Goal: Task Accomplishment & Management: Manage account settings

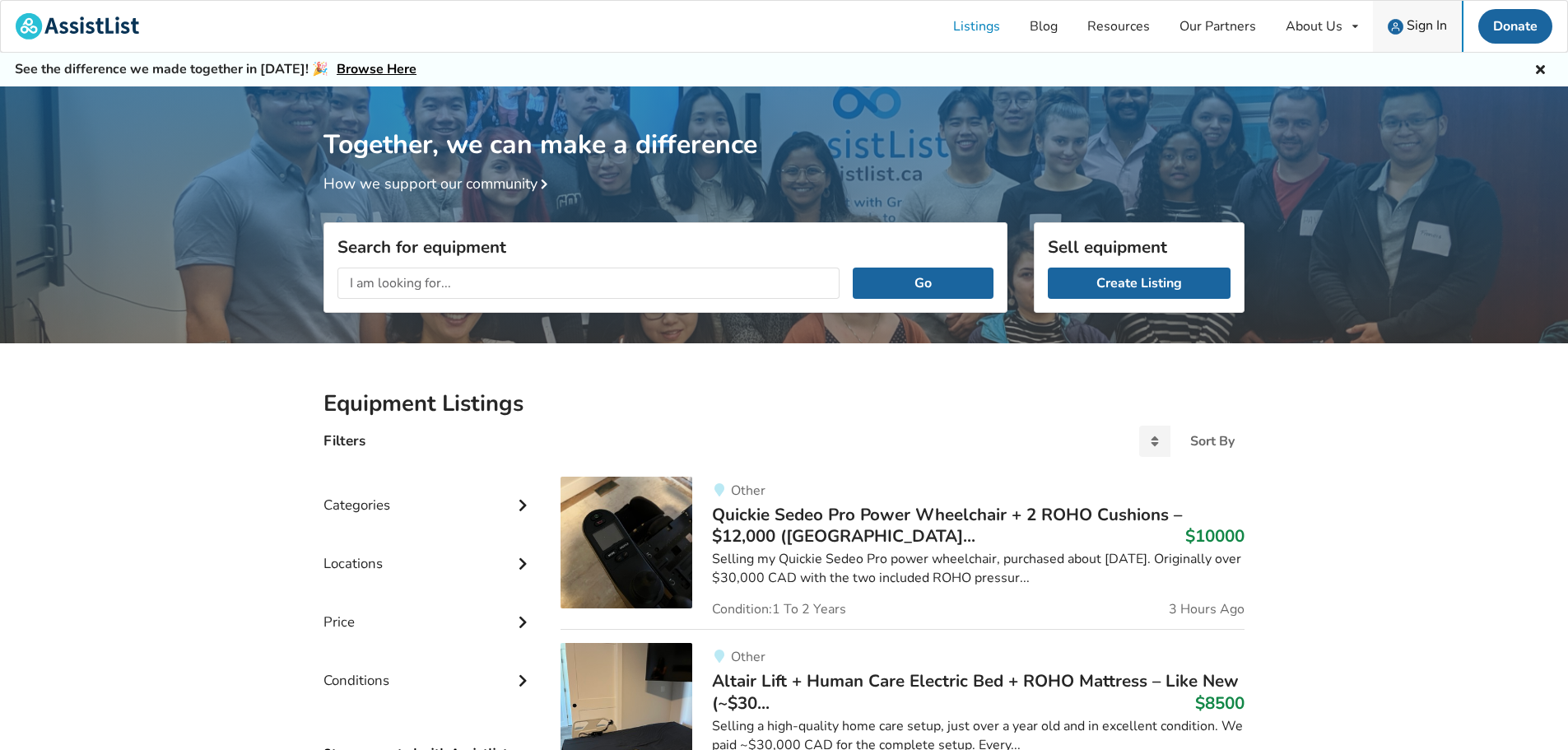
click at [1420, 27] on span "Sign In" at bounding box center [1426, 25] width 40 height 18
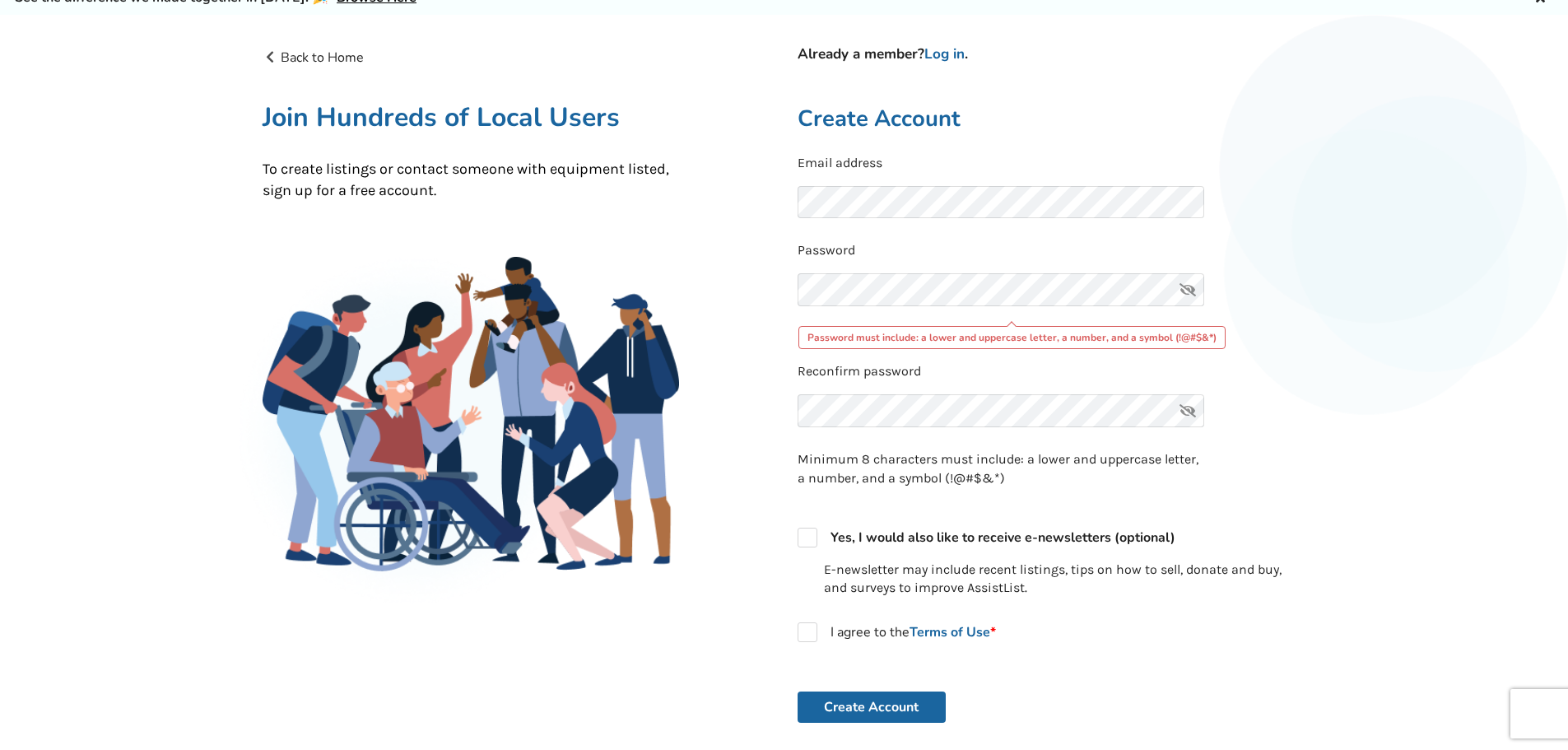
scroll to position [82, 0]
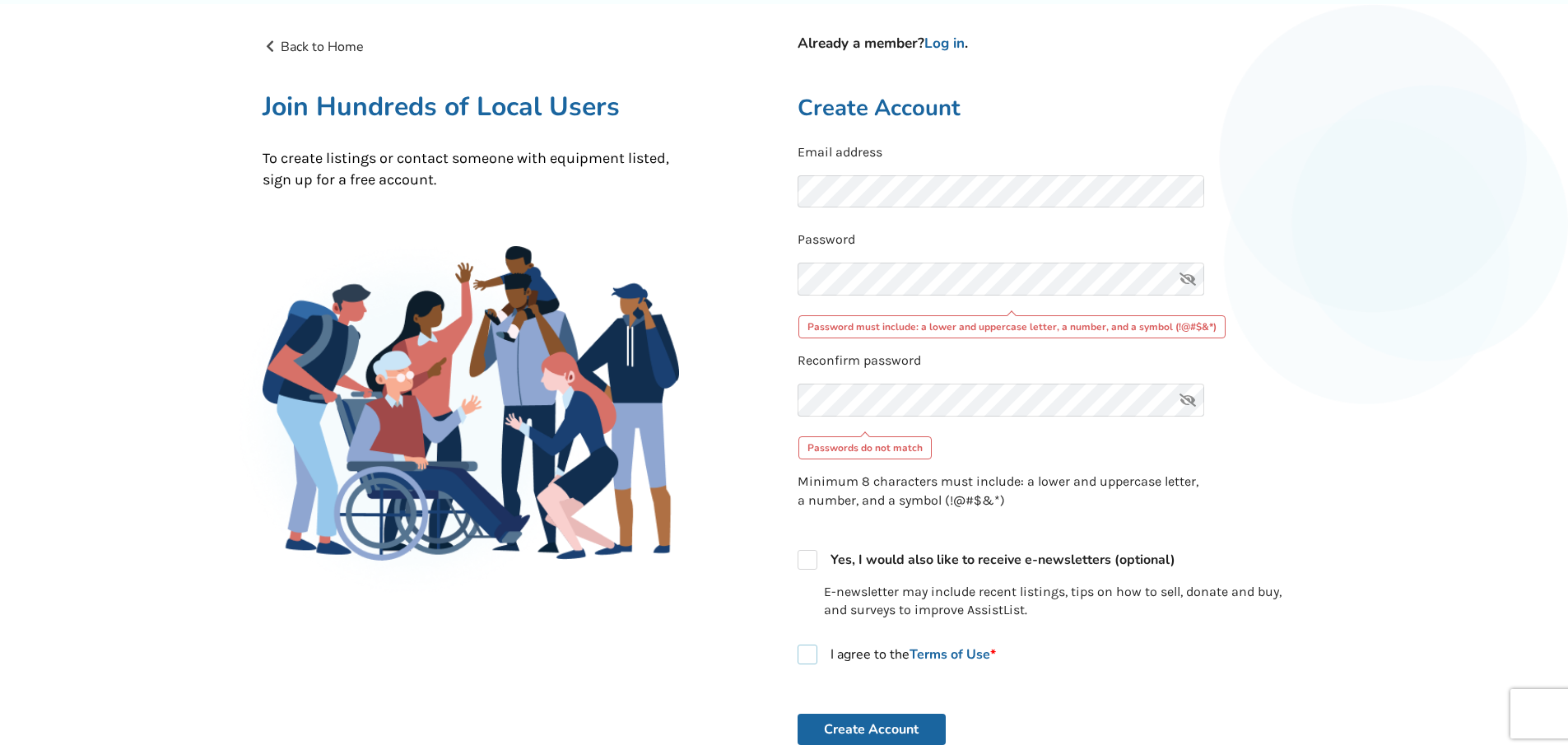
click at [817, 621] on form "Email address Password Password must include: a lower and uppercase letter, a n…" at bounding box center [1052, 444] width 508 height 602
click at [815, 656] on label "I agree to the Terms of Use *" at bounding box center [896, 655] width 198 height 20
checkbox input "true"
click at [845, 713] on form "Email address Password Password must include: a lower and uppercase letter, a n…" at bounding box center [1052, 444] width 508 height 602
click at [630, 278] on div "Back to Home Already a member? Log in . Join Hundreds of Local Users To create …" at bounding box center [785, 471] width 1070 height 894
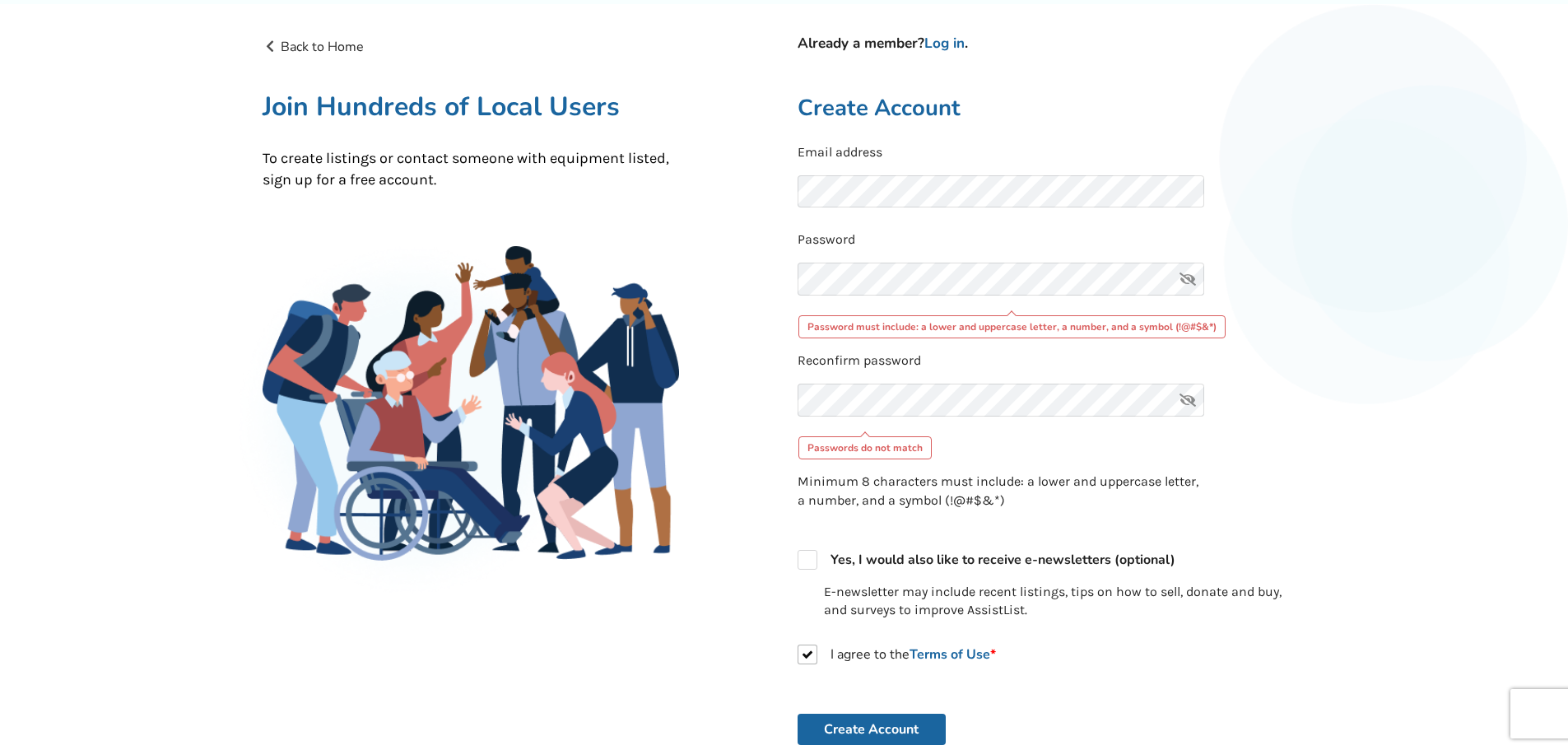
click at [1185, 275] on icon at bounding box center [1187, 278] width 33 height 33
click at [658, 270] on div "Back to Home Already a member? Log in . Join Hundreds of Local Users To create …" at bounding box center [785, 471] width 1070 height 894
click at [696, 380] on div "Back to Home Already a member? Log in . Join Hundreds of Local Users To create …" at bounding box center [785, 471] width 1070 height 894
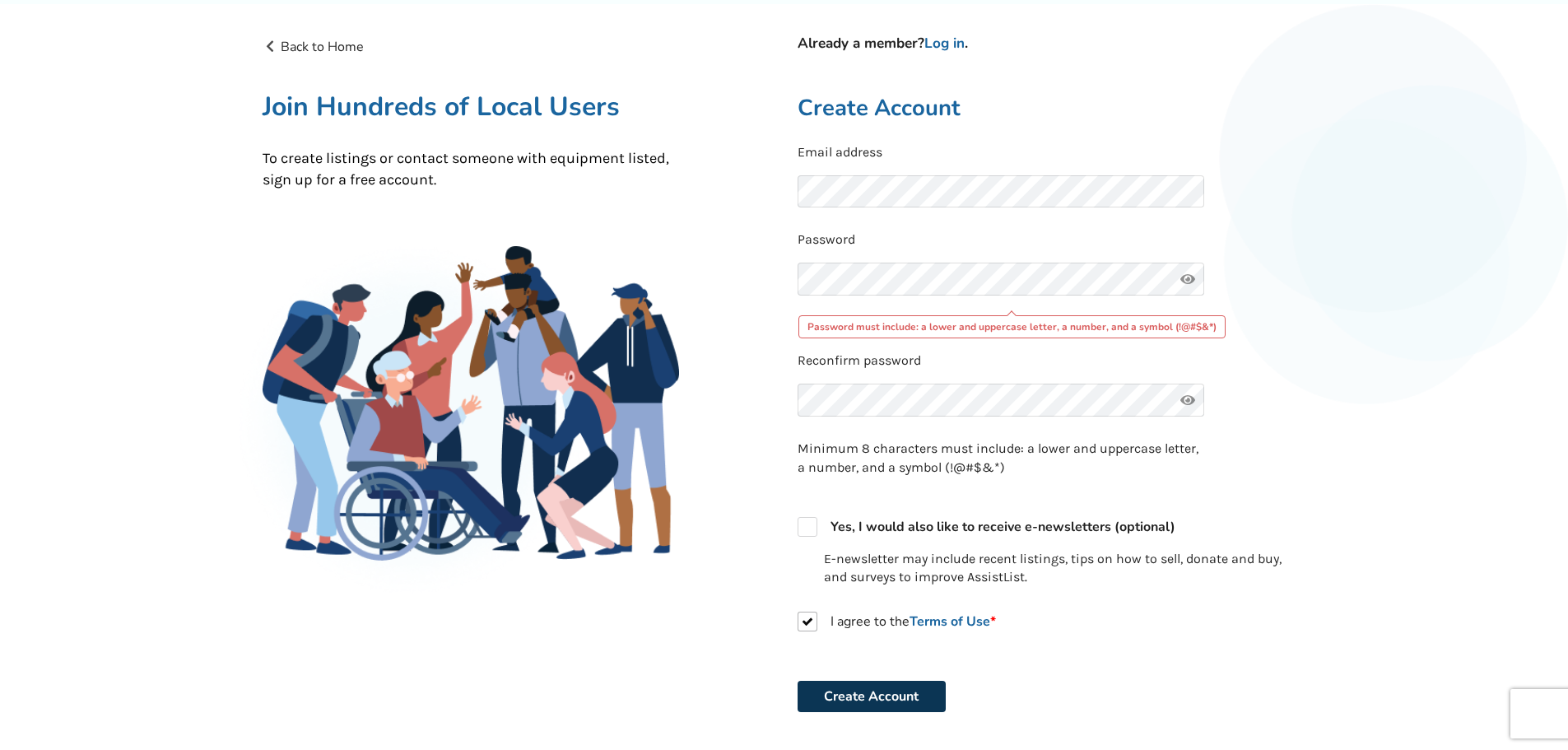
click at [838, 690] on button "Create Account" at bounding box center [871, 696] width 148 height 31
click at [846, 693] on button "Create Account" at bounding box center [871, 696] width 148 height 31
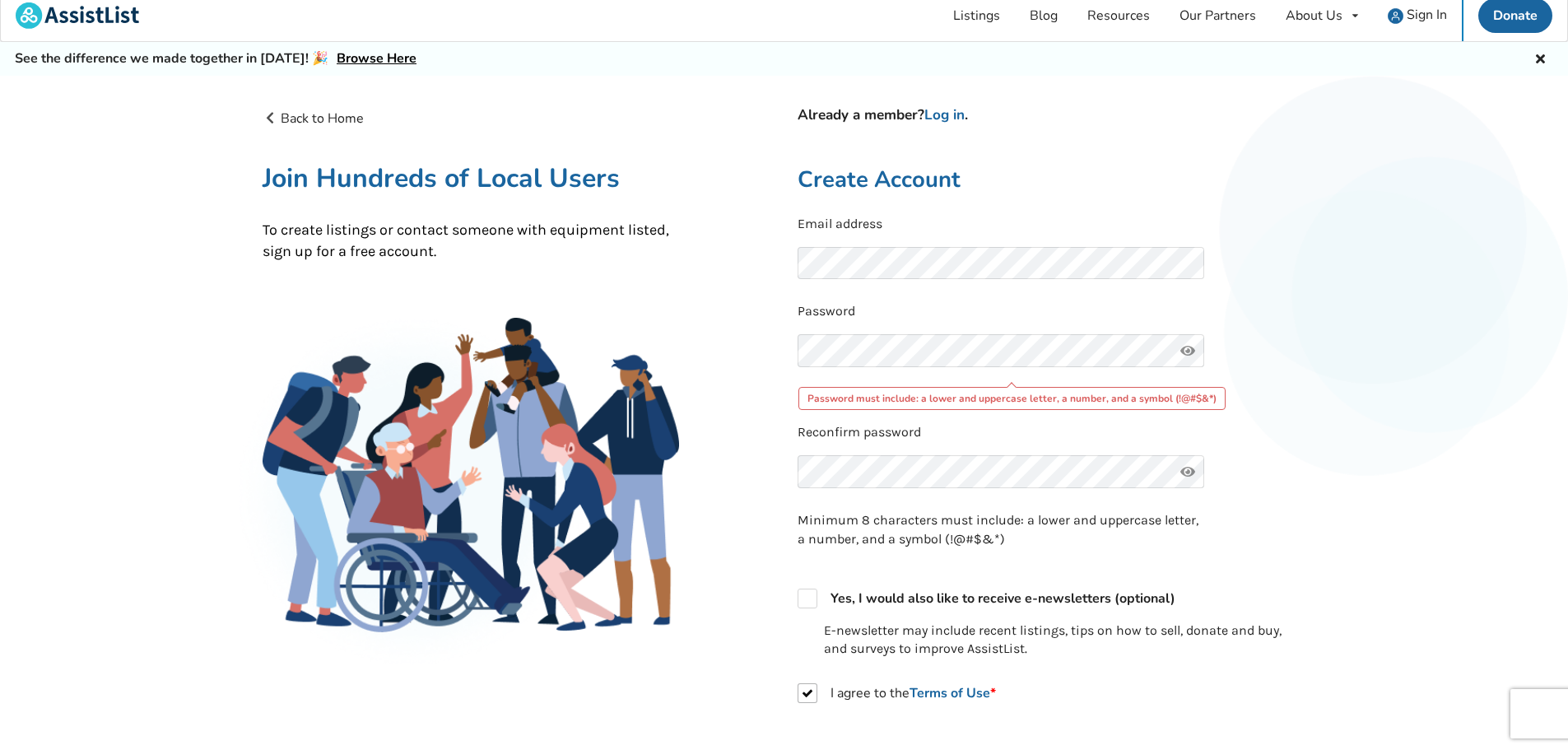
scroll to position [0, 0]
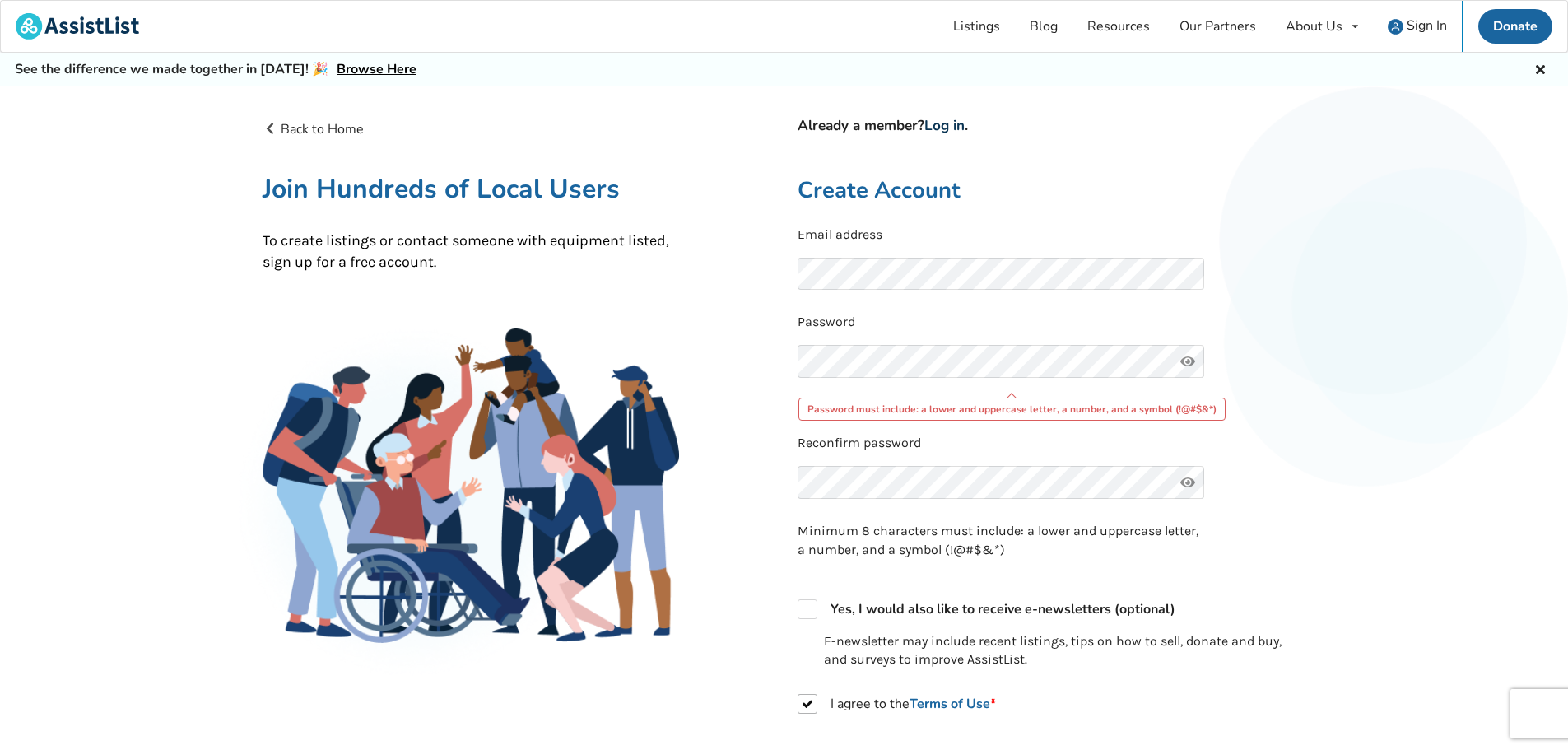
click at [950, 131] on link "Log in" at bounding box center [944, 125] width 40 height 19
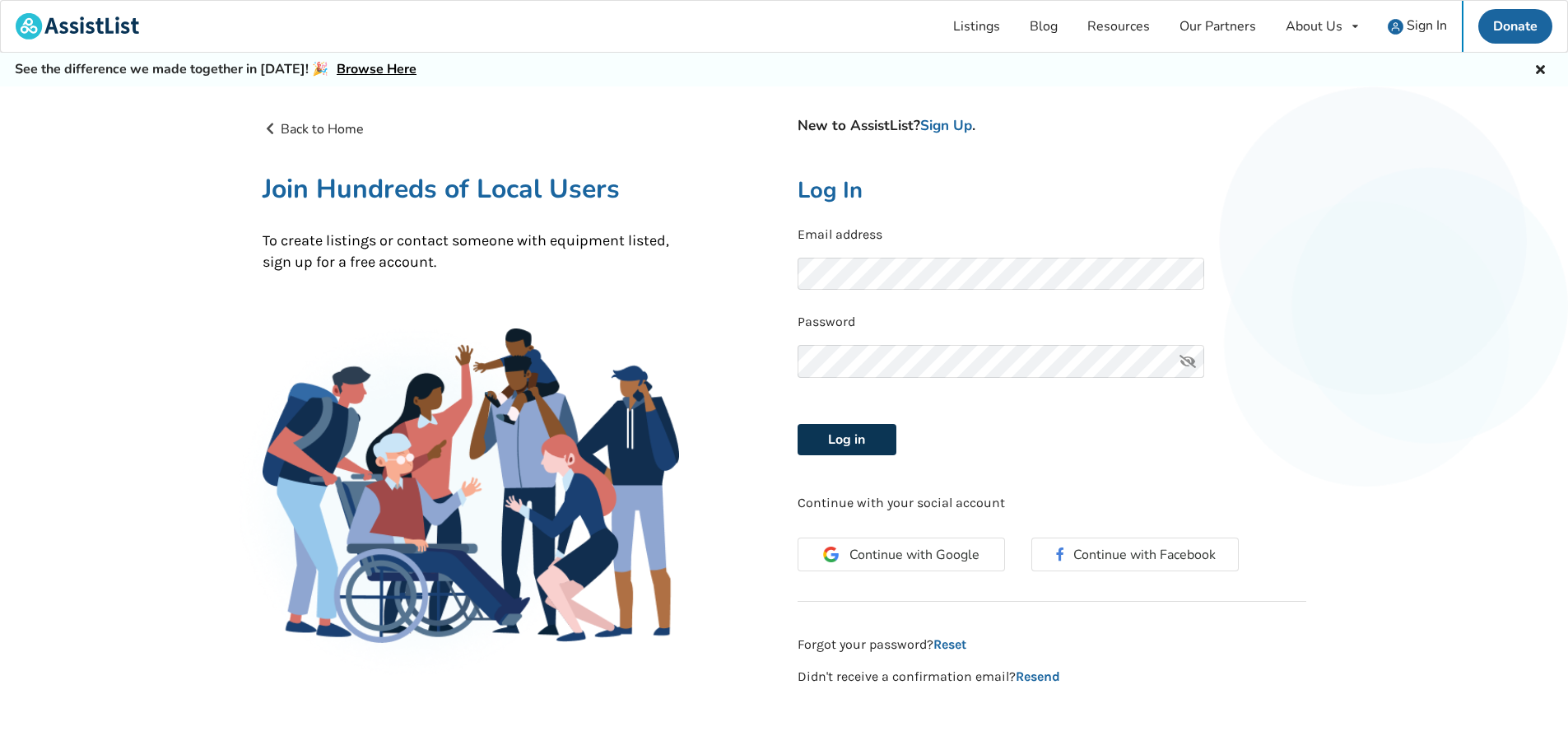
click at [861, 437] on button "Log in" at bounding box center [846, 439] width 99 height 31
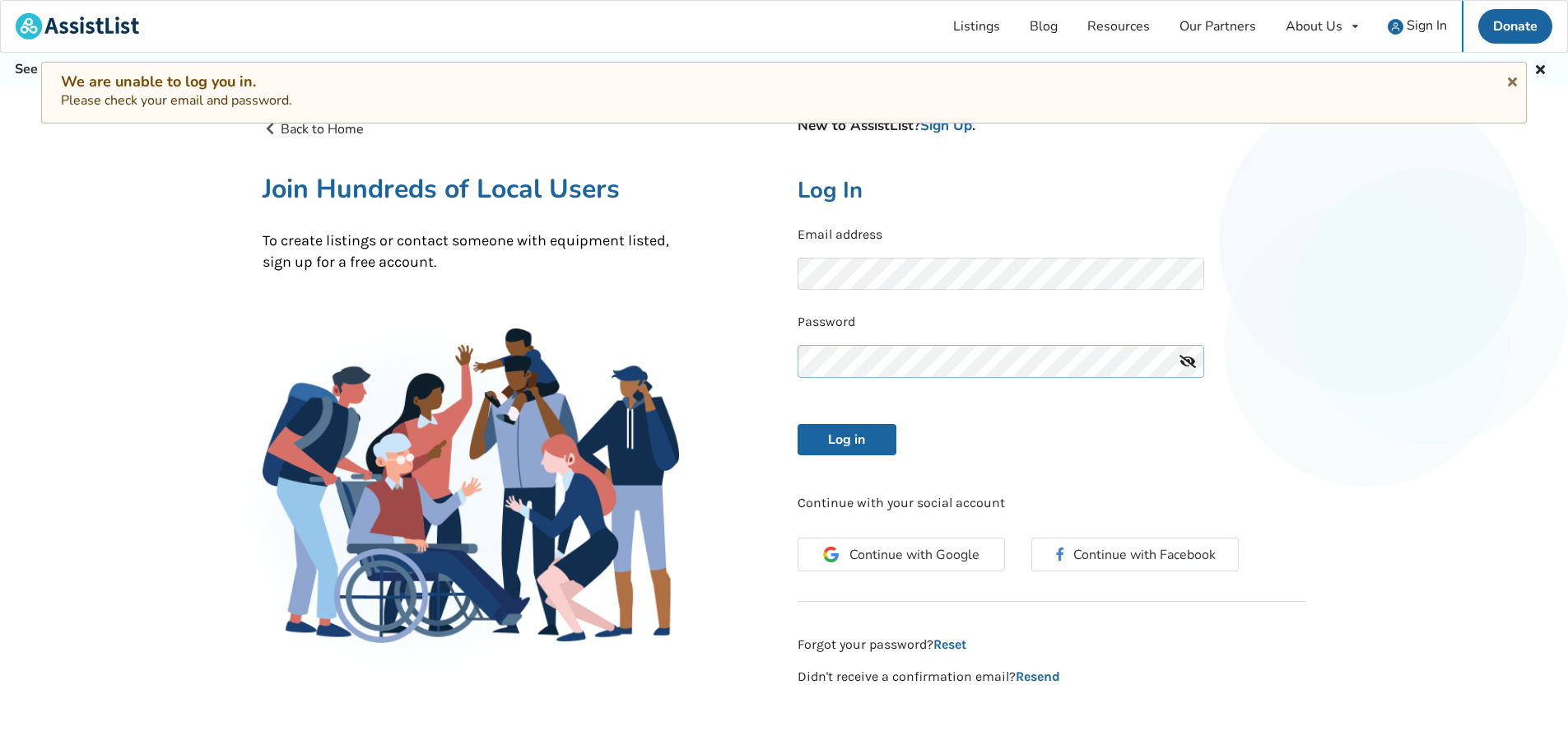
click at [705, 350] on div "Back to Home New to AssistList? Sign Up . Join Hundreds of Local Users To creat…" at bounding box center [785, 402] width 1070 height 593
click at [797, 424] on button "Log in" at bounding box center [846, 439] width 99 height 31
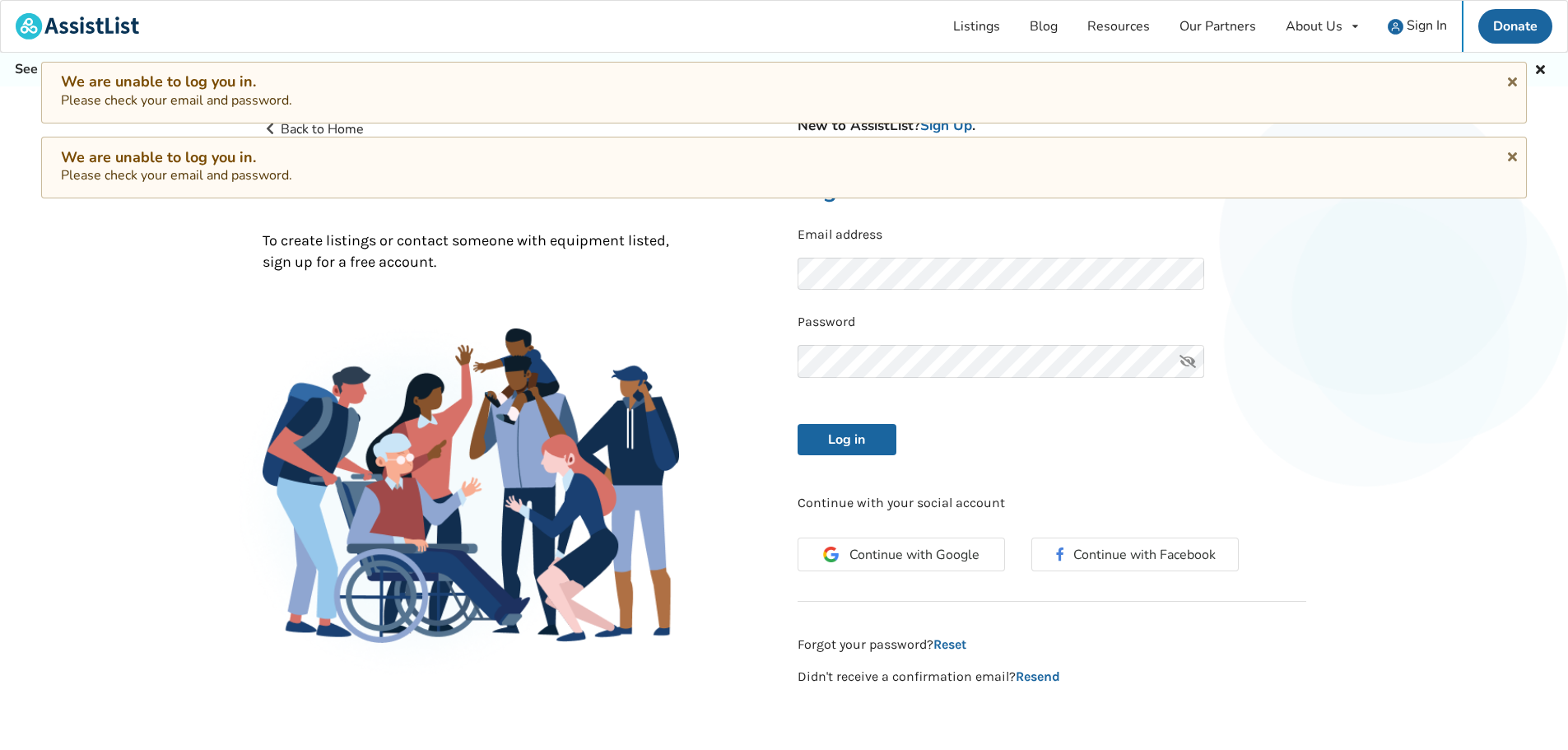
click at [1106, 442] on div "Log in" at bounding box center [1052, 439] width 508 height 31
click at [1127, 556] on button "Continue with Facebook" at bounding box center [1135, 555] width 208 height 34
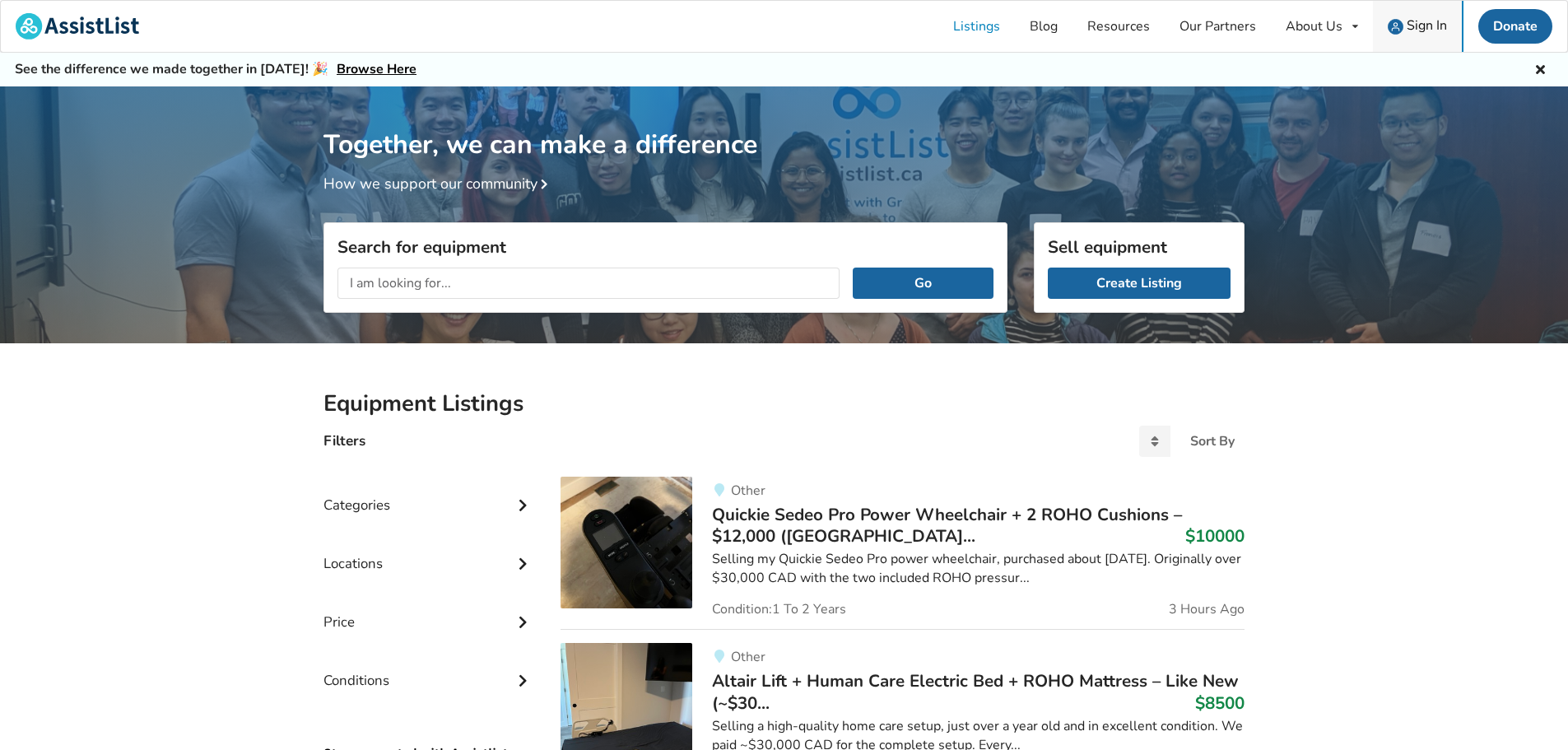
click at [1442, 27] on span "Sign In" at bounding box center [1426, 25] width 40 height 18
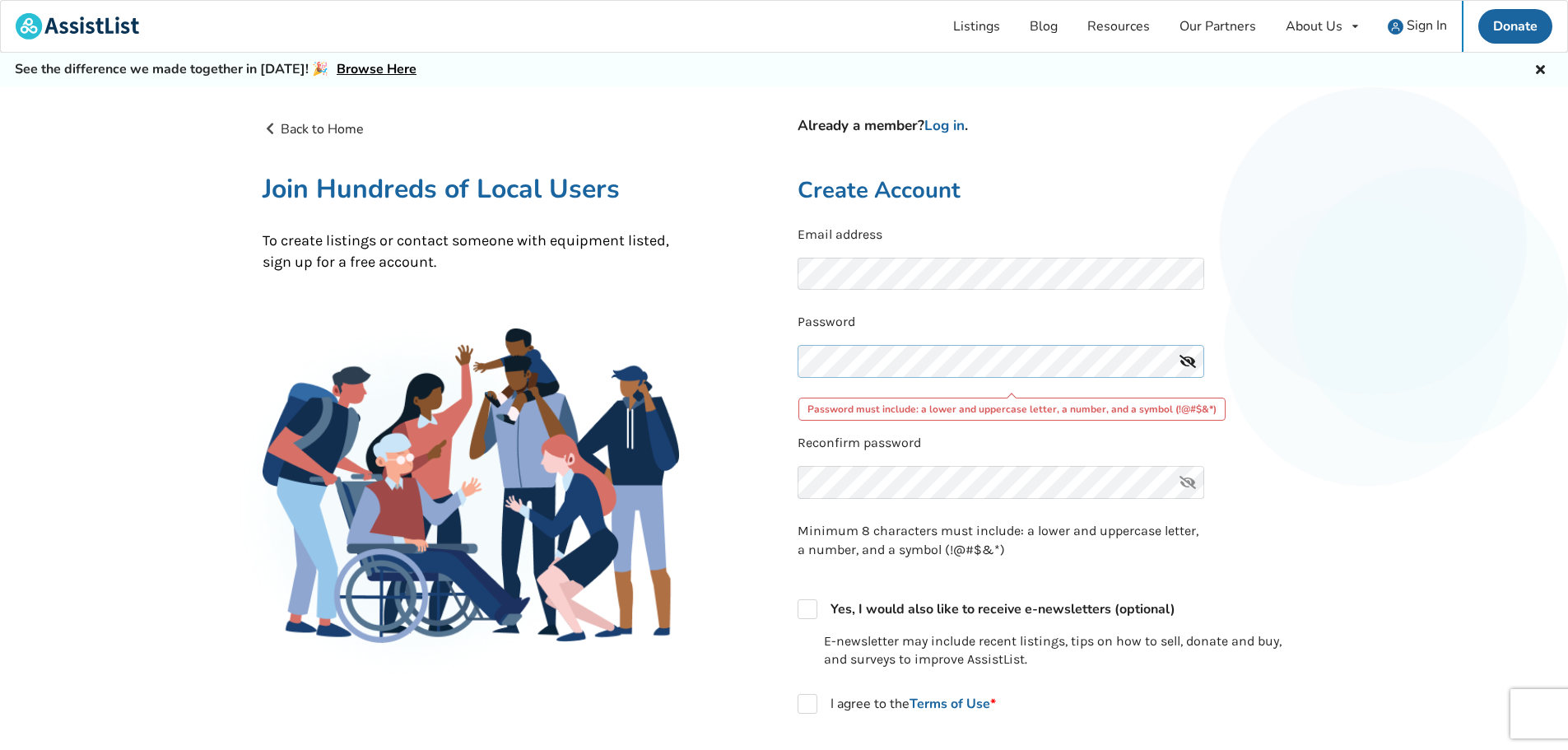
click at [763, 336] on div "Back to Home Already a member? Log in . Join Hundreds of Local Users To create …" at bounding box center [785, 537] width 1070 height 861
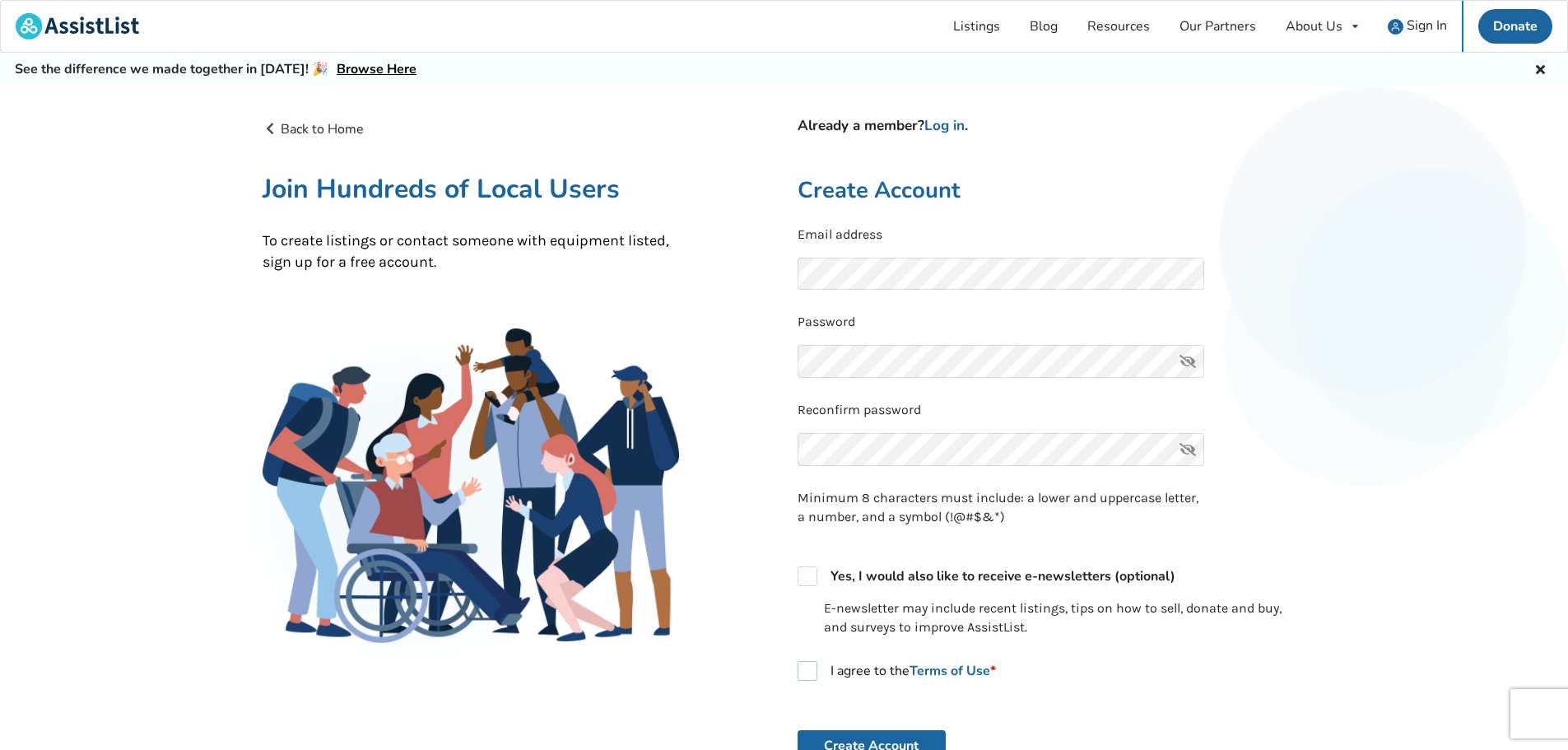
click at [812, 678] on label "I agree to the Terms of Use *" at bounding box center [896, 671] width 198 height 20
checkbox input "true"
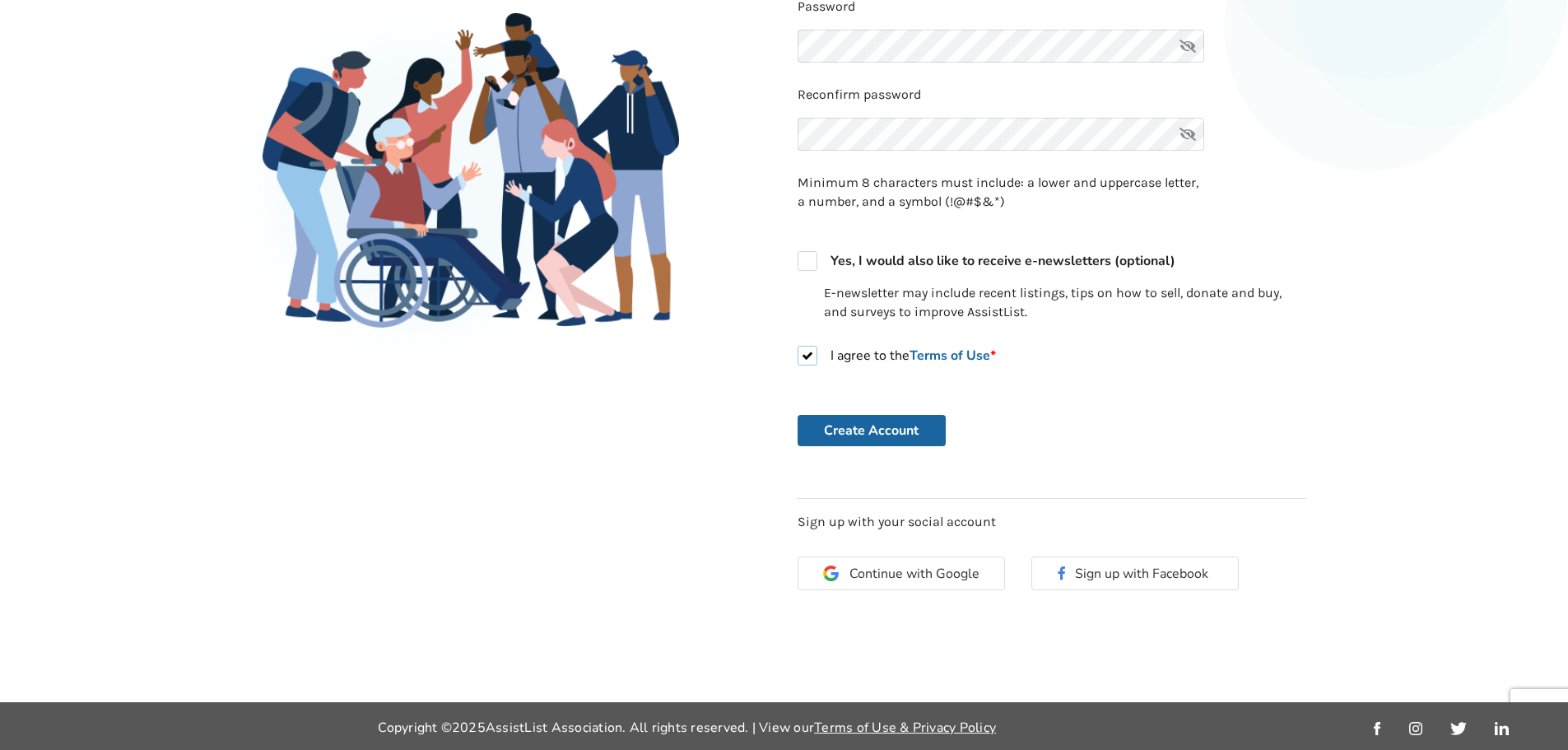
scroll to position [317, 0]
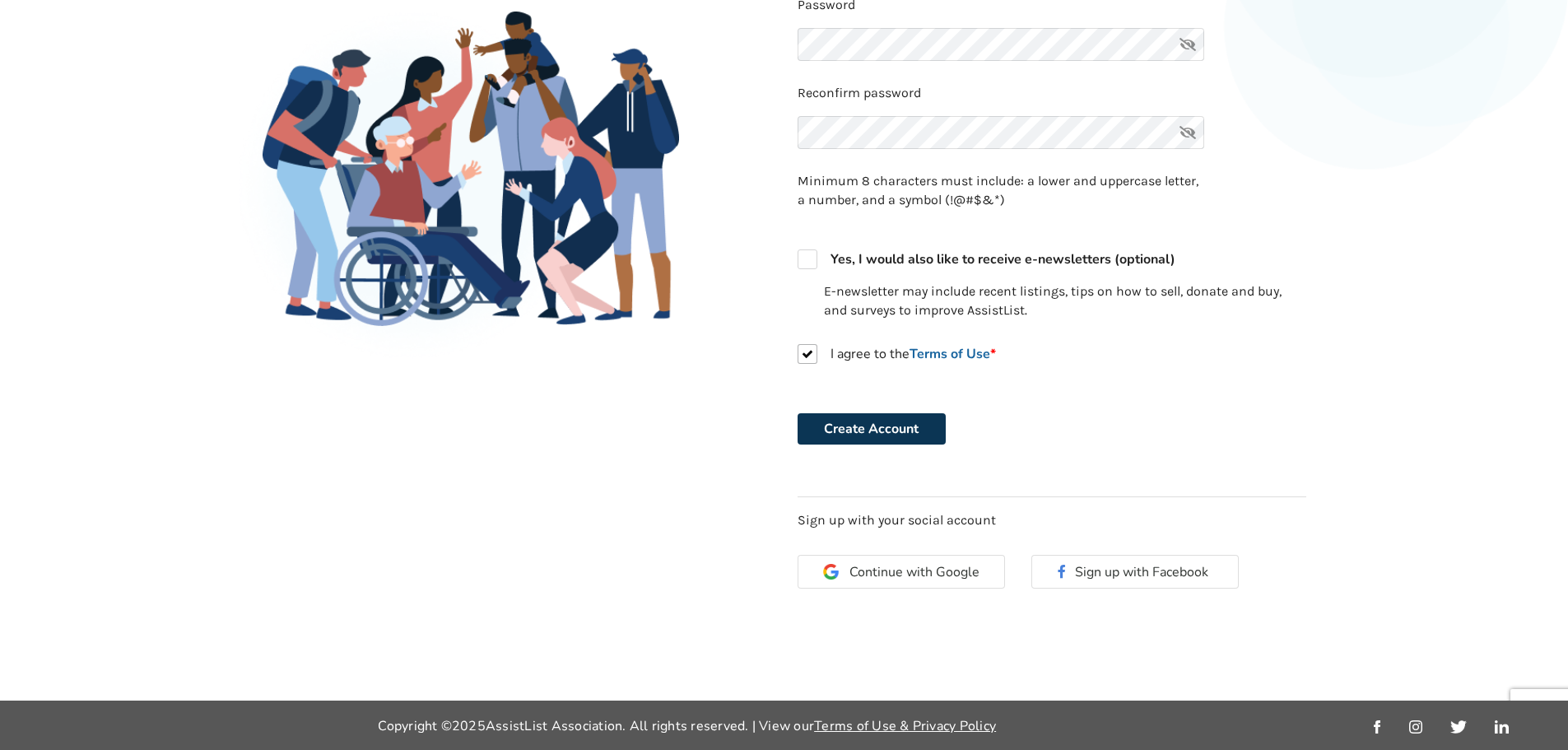
click at [911, 441] on button "Create Account" at bounding box center [871, 428] width 148 height 31
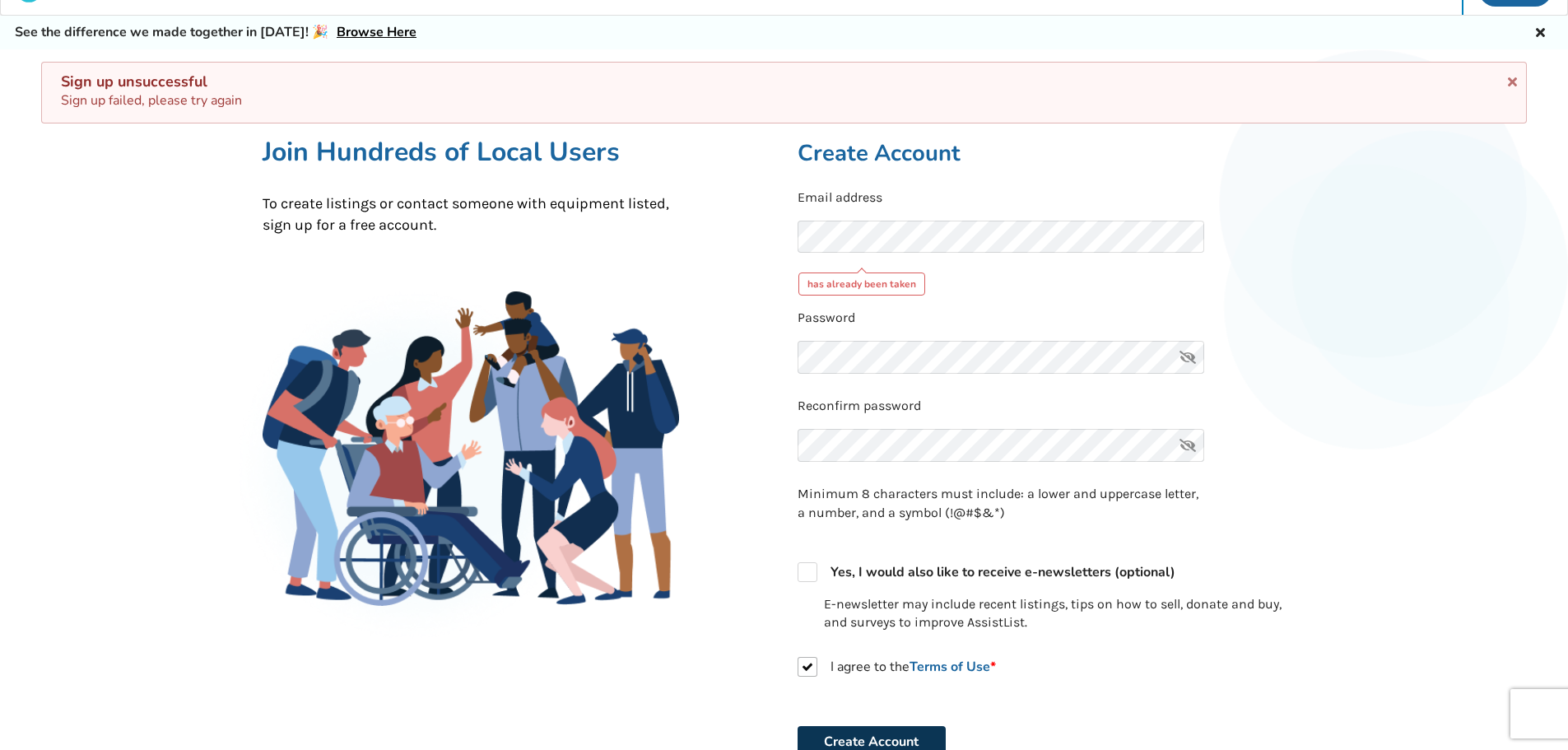
scroll to position [0, 0]
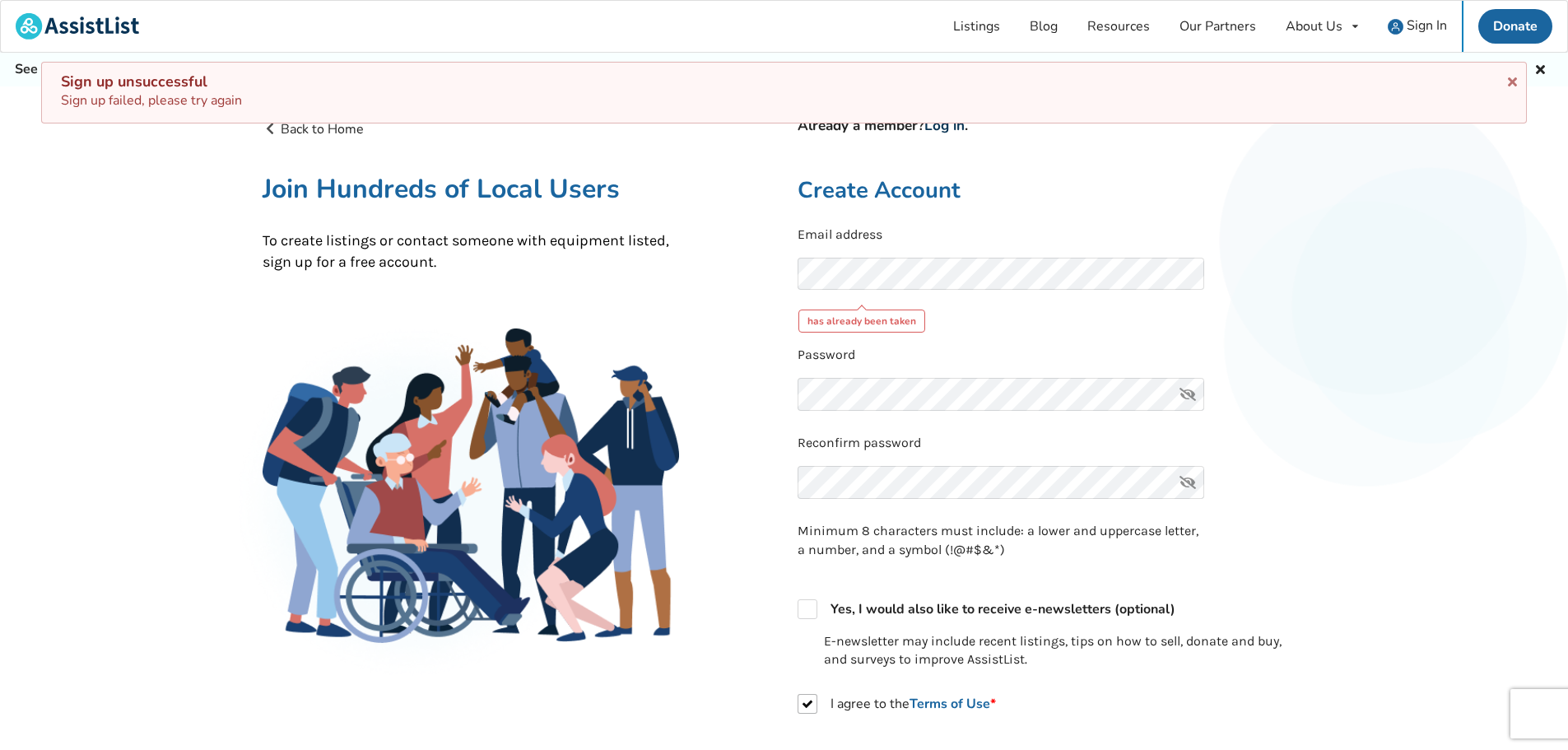
click at [965, 128] on link "Log in" at bounding box center [944, 125] width 40 height 19
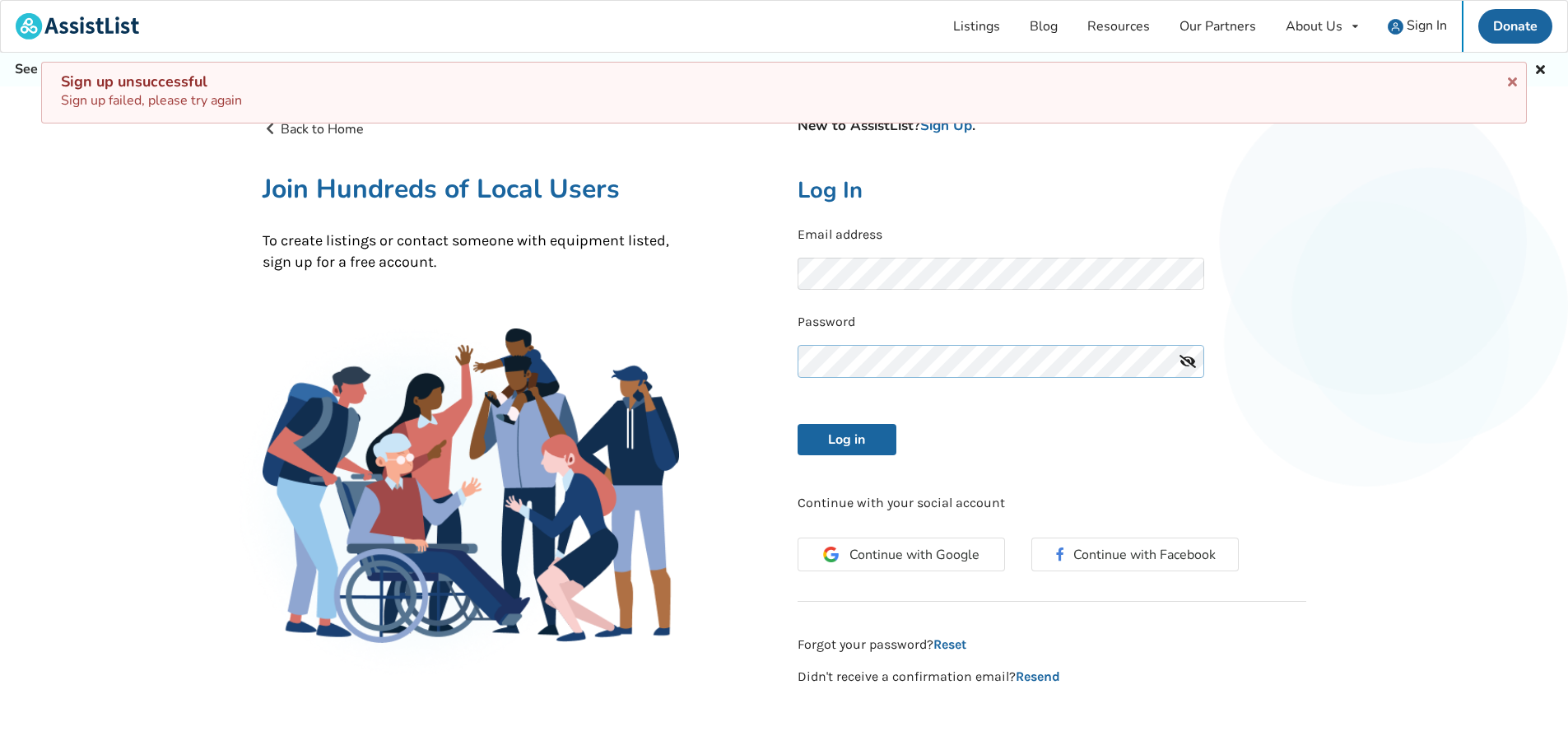
click at [731, 345] on div "Back to Home New to AssistList? Sign Up . Join Hundreds of Local Users To creat…" at bounding box center [785, 402] width 1070 height 593
click at [797, 424] on button "Log in" at bounding box center [846, 439] width 99 height 31
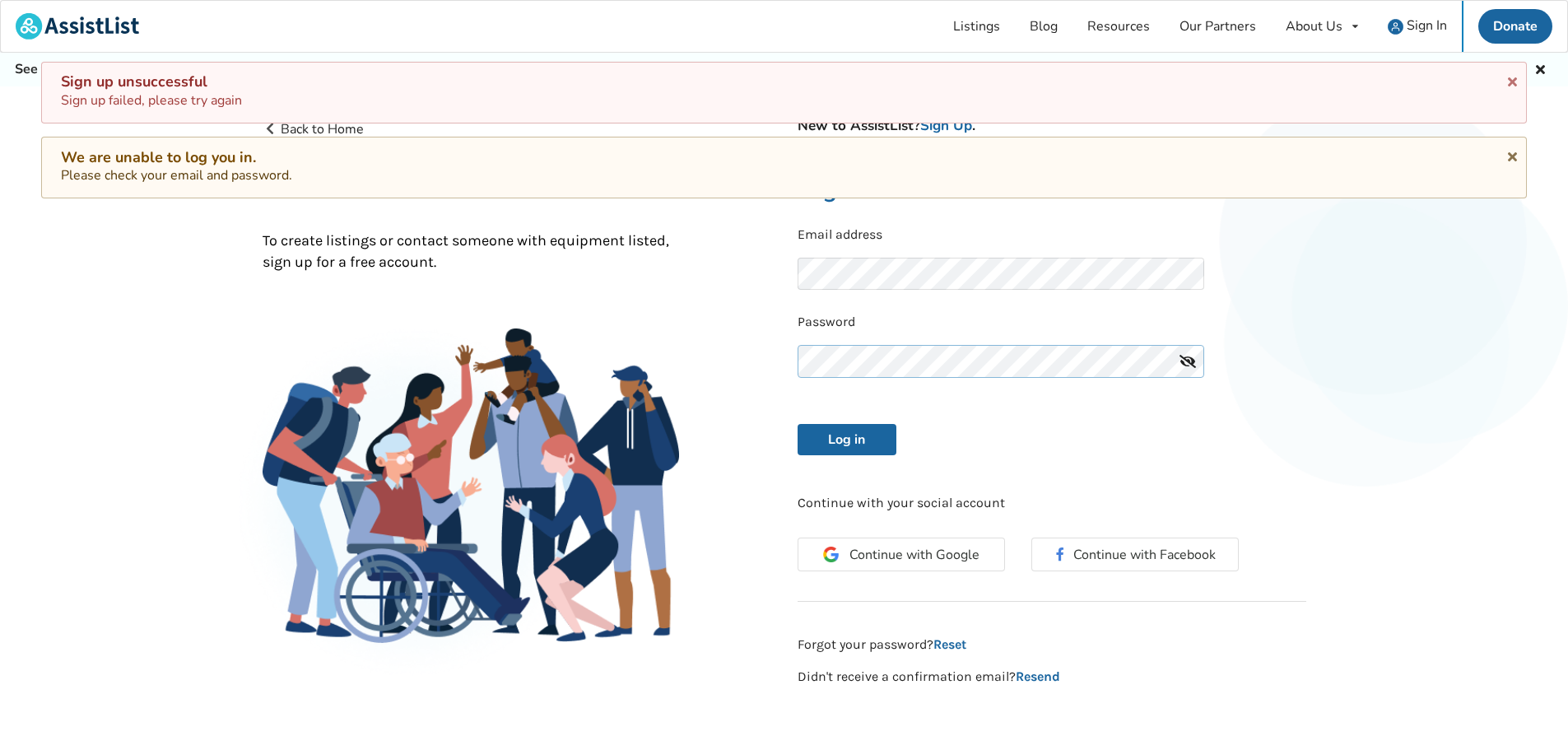
click at [634, 314] on div "Back to Home New to AssistList? Sign Up . Join Hundreds of Local Users To creat…" at bounding box center [785, 402] width 1070 height 593
click at [797, 424] on button "Log in" at bounding box center [846, 439] width 99 height 31
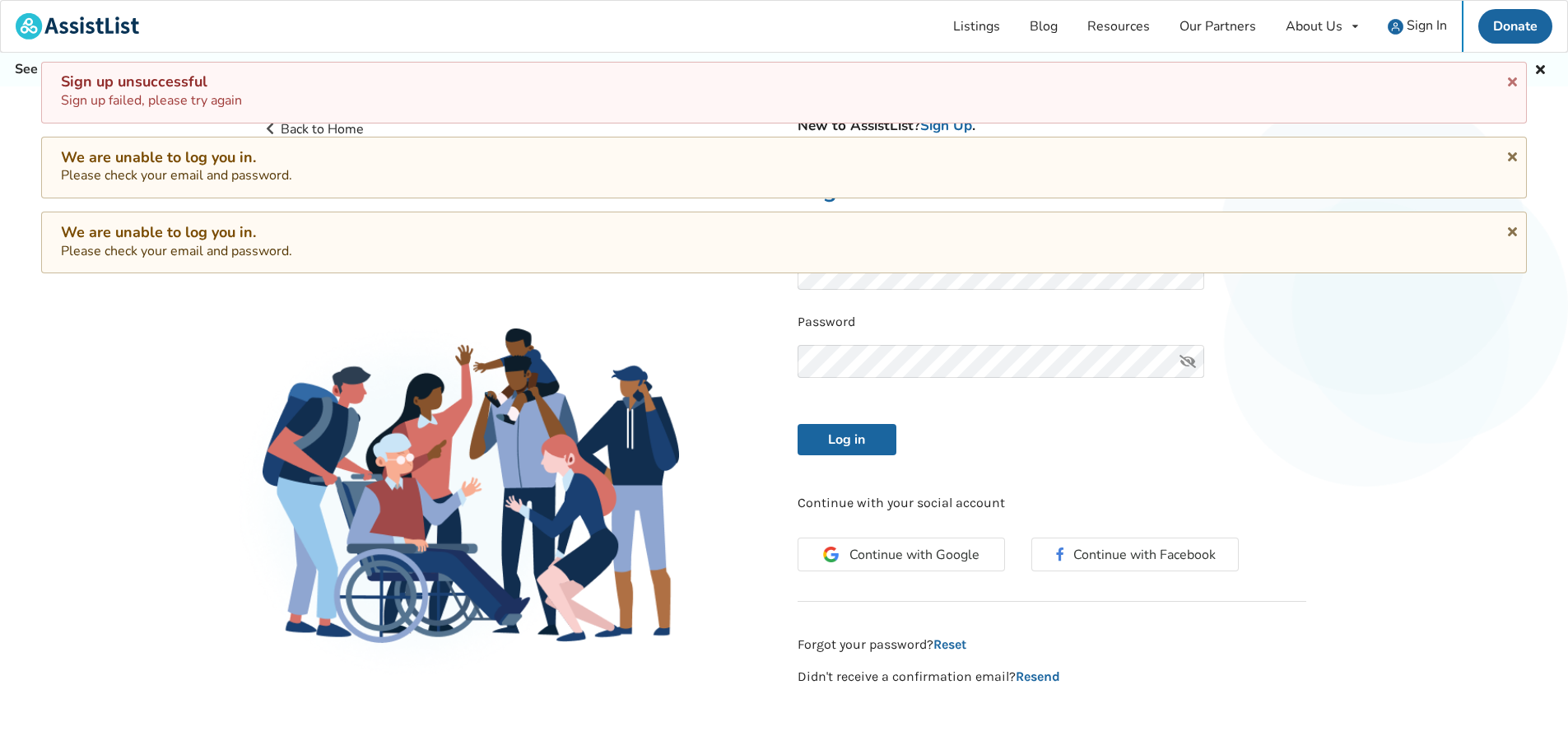
click at [1095, 417] on form "Email address Password Log in" at bounding box center [1052, 341] width 508 height 230
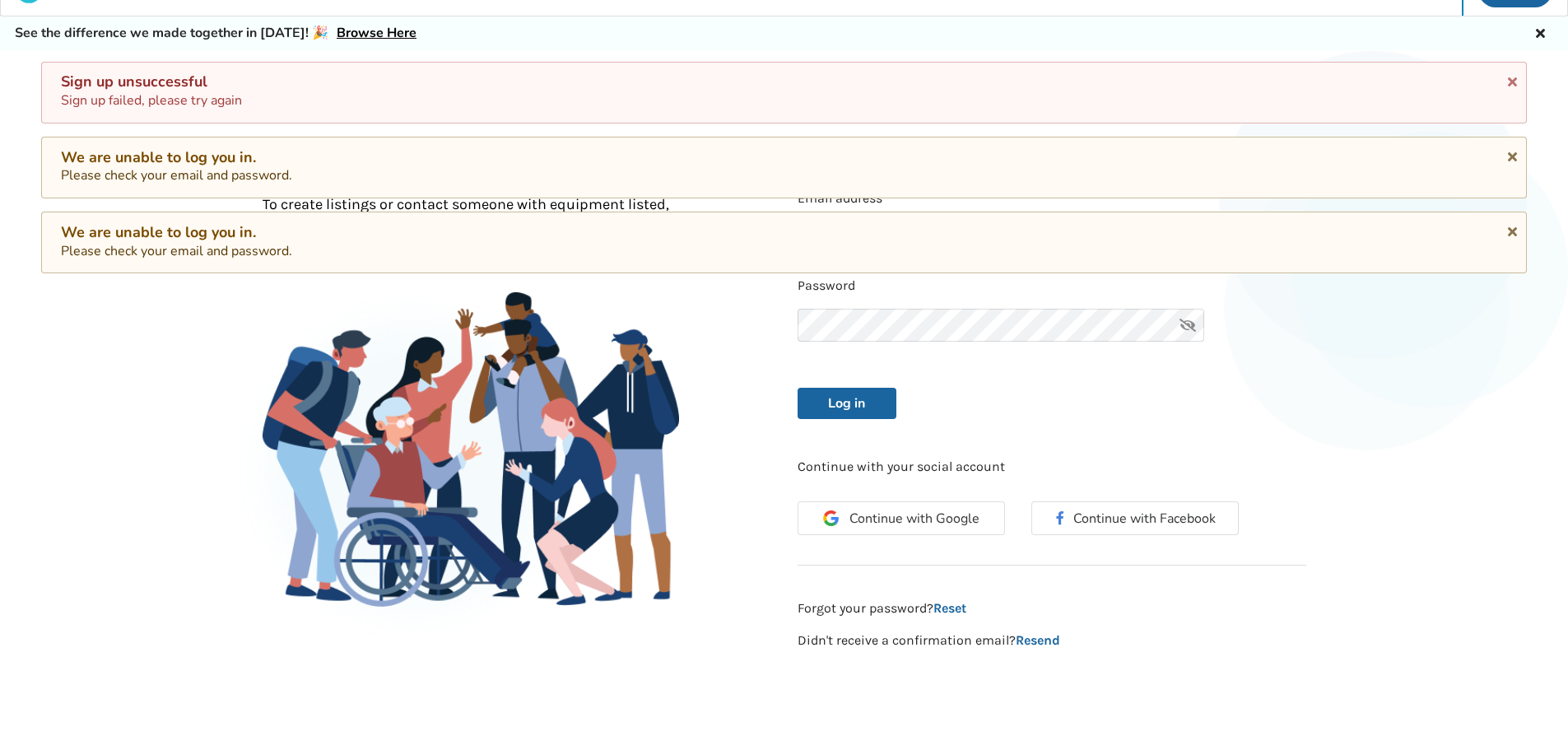
scroll to position [136, 0]
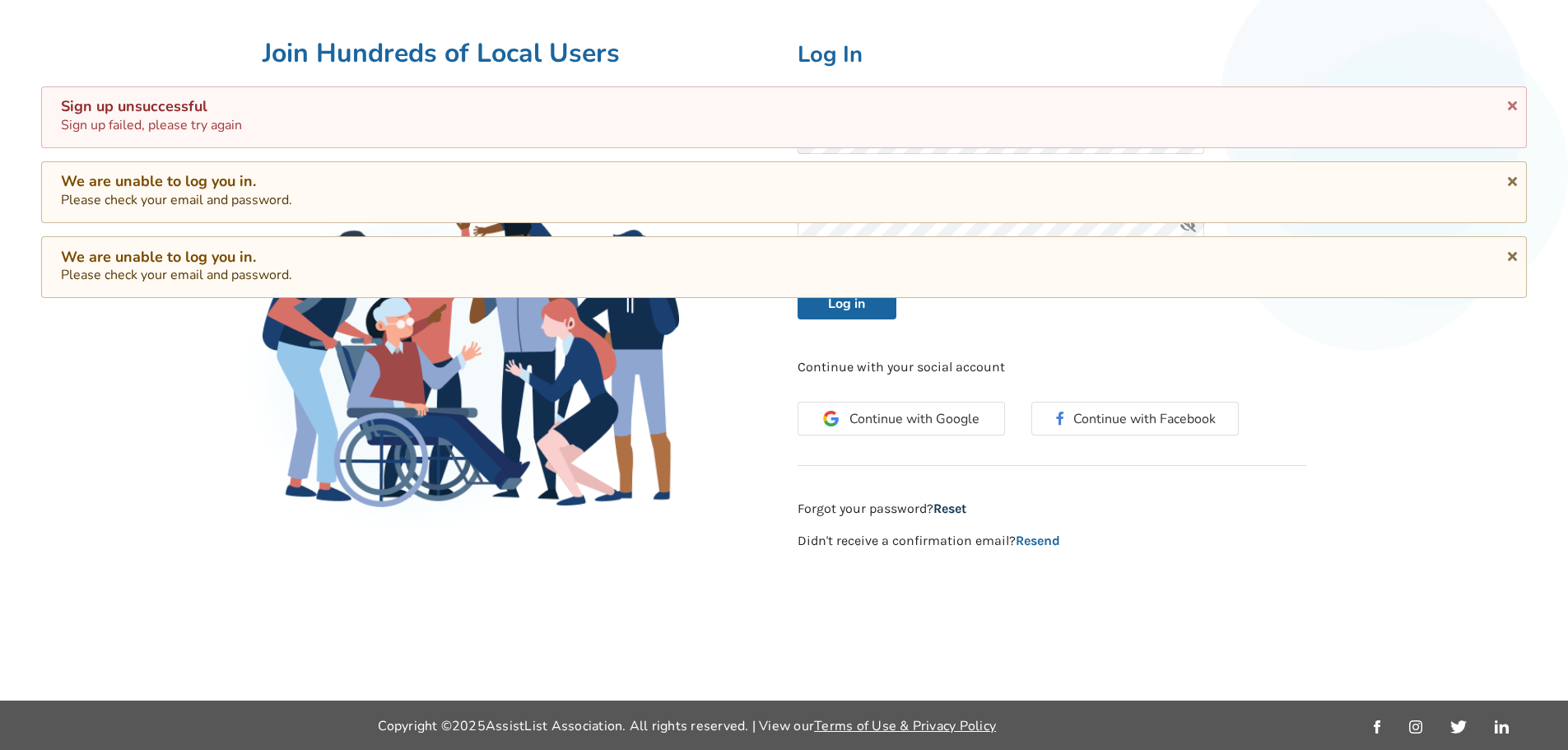
click at [957, 508] on link "Reset" at bounding box center [950, 508] width 33 height 16
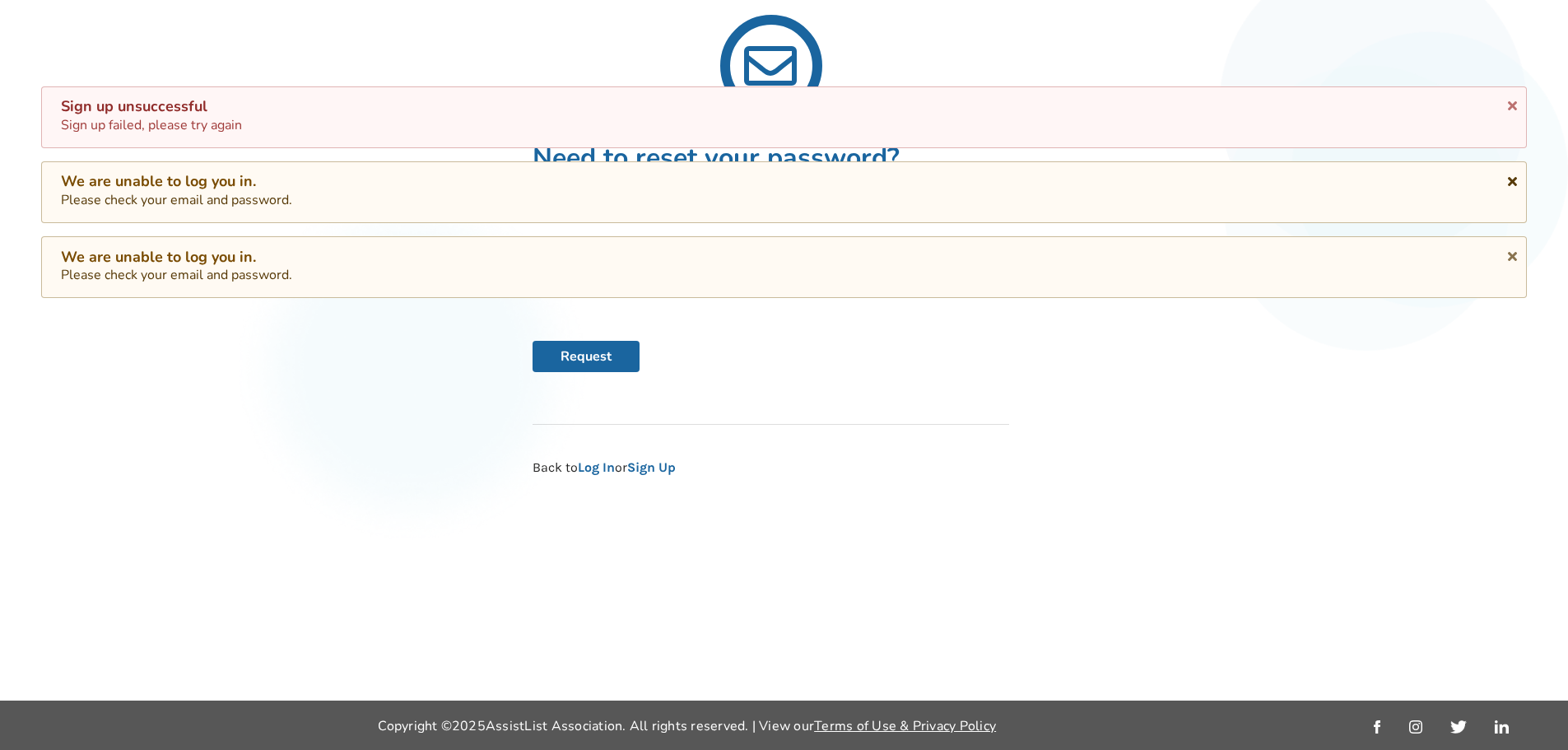
click at [1514, 180] on icon at bounding box center [1513, 178] width 16 height 13
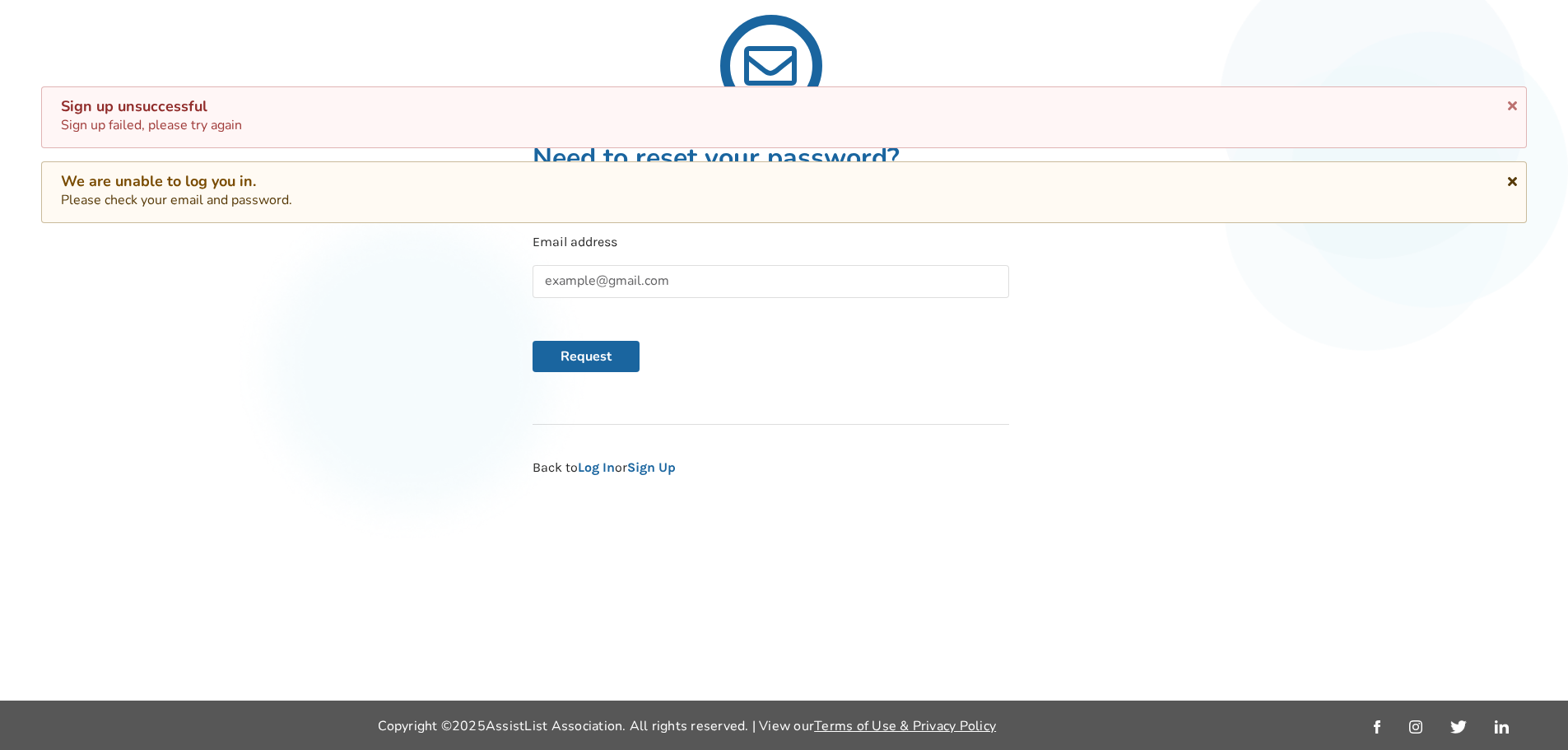
click at [1516, 177] on icon at bounding box center [1513, 178] width 16 height 13
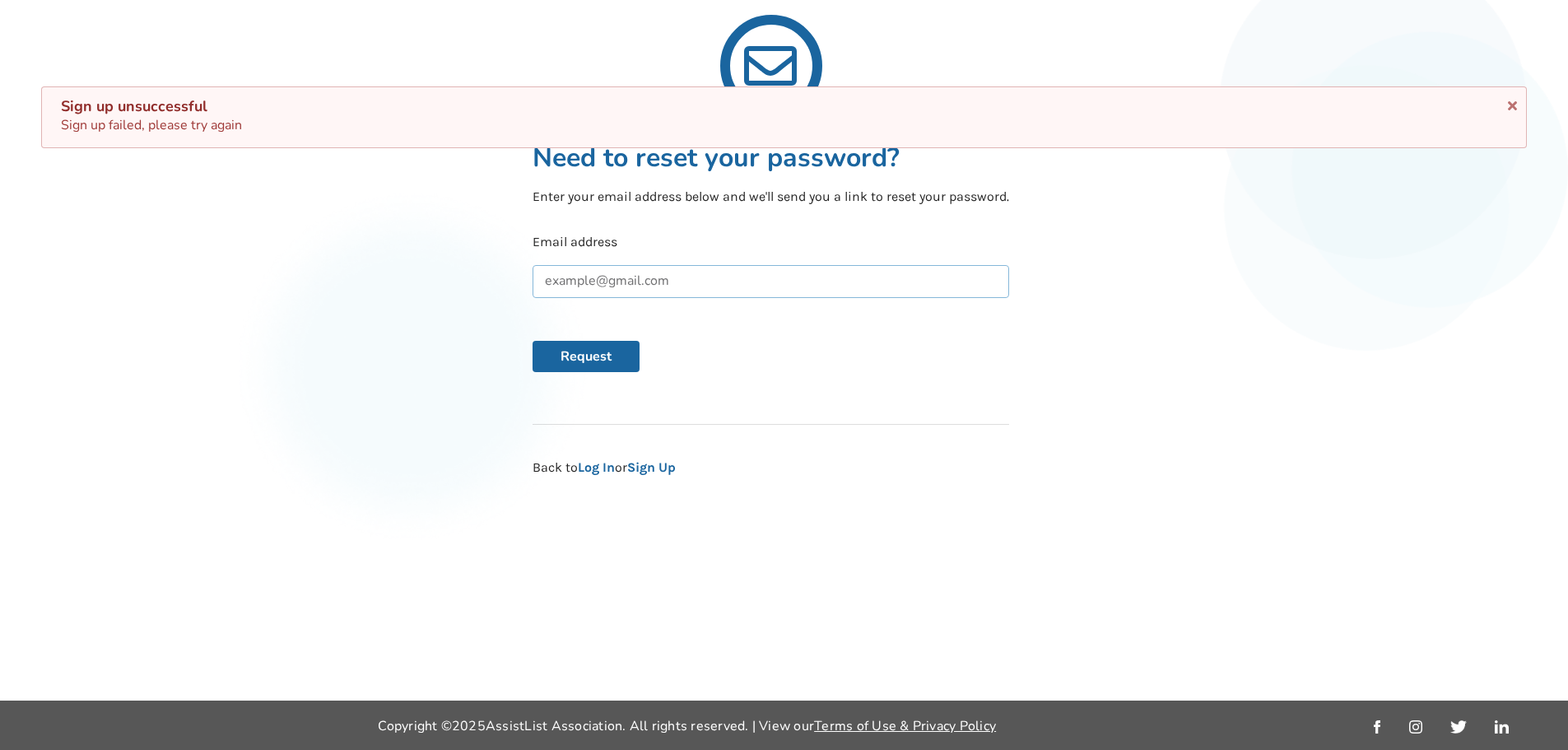
click at [721, 272] on input "text" at bounding box center [771, 281] width 476 height 33
type input "kylegrant@msn.com"
click at [569, 361] on button "Request" at bounding box center [586, 356] width 107 height 31
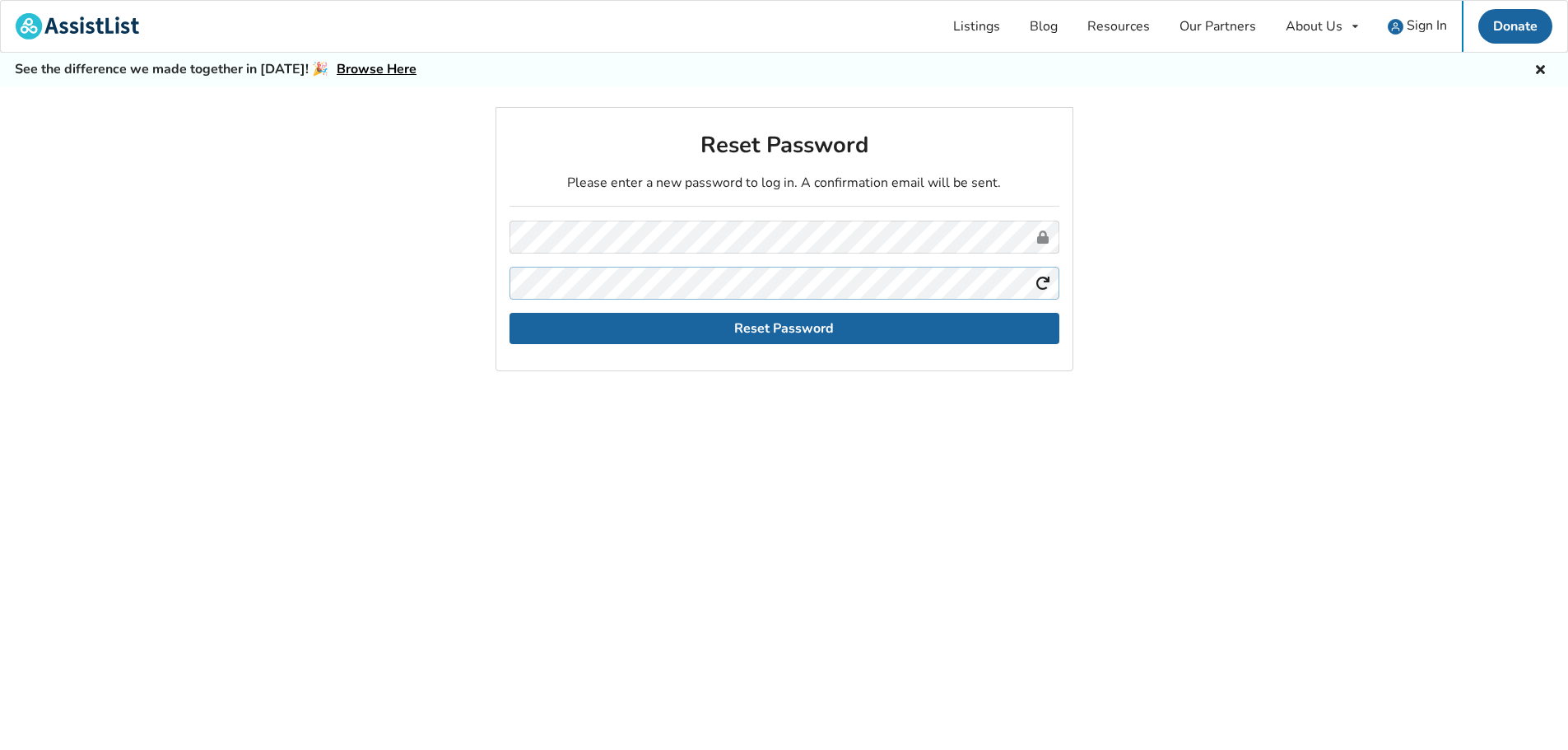
click at [509, 313] on button "Reset Password" at bounding box center [784, 328] width 550 height 31
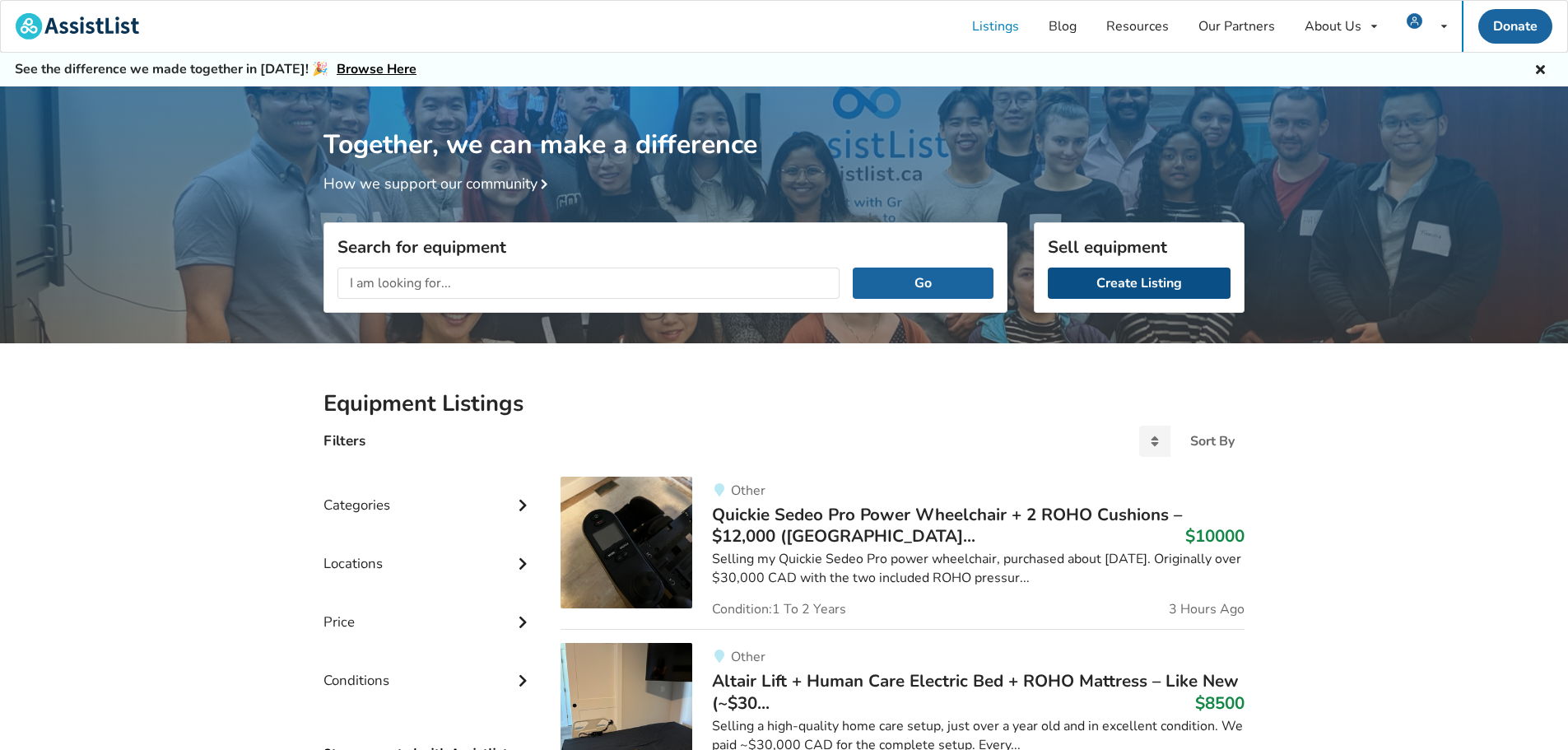
click at [1110, 275] on link "Create Listing" at bounding box center [1139, 283] width 183 height 31
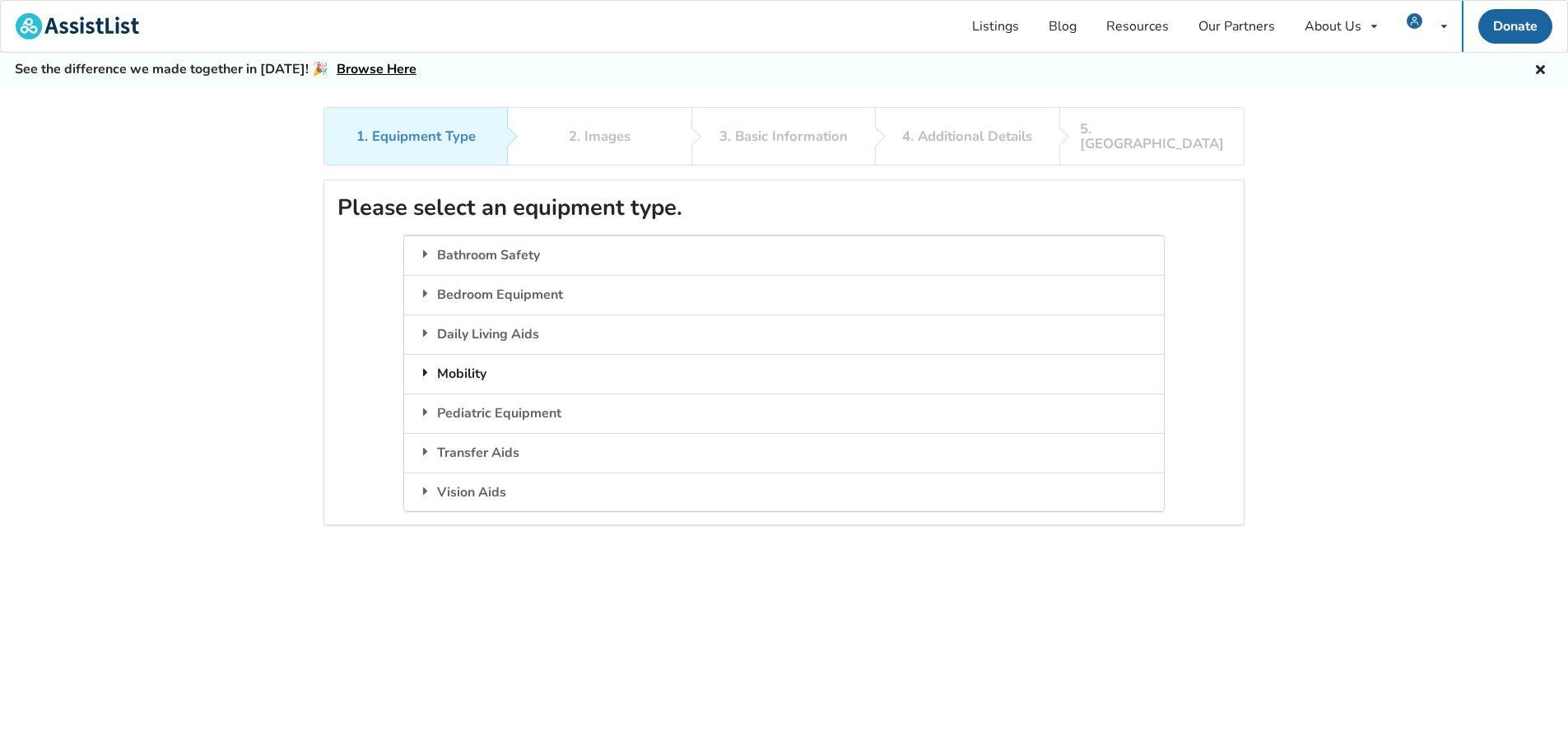
click at [482, 366] on div "Mobility" at bounding box center [783, 374] width 759 height 39
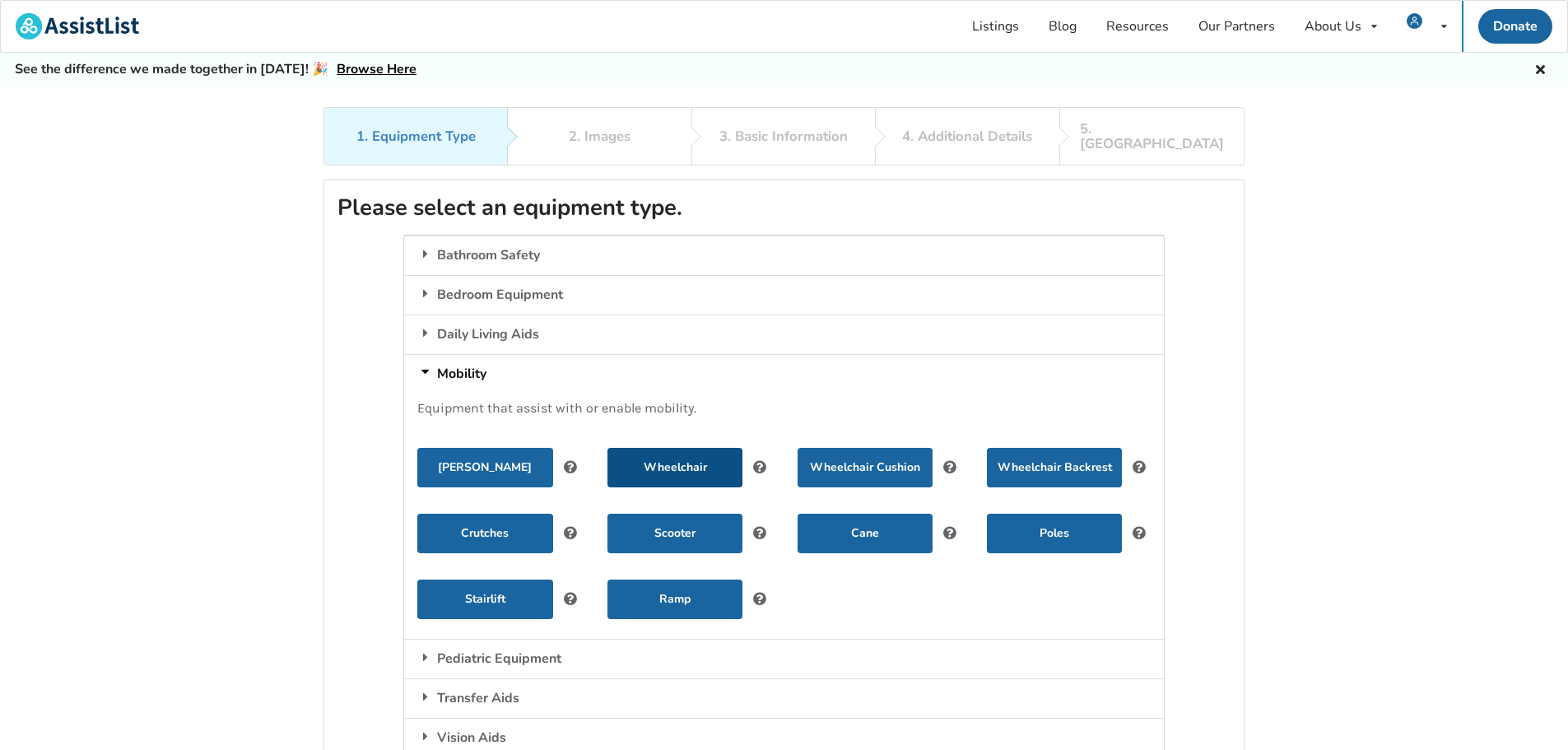
click at [685, 466] on button "Wheelchair" at bounding box center [674, 467] width 135 height 39
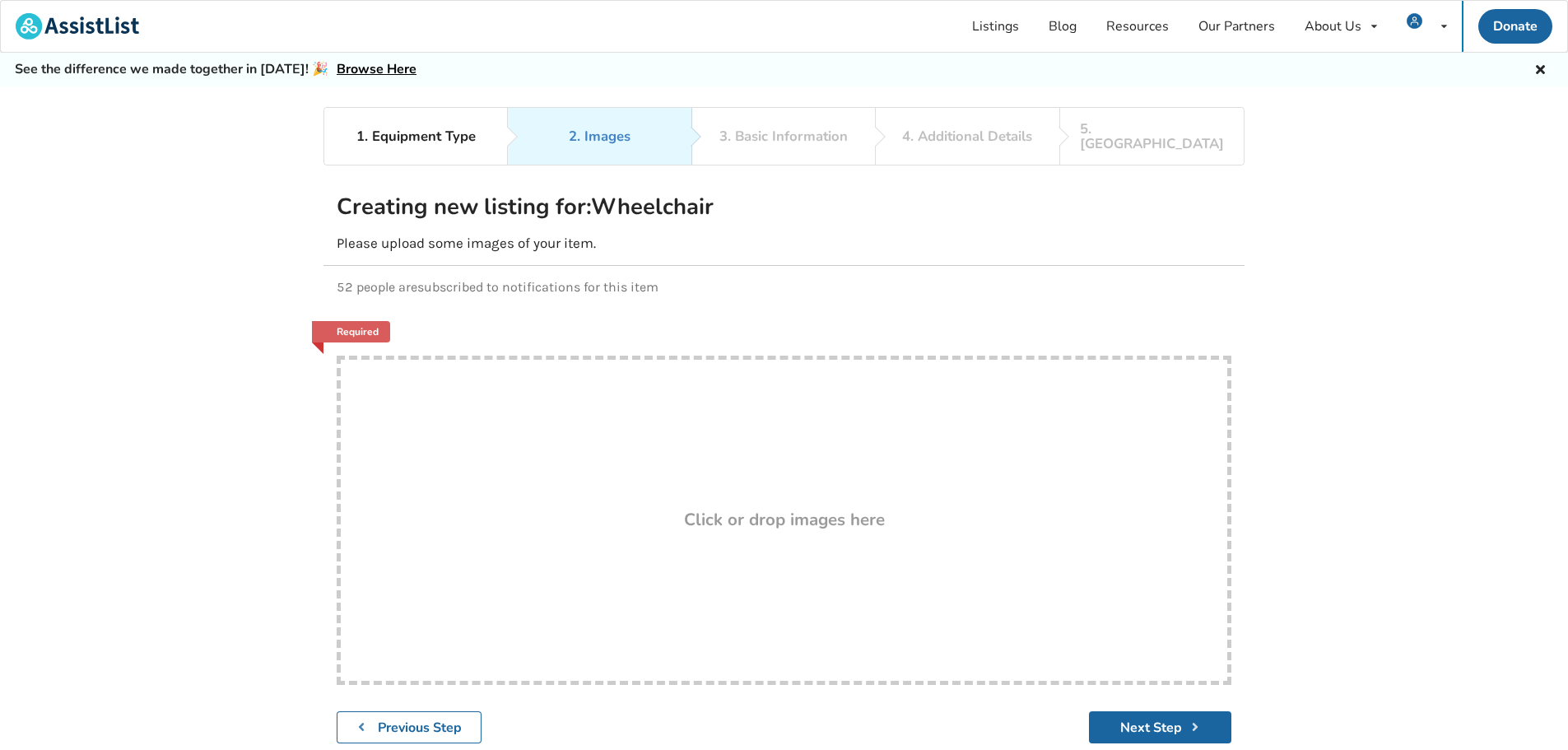
click at [792, 486] on div "Drop here! Click or drop images here" at bounding box center [783, 520] width 895 height 329
click at [622, 415] on div "Drop here! Click or drop images here" at bounding box center [783, 520] width 895 height 329
type input "C:\fakepath\1.jpeg"
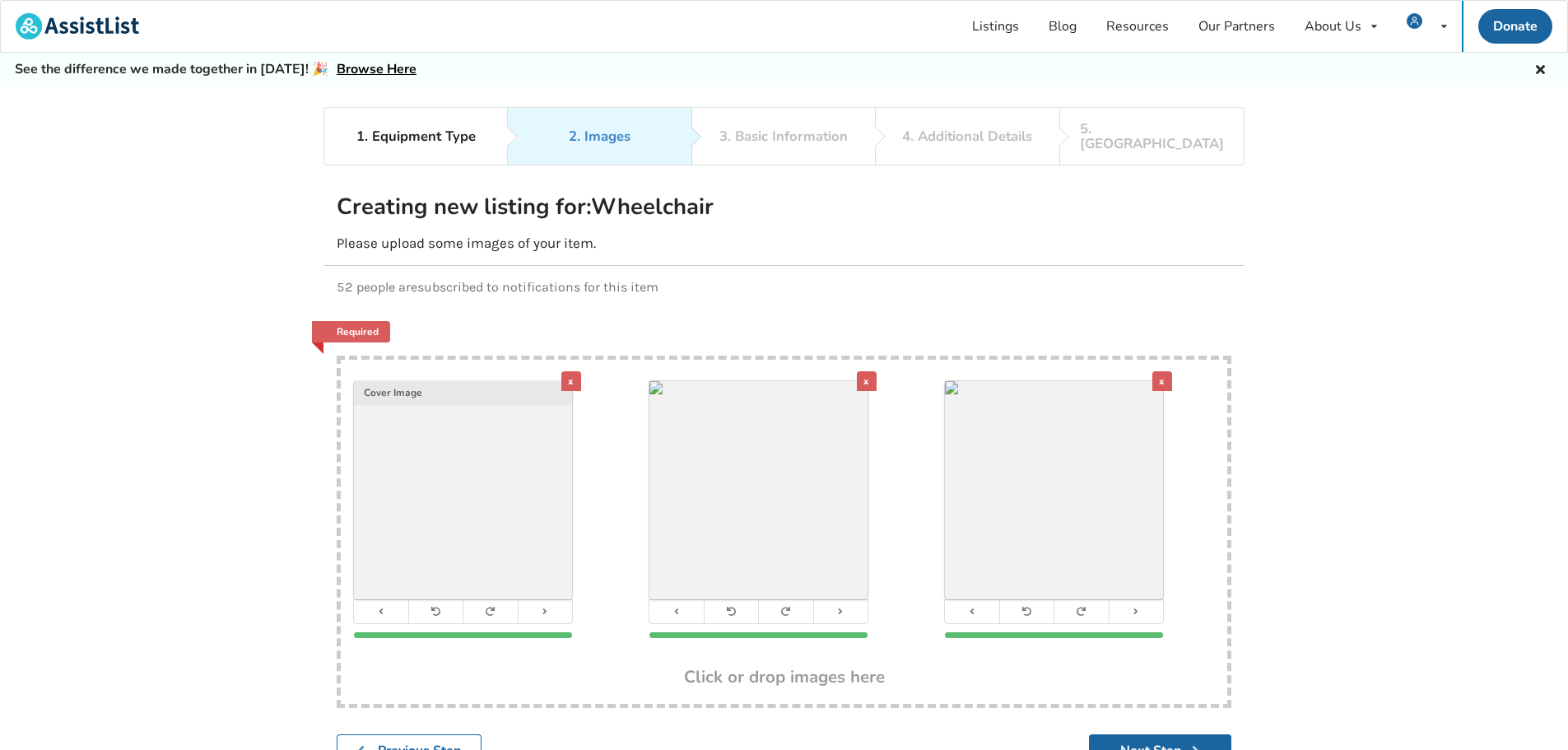
click at [875, 371] on div "x" at bounding box center [867, 381] width 20 height 20
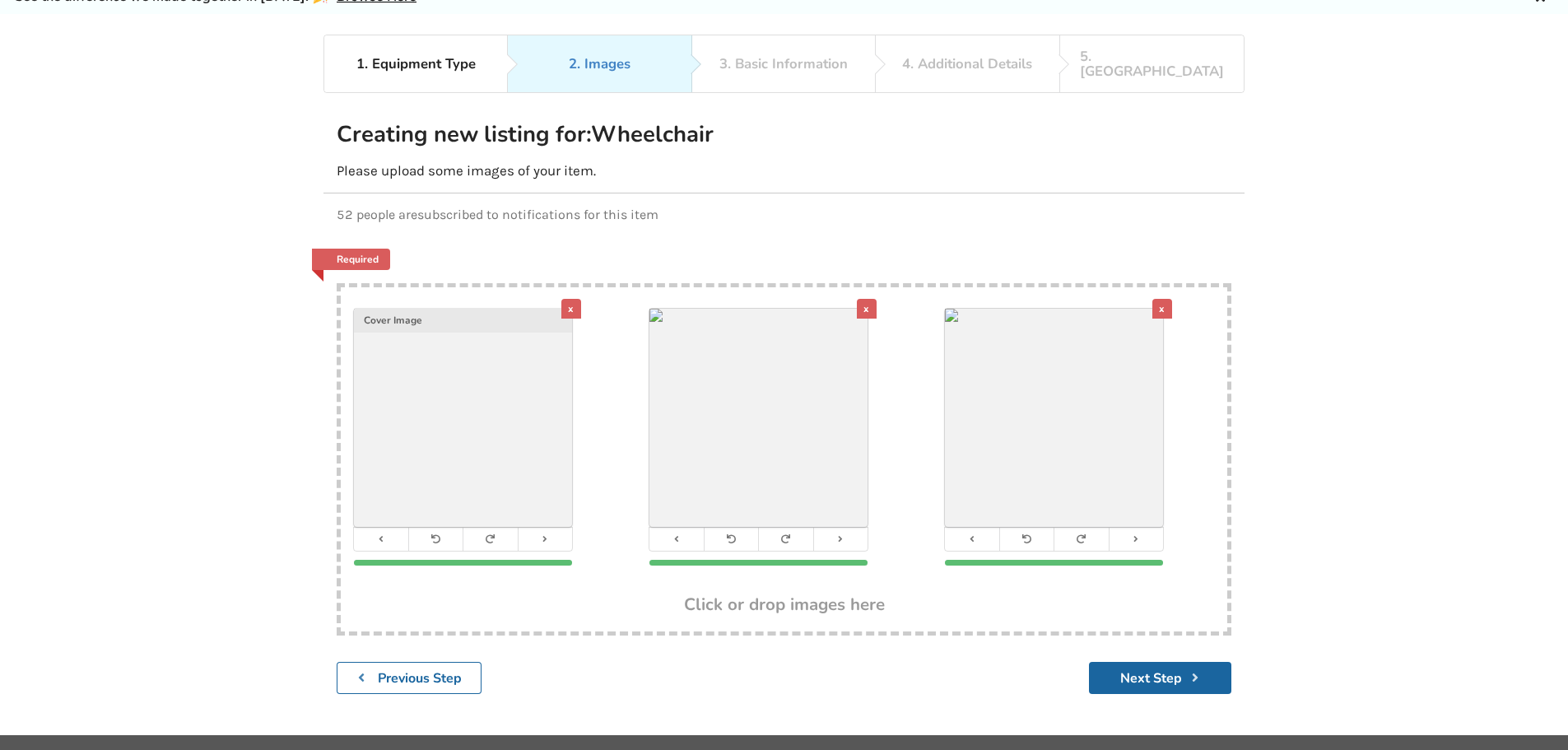
scroll to position [107, 0]
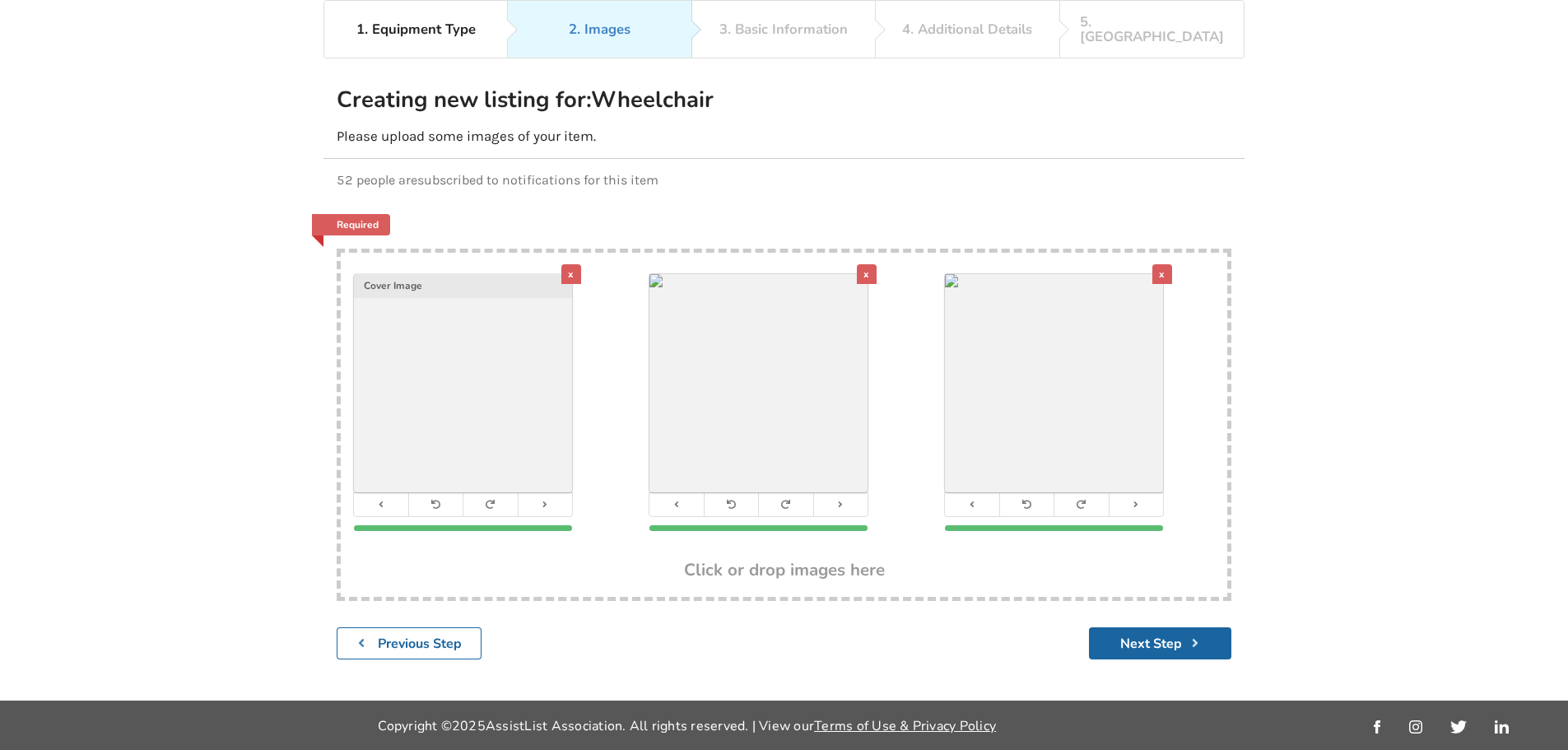
click at [572, 264] on div "x" at bounding box center [571, 274] width 20 height 20
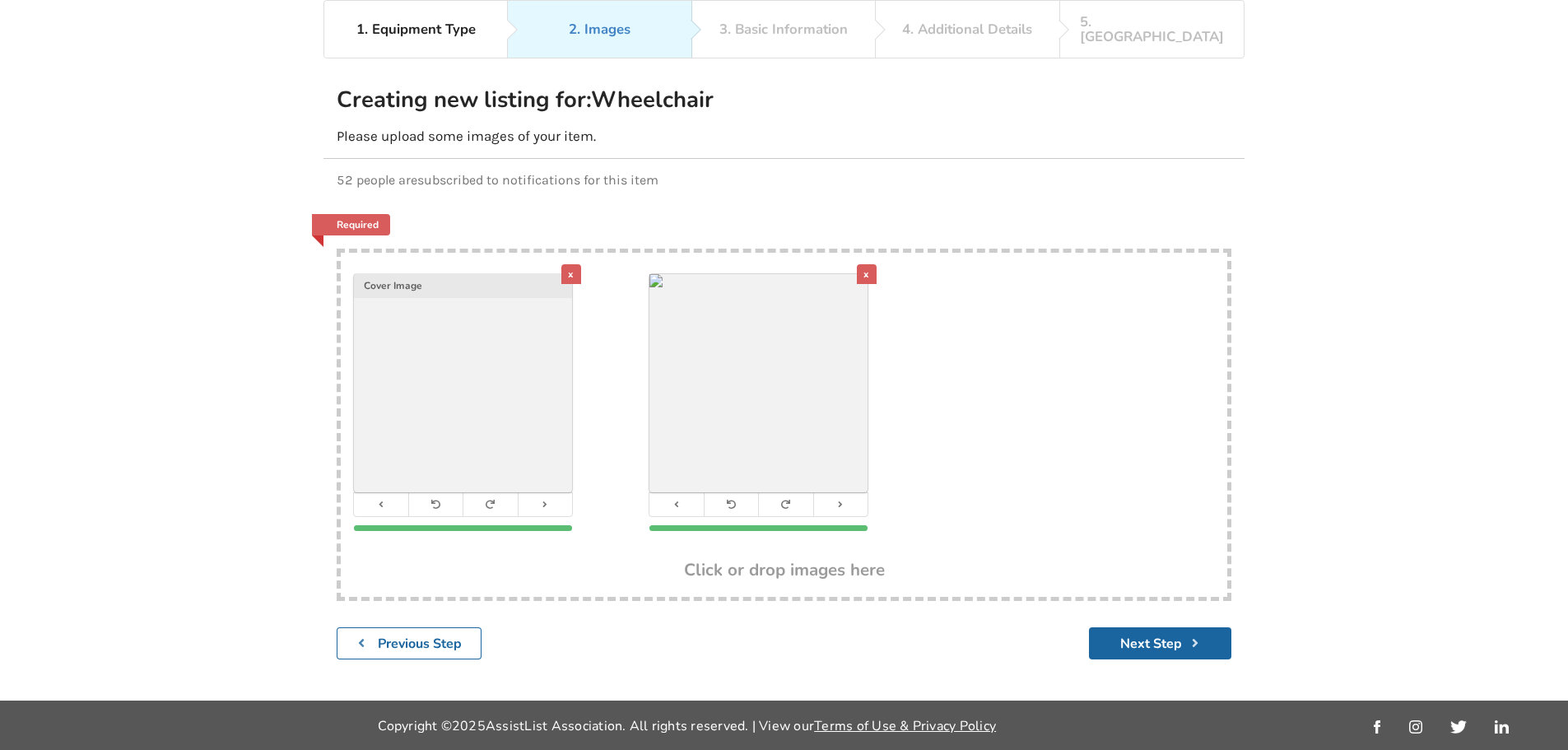
click at [572, 264] on div "x" at bounding box center [571, 274] width 20 height 20
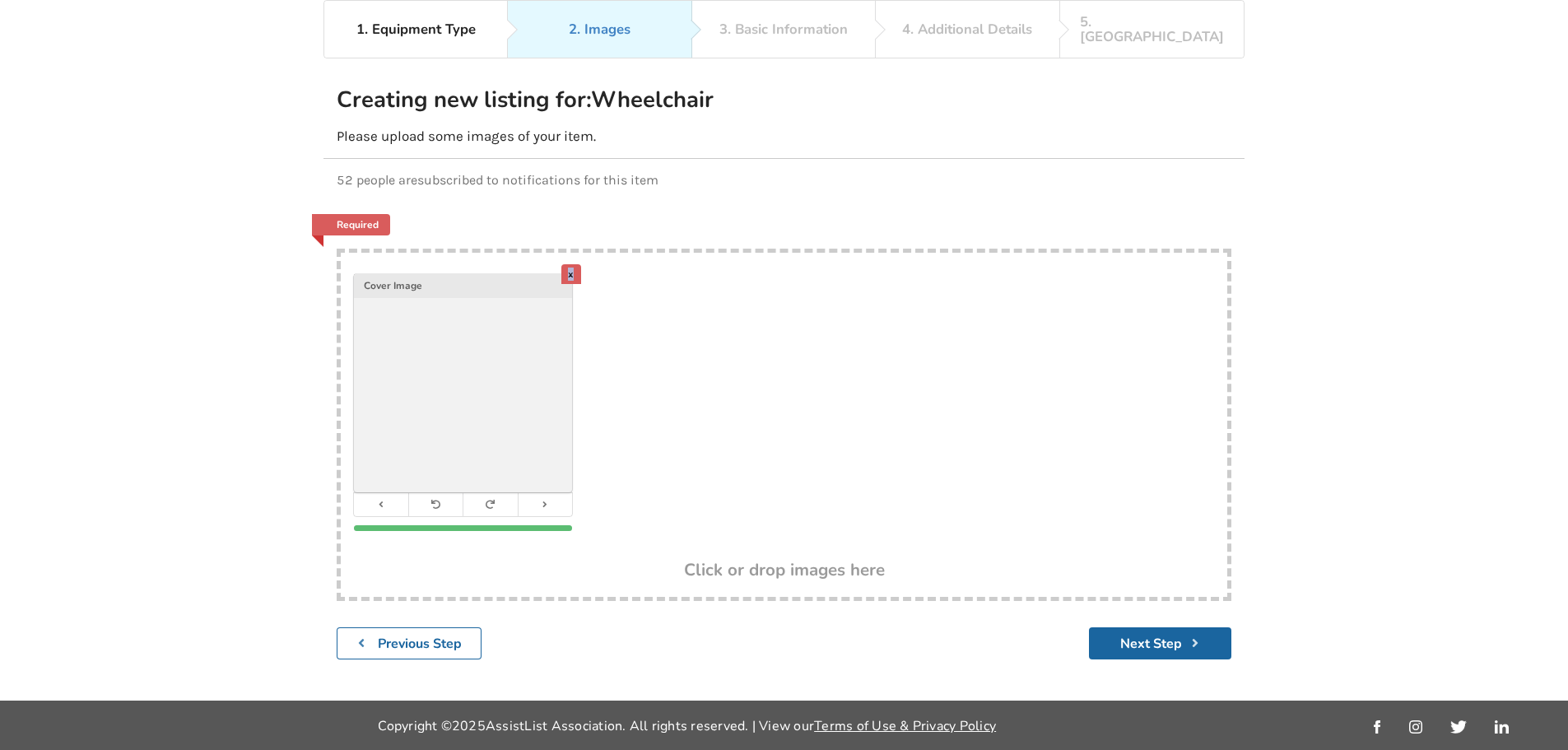
click at [572, 264] on div "x" at bounding box center [571, 274] width 20 height 20
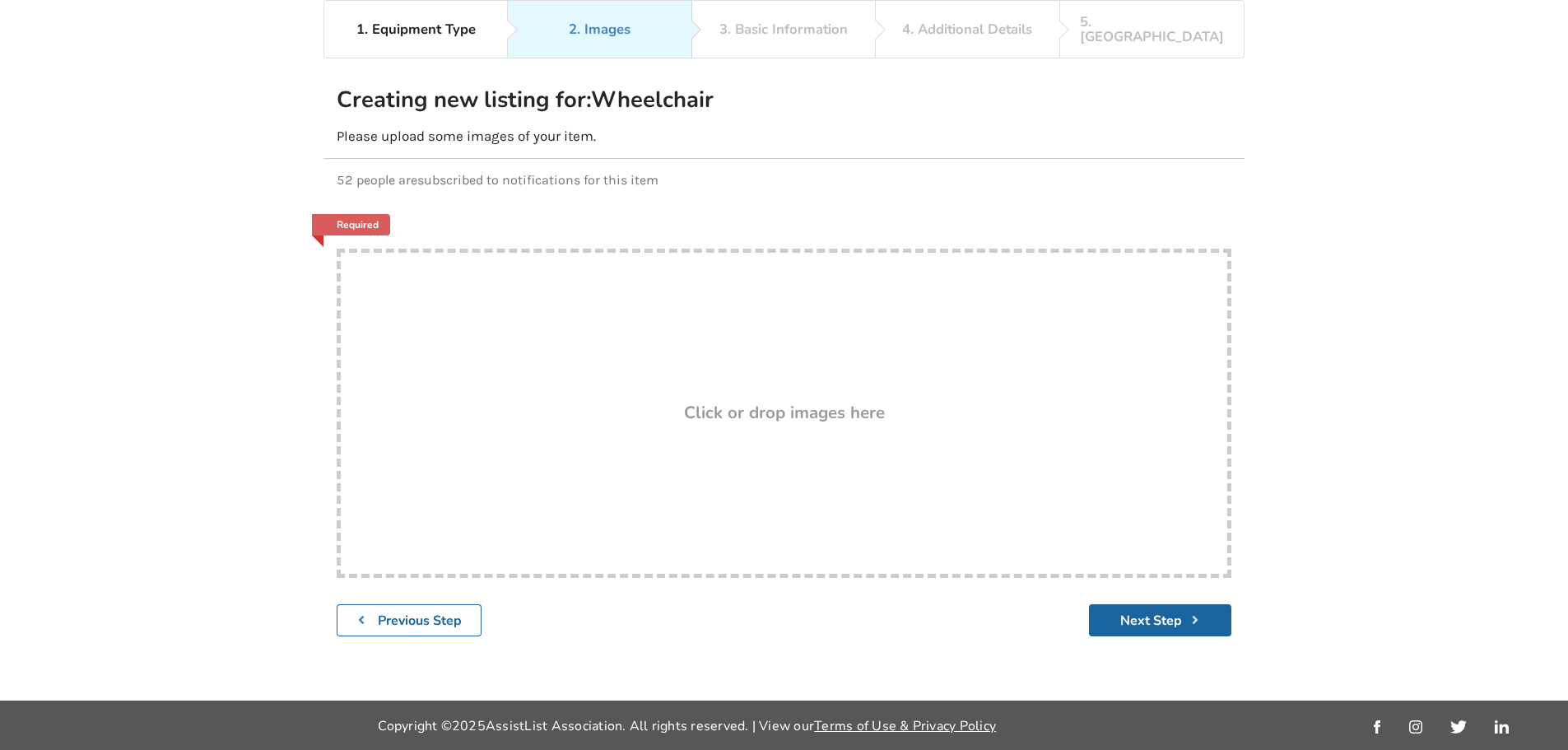
click at [538, 408] on div "Click or drop images here" at bounding box center [784, 414] width 887 height 20
type input "C:\fakepath\1.jpeg"
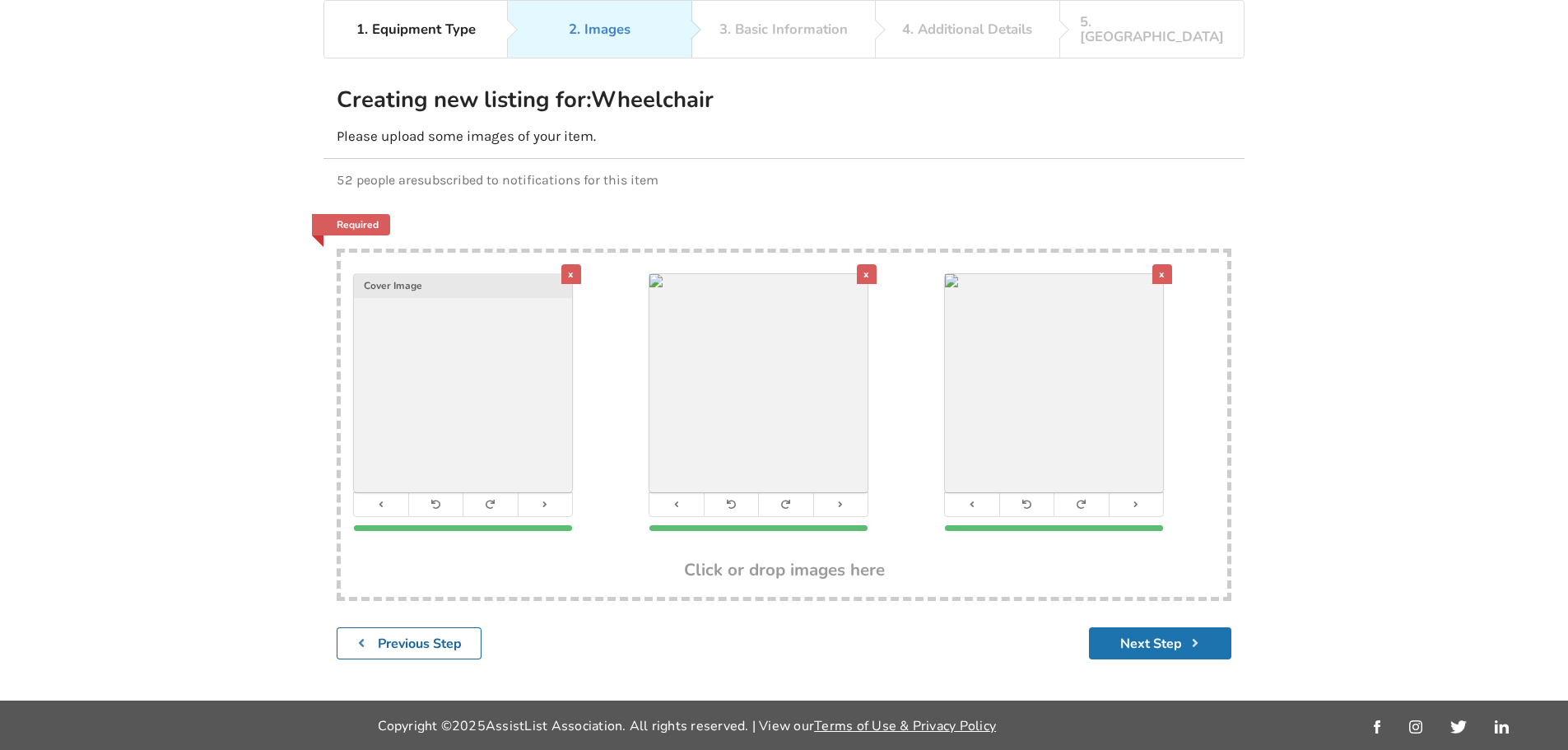
click at [1154, 627] on button "Next Step" at bounding box center [1160, 643] width 143 height 32
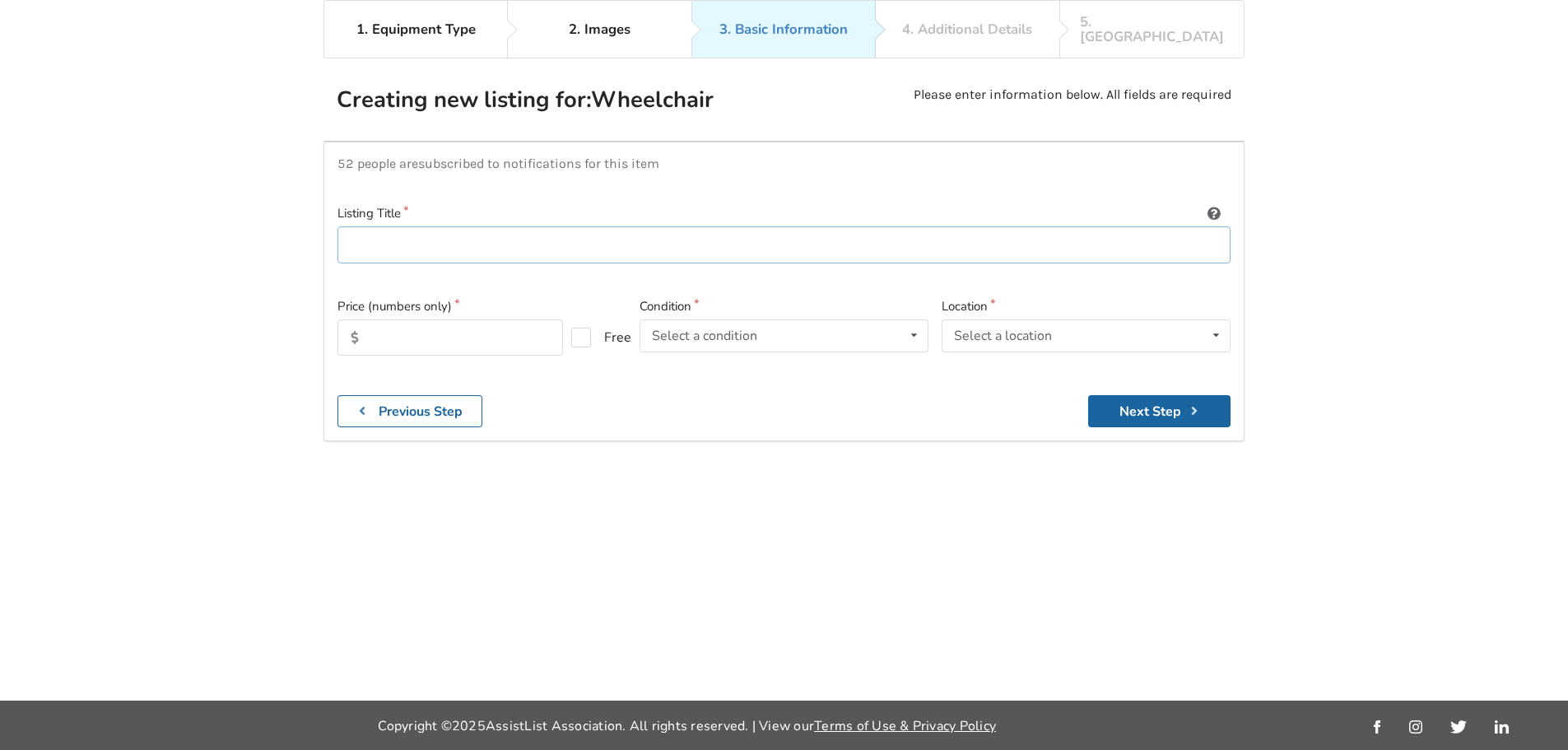
click at [499, 240] on input at bounding box center [783, 245] width 893 height 37
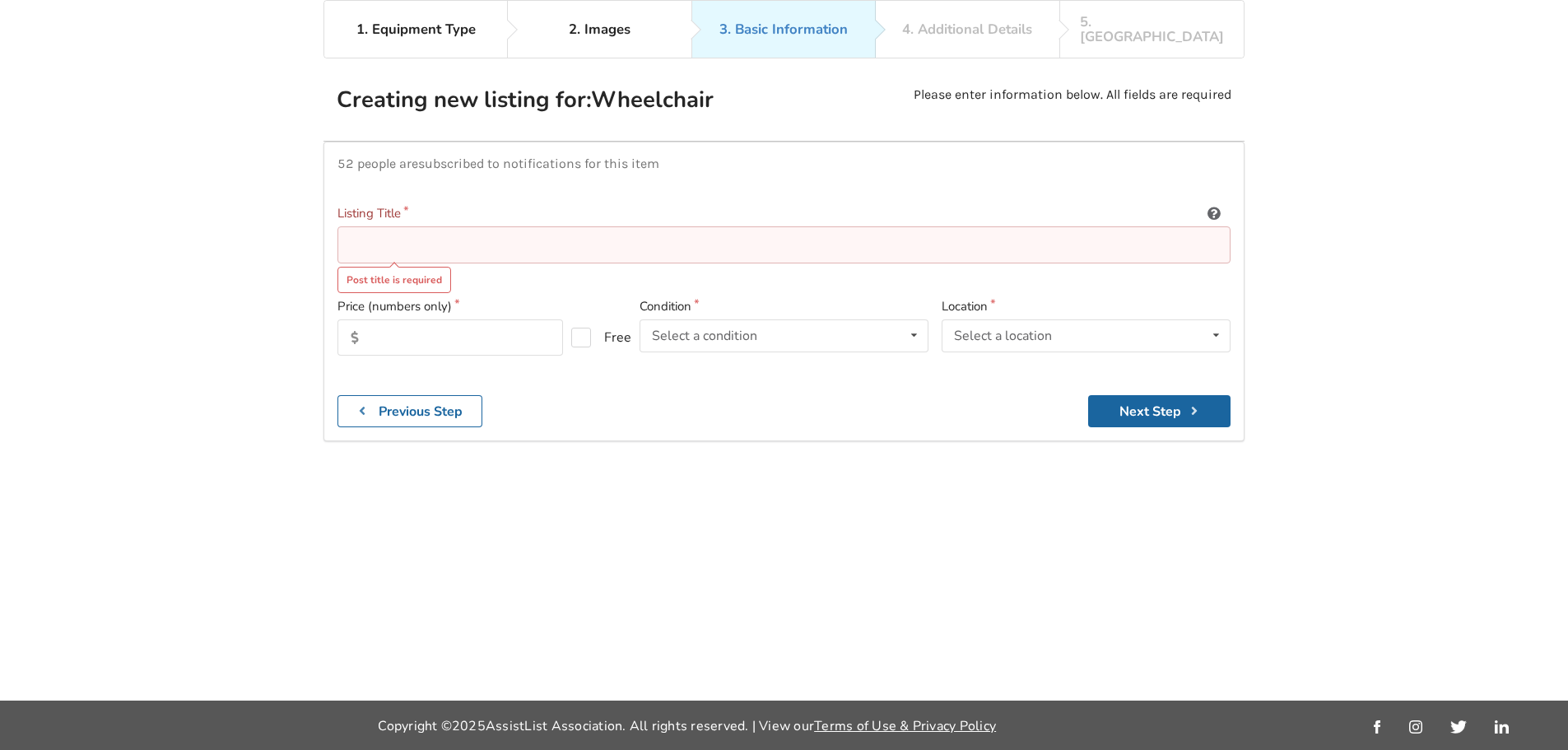
paste input "Motion Composites APEX Carbon 14″ x 16″ Adjustable Chair"
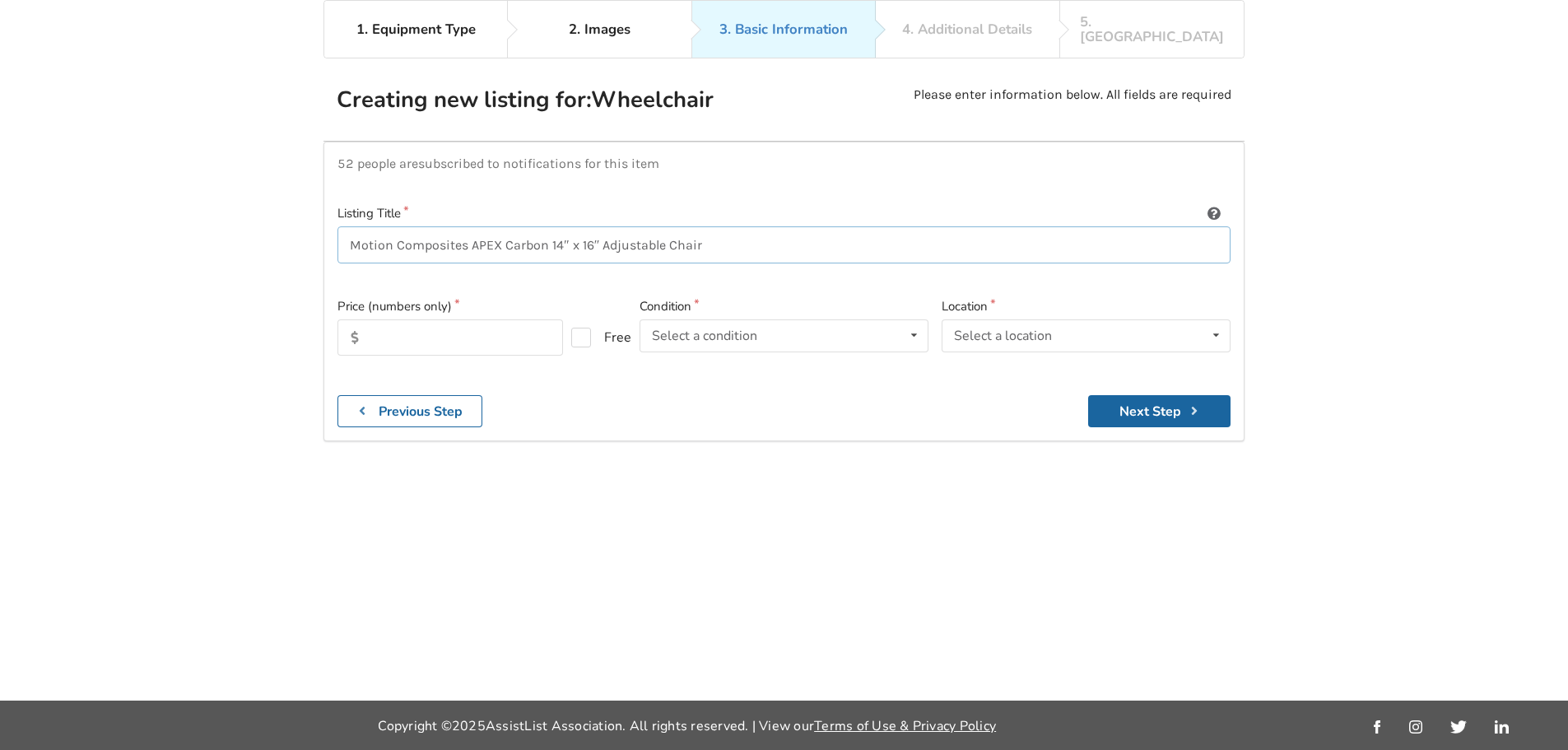
type input "Motion Composites APEX Carbon 14″ x 16″ Adjustable Chair"
click at [486, 326] on input "text" at bounding box center [450, 337] width 226 height 37
type input "2500"
click at [739, 329] on div "Select a condition" at bounding box center [705, 335] width 105 height 13
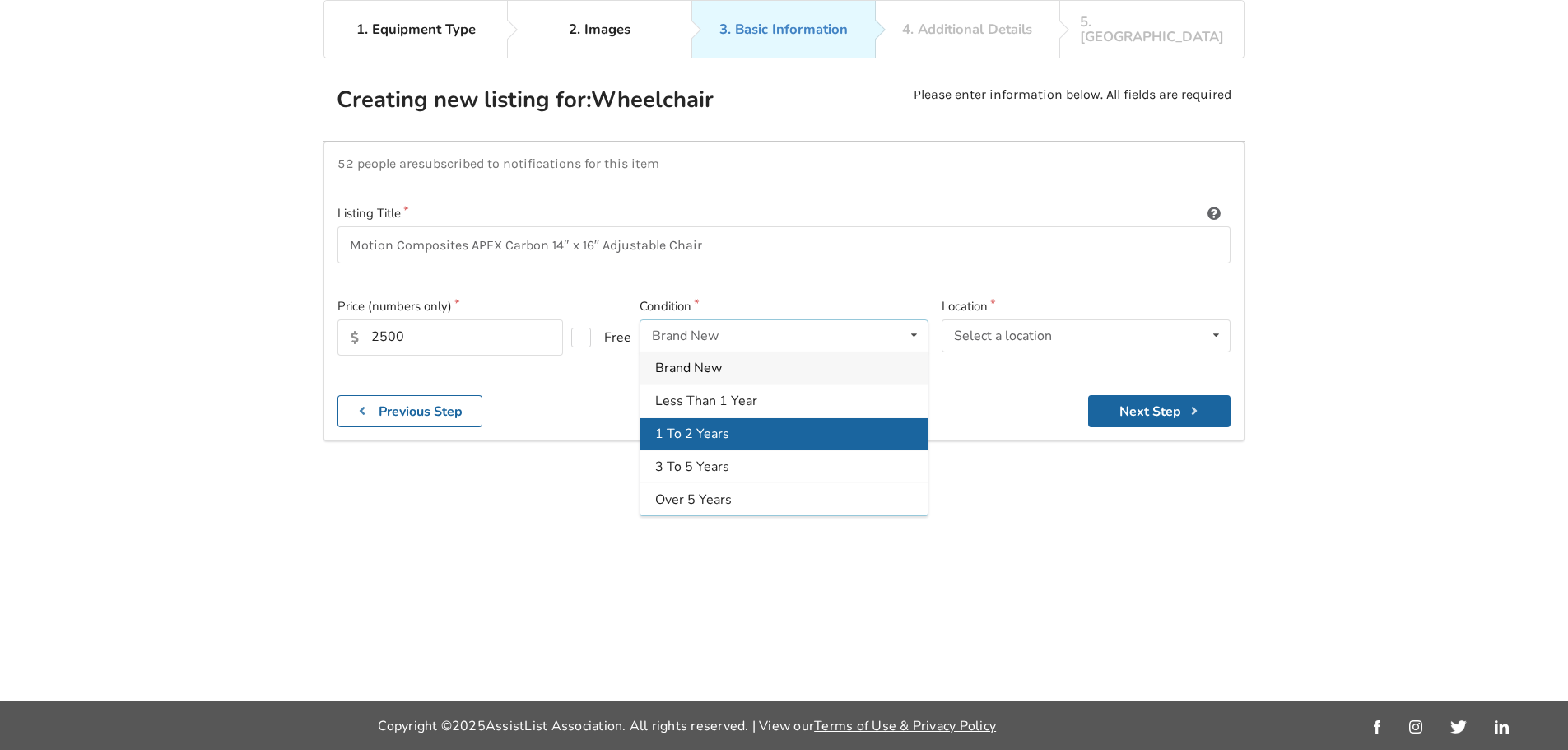
click at [762, 428] on div "1 To 2 Years" at bounding box center [784, 433] width 287 height 33
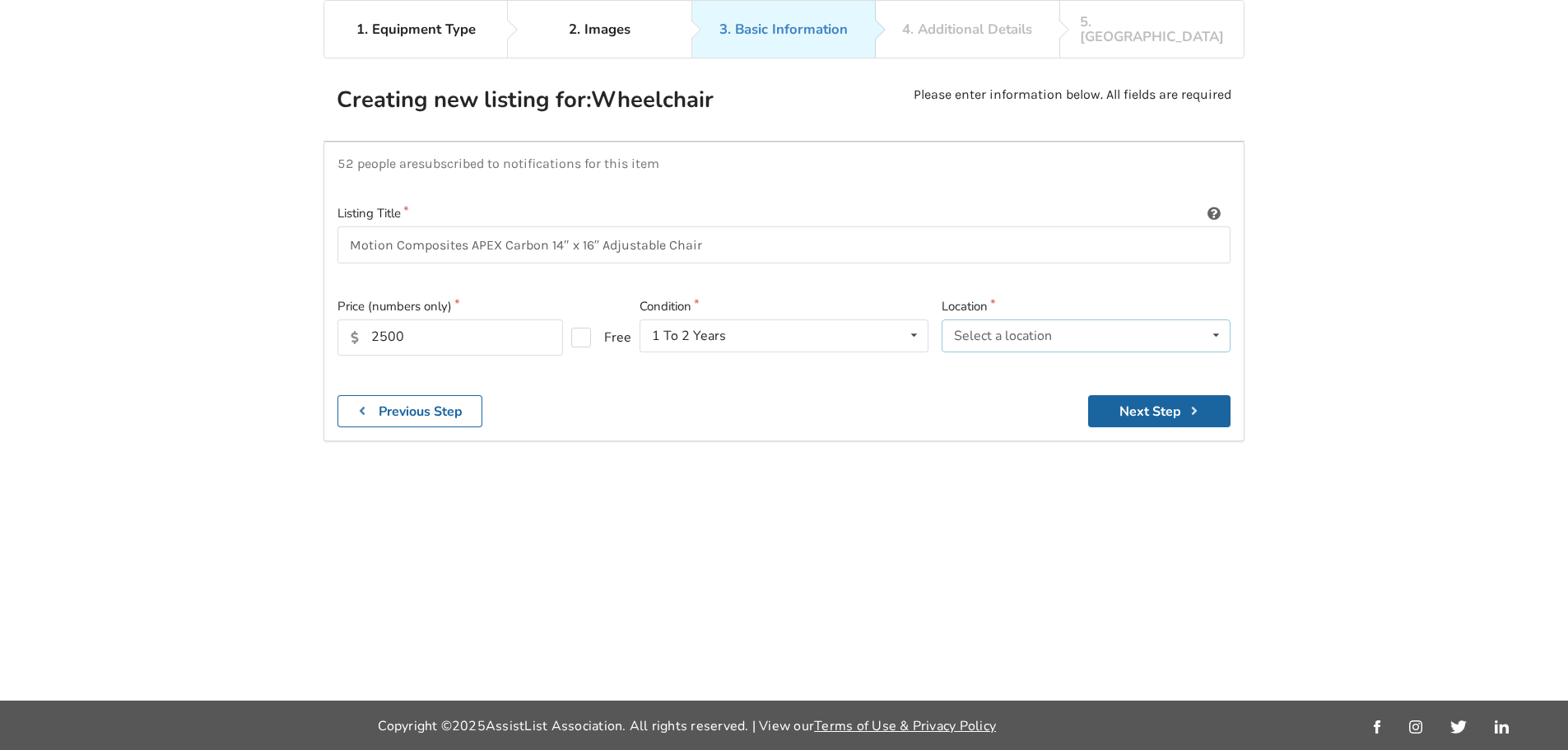
click at [1063, 329] on div "Select a location [GEOGRAPHIC_DATA] [GEOGRAPHIC_DATA] [GEOGRAPHIC_DATA] [GEOGRA…" at bounding box center [1086, 335] width 289 height 33
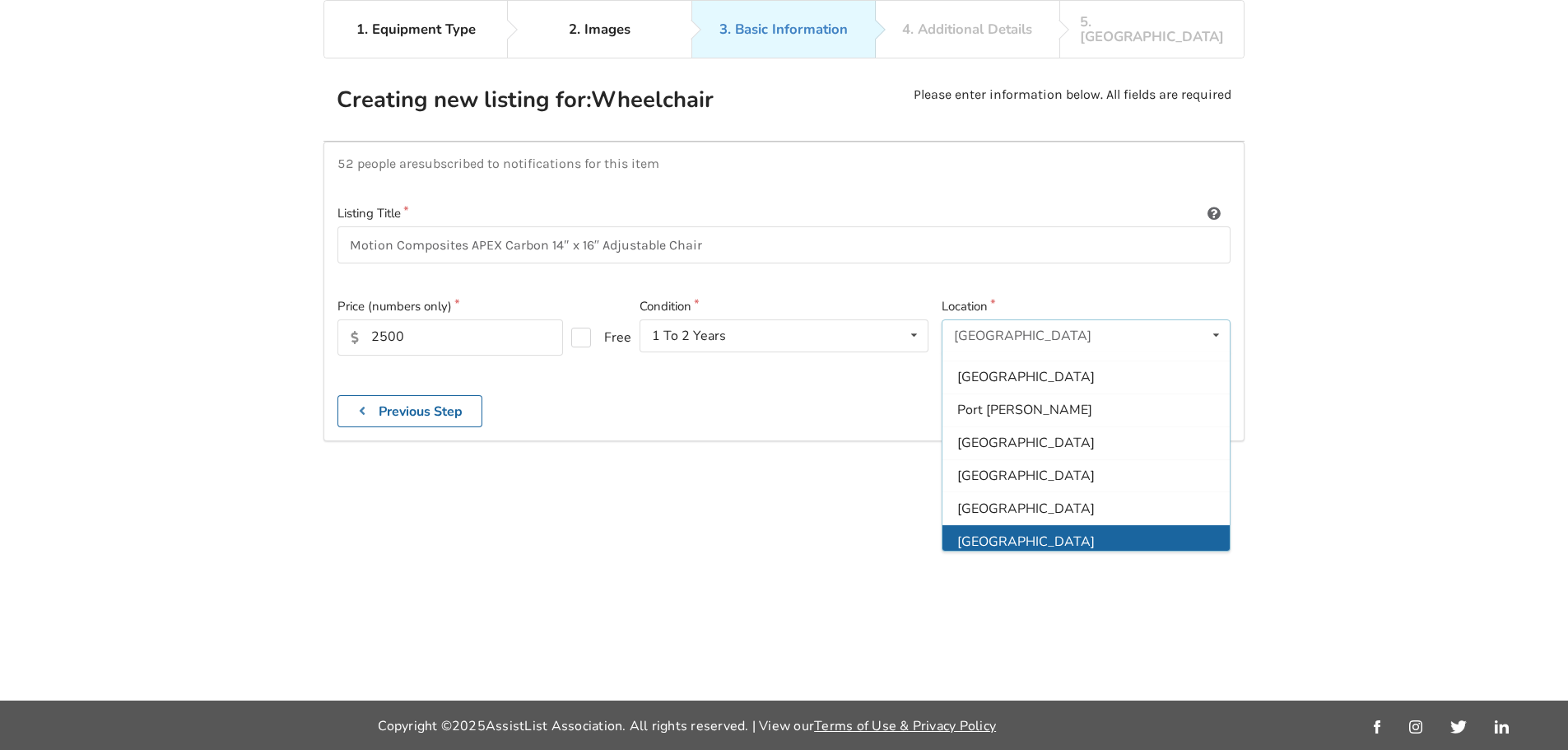
scroll to position [423, 0]
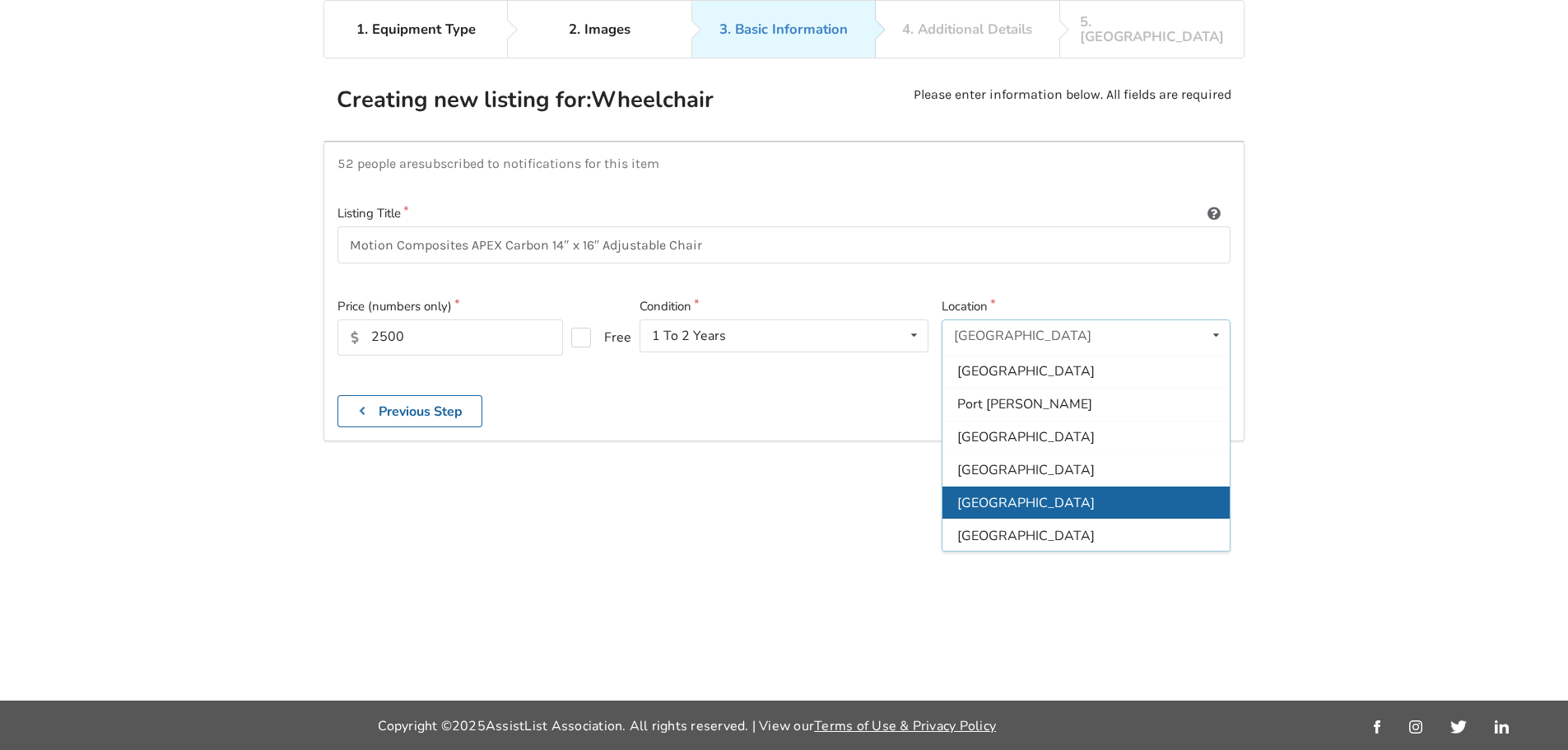
click at [1050, 486] on div "[GEOGRAPHIC_DATA]" at bounding box center [1086, 502] width 287 height 33
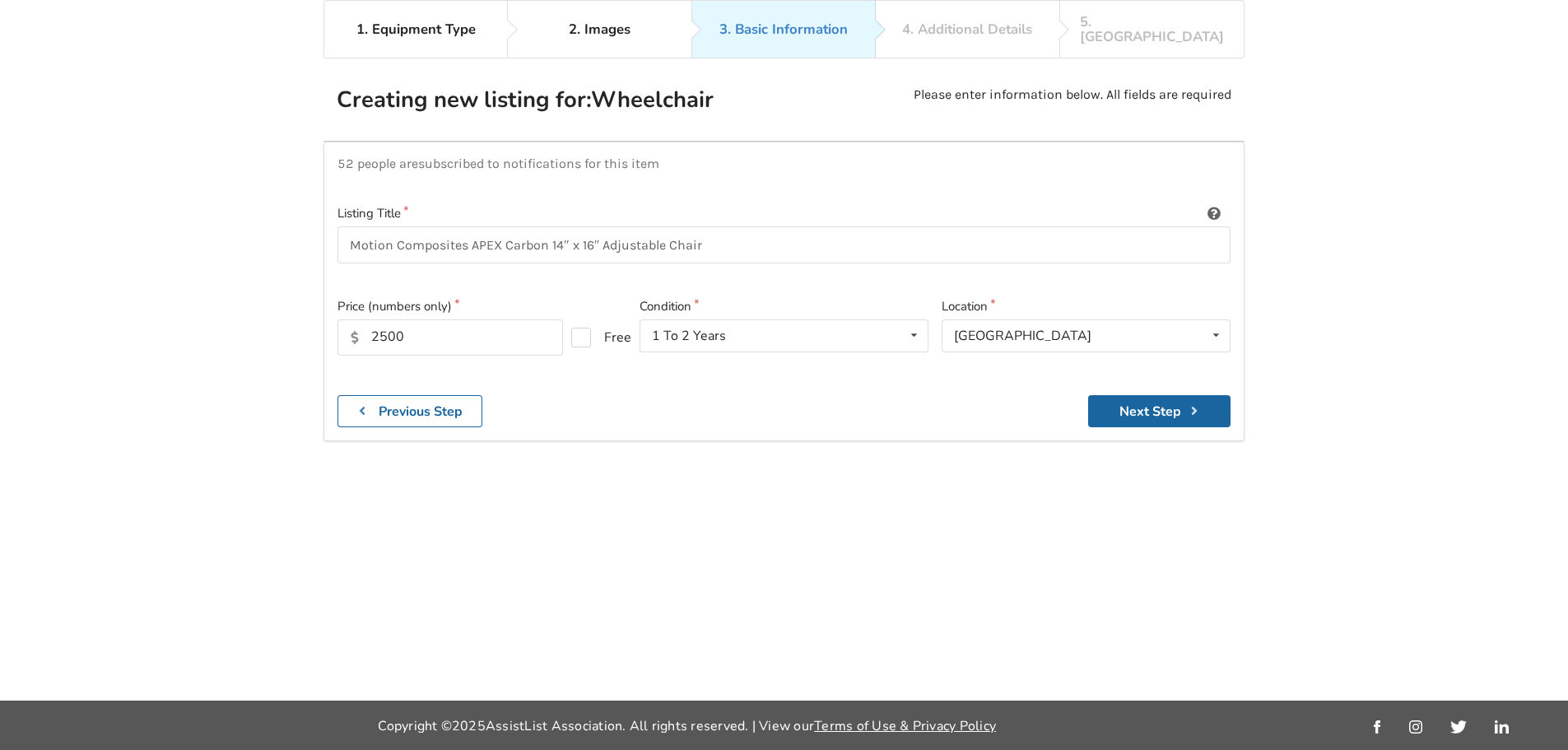
click at [821, 370] on div "52 people are subscribed to notifications for this item Listing Title Motion Co…" at bounding box center [784, 291] width 921 height 299
click at [1114, 395] on button "Next Step" at bounding box center [1159, 411] width 143 height 32
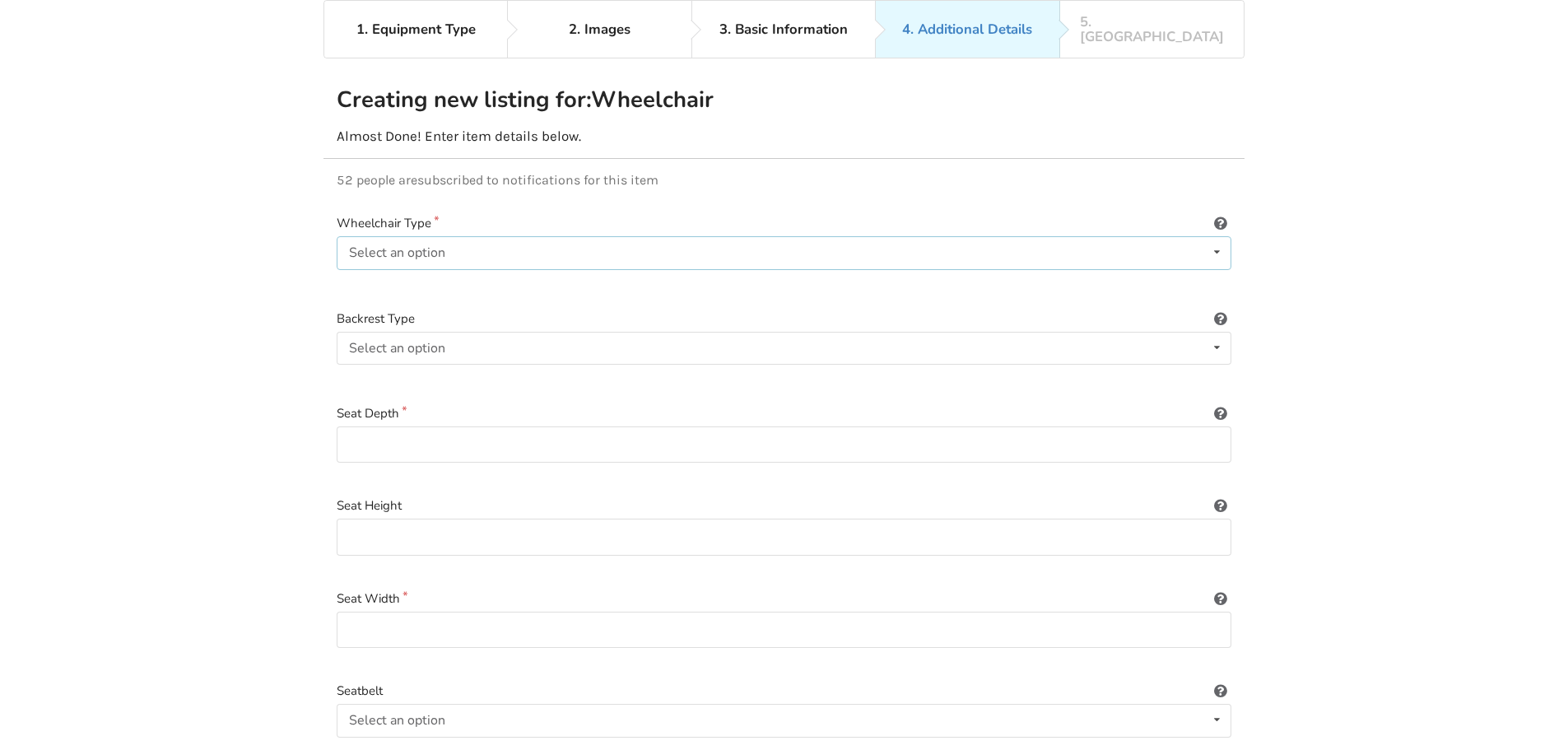
click at [495, 242] on div "Select an option Power/electric Manual Transport Tilt" at bounding box center [783, 252] width 895 height 33
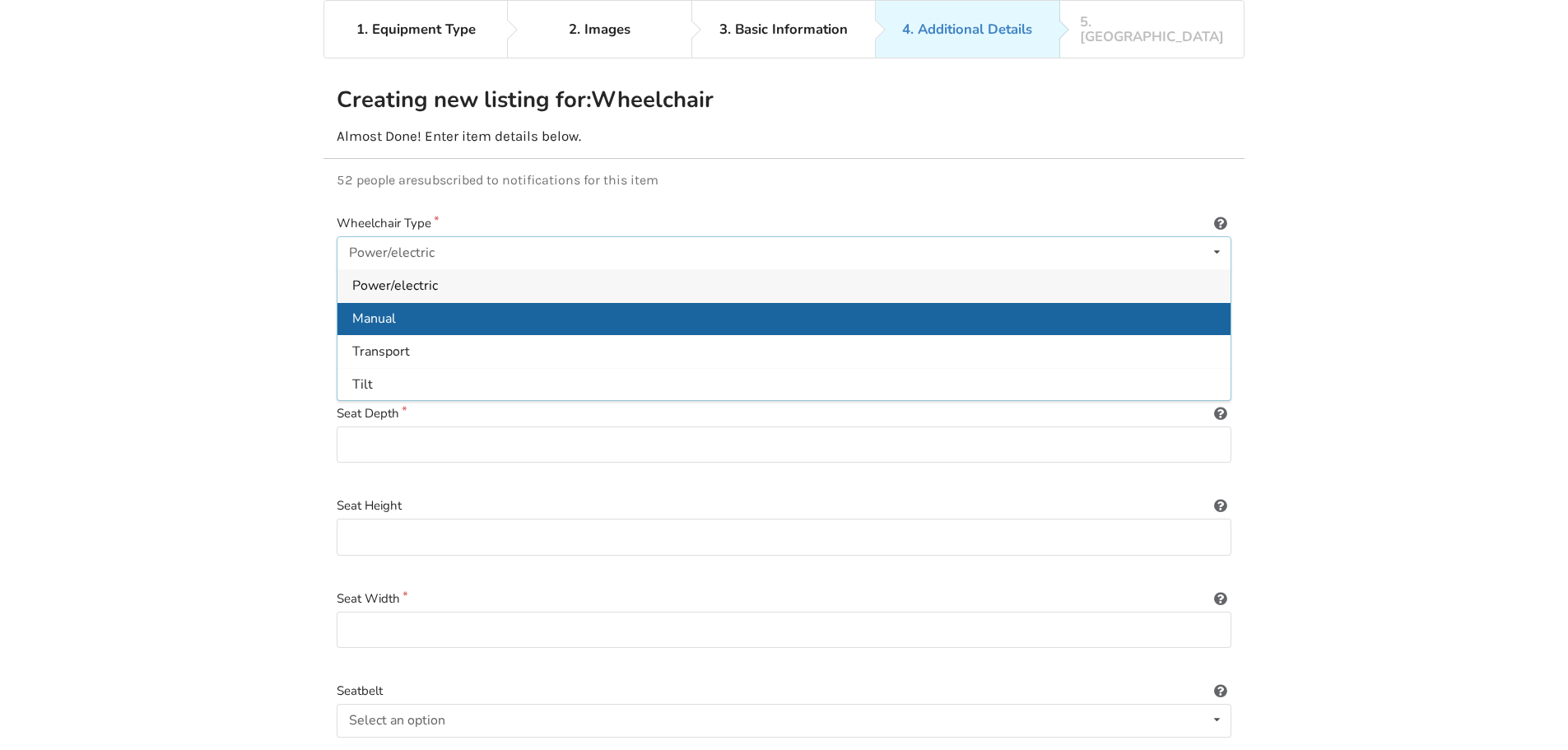
click at [413, 309] on div "Manual" at bounding box center [783, 318] width 893 height 33
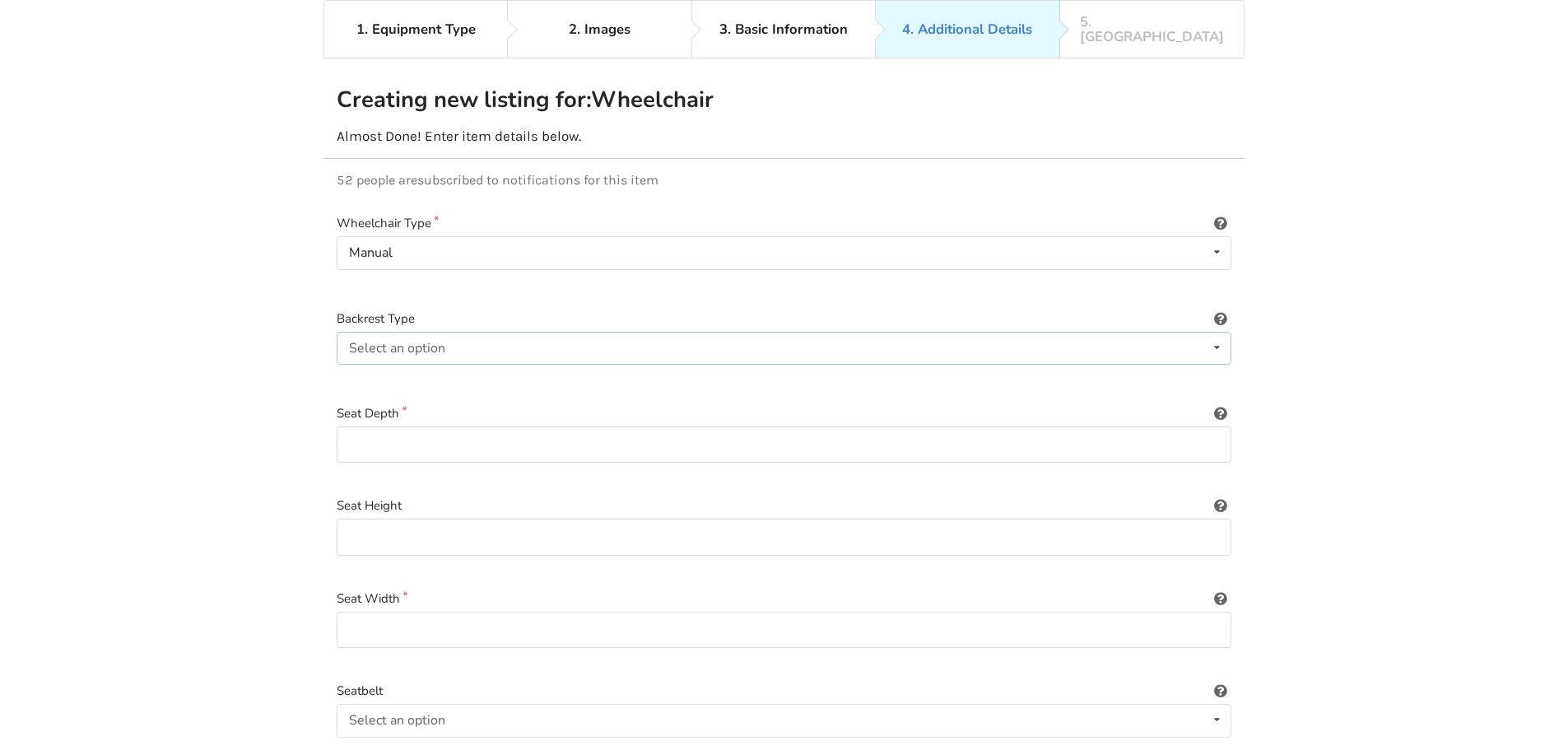
click at [441, 342] on div "Select an option" at bounding box center [397, 348] width 96 height 13
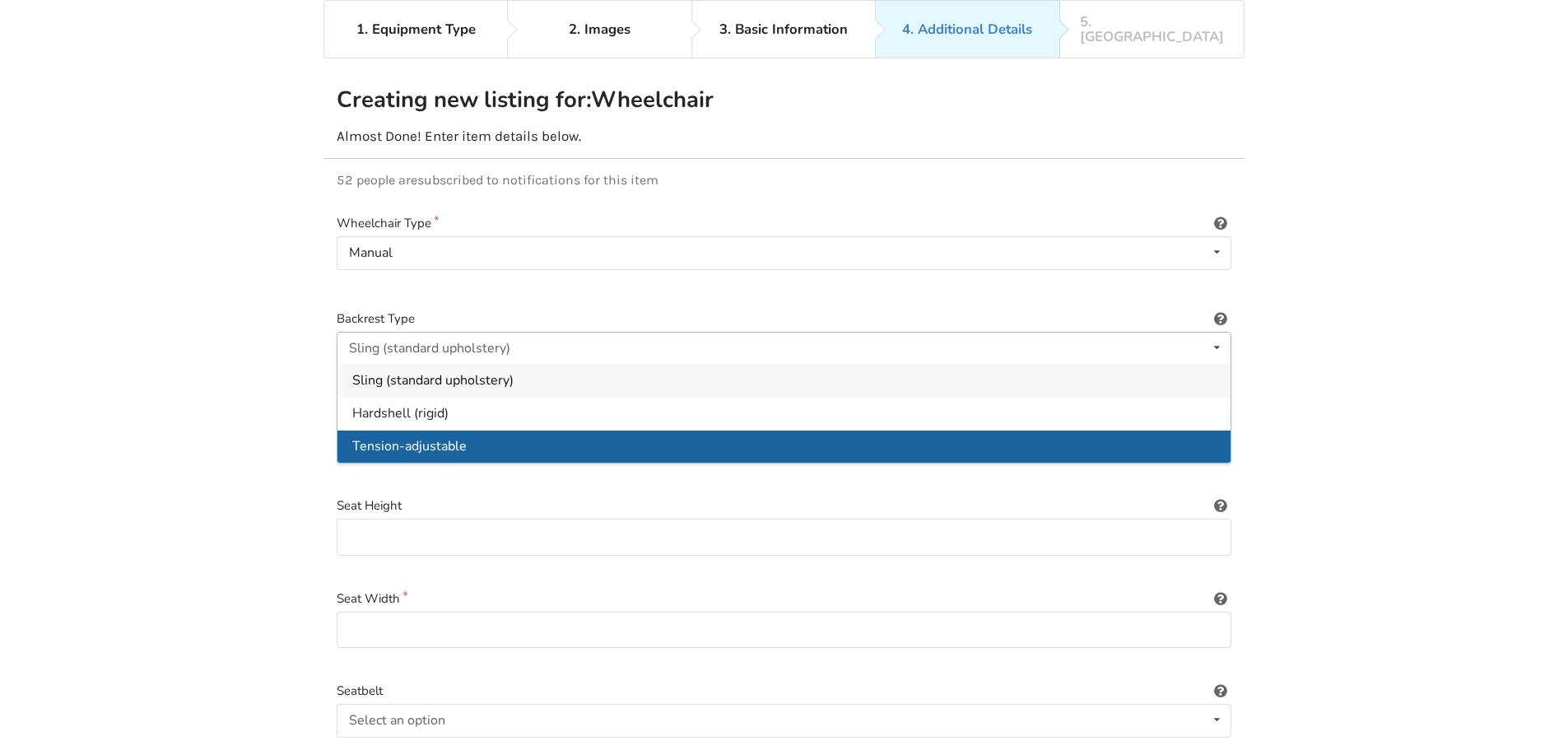
click at [478, 436] on div "Tension-adjustable" at bounding box center [783, 446] width 893 height 33
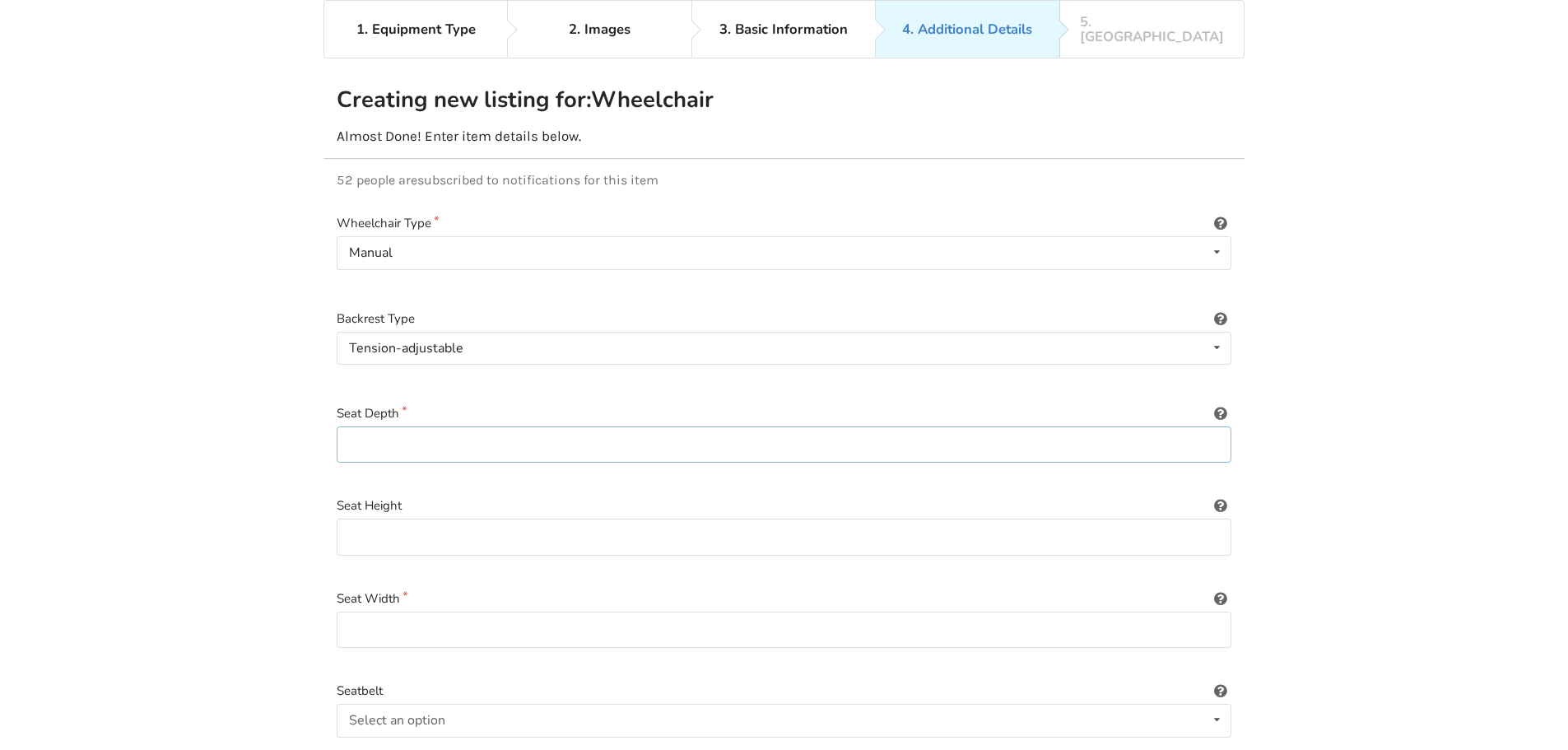
click at [479, 433] on input at bounding box center [783, 445] width 895 height 37
type input "16"
click at [425, 523] on input at bounding box center [783, 537] width 895 height 37
click at [424, 612] on input at bounding box center [783, 630] width 895 height 37
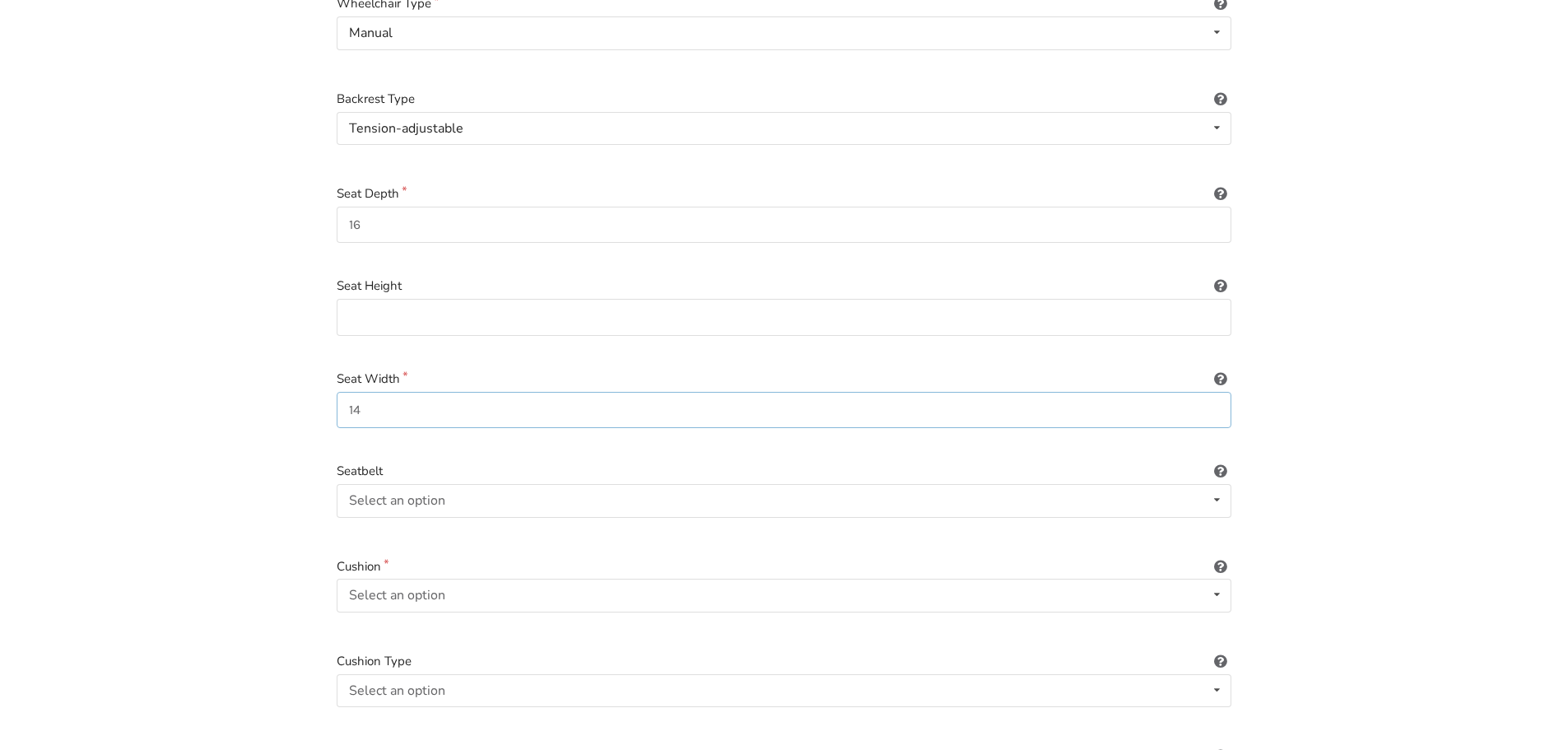
scroll to position [436, 0]
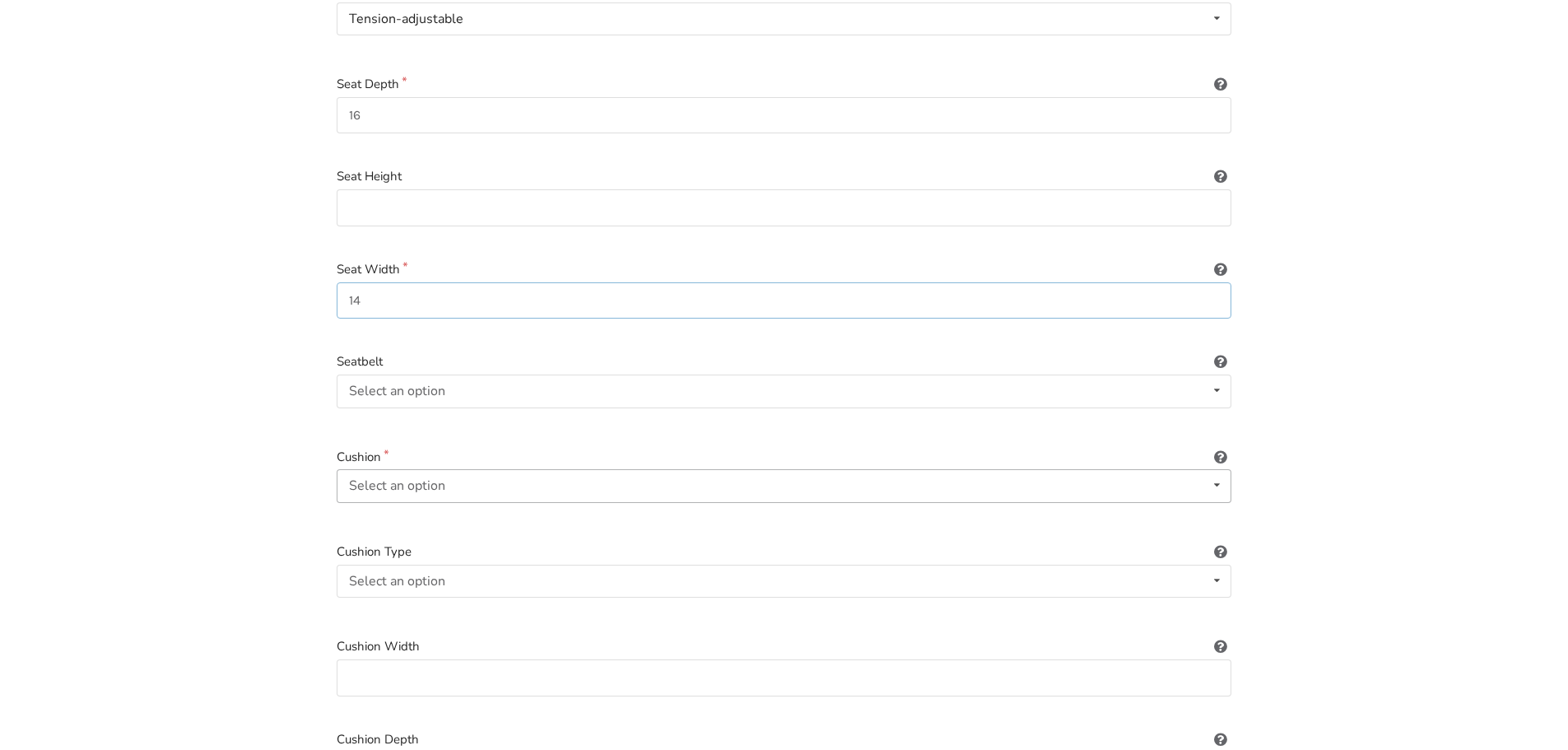
type input "14"
click at [409, 479] on div "Select an option" at bounding box center [397, 485] width 96 height 13
click at [409, 508] on div "Included" at bounding box center [783, 518] width 893 height 33
click at [422, 574] on div "Select an option" at bounding box center [397, 581] width 96 height 13
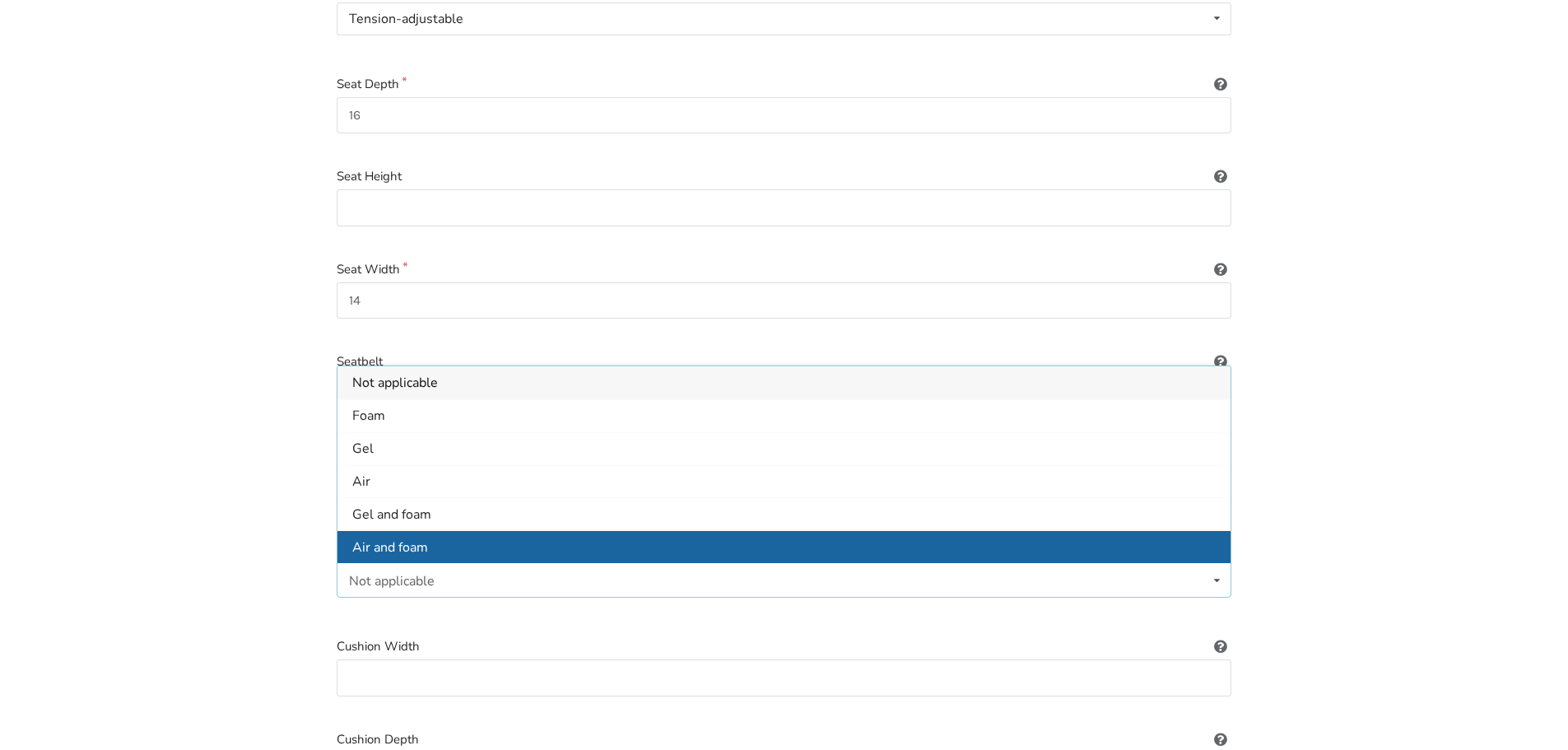
click at [413, 530] on div "Air and foam" at bounding box center [783, 546] width 893 height 33
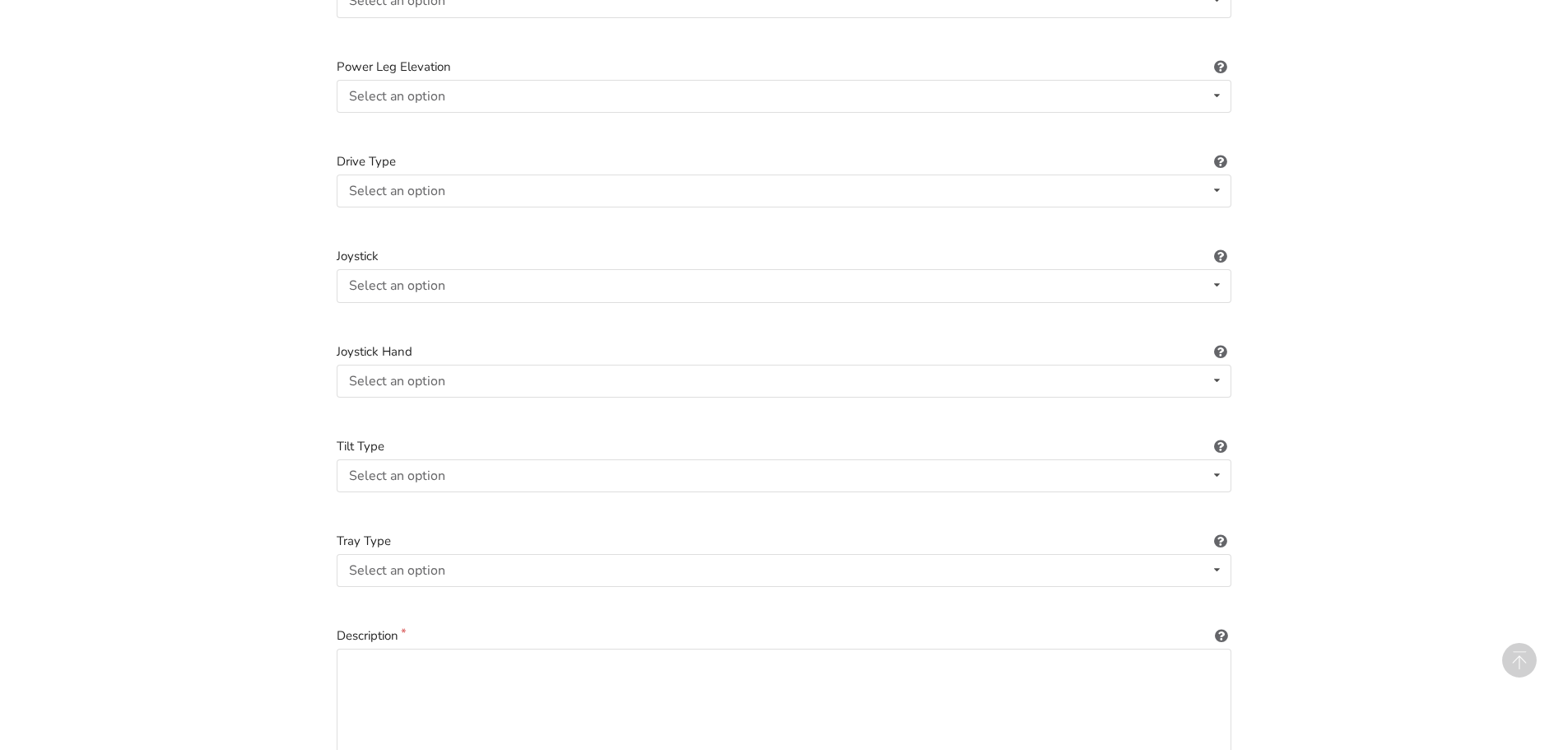
scroll to position [2246, 0]
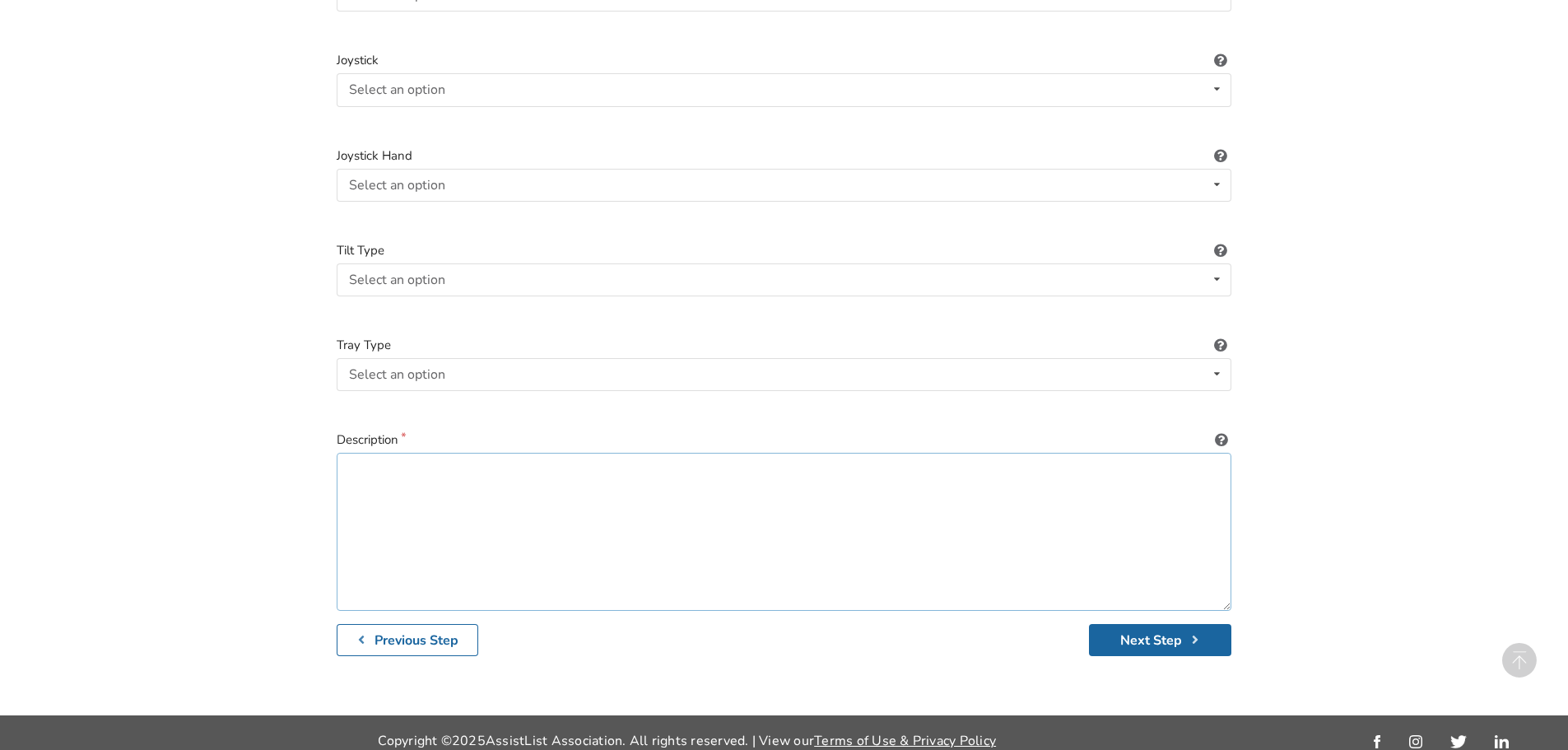
click at [478, 475] on textarea at bounding box center [783, 532] width 895 height 158
paste textarea "Motion Composites APEX Carbon 14″ x 16″ Adjustable Chair"
type textarea "Motion Composites APEX Carbon 14″ x 16″ Adjustable Chair"
drag, startPoint x: 774, startPoint y: 479, endPoint x: 192, endPoint y: 368, distance: 592.5
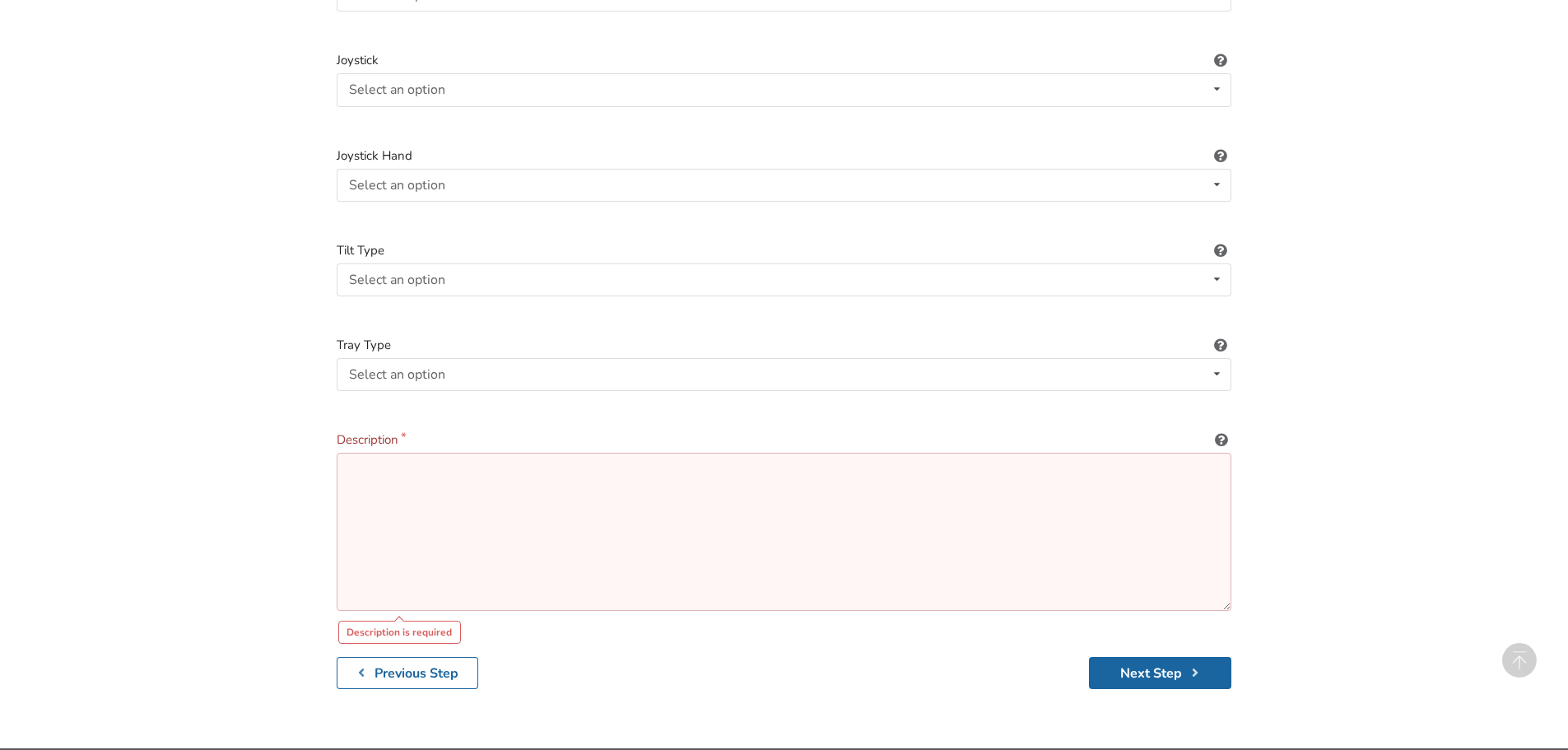
click at [436, 490] on textarea at bounding box center [783, 532] width 895 height 158
paste textarea "Canadian Built Carbon Fibre chair with adjustable options on the frame. It’s be…"
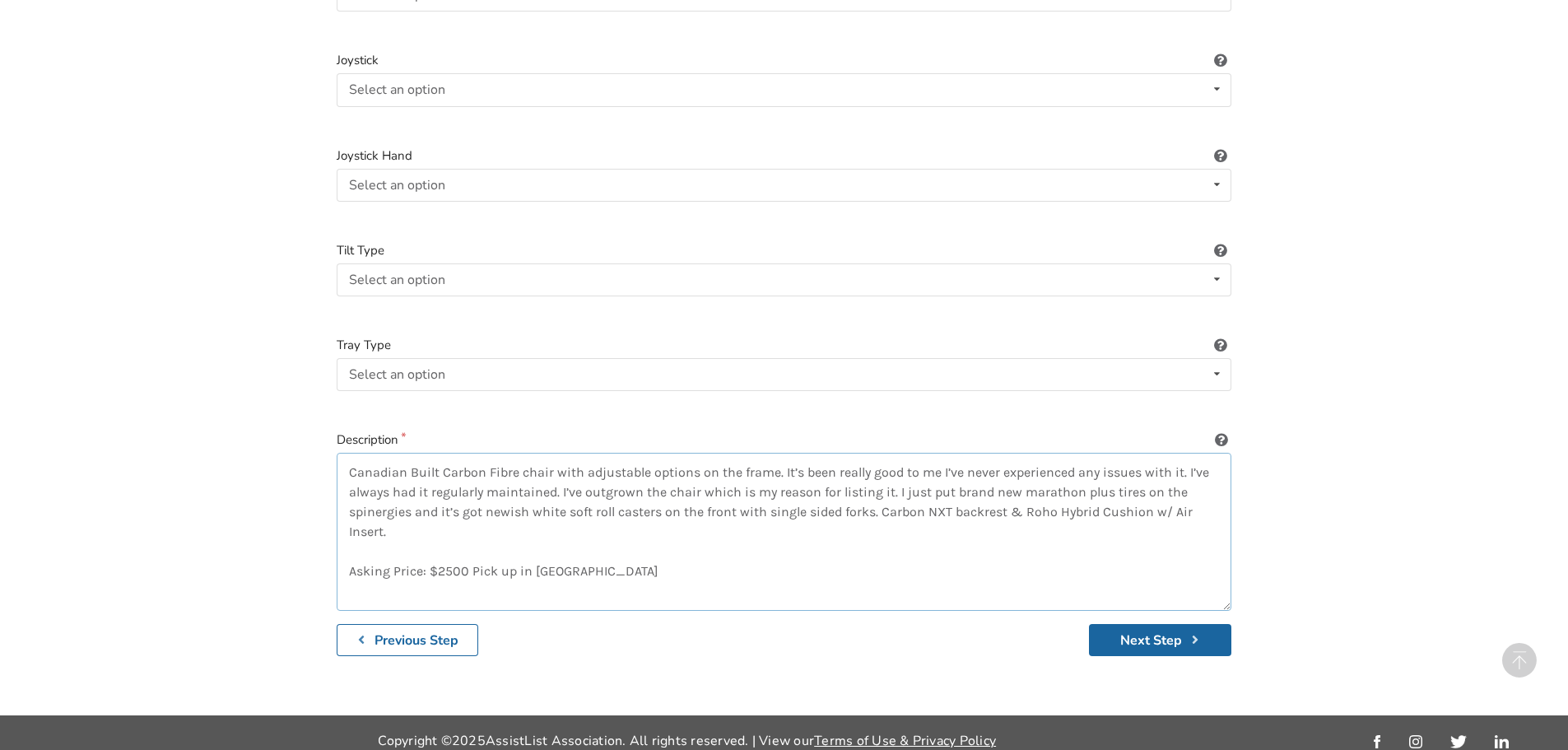
click at [500, 521] on textarea "Canadian Built Carbon Fibre chair with adjustable options on the frame. It’s be…" at bounding box center [783, 532] width 895 height 158
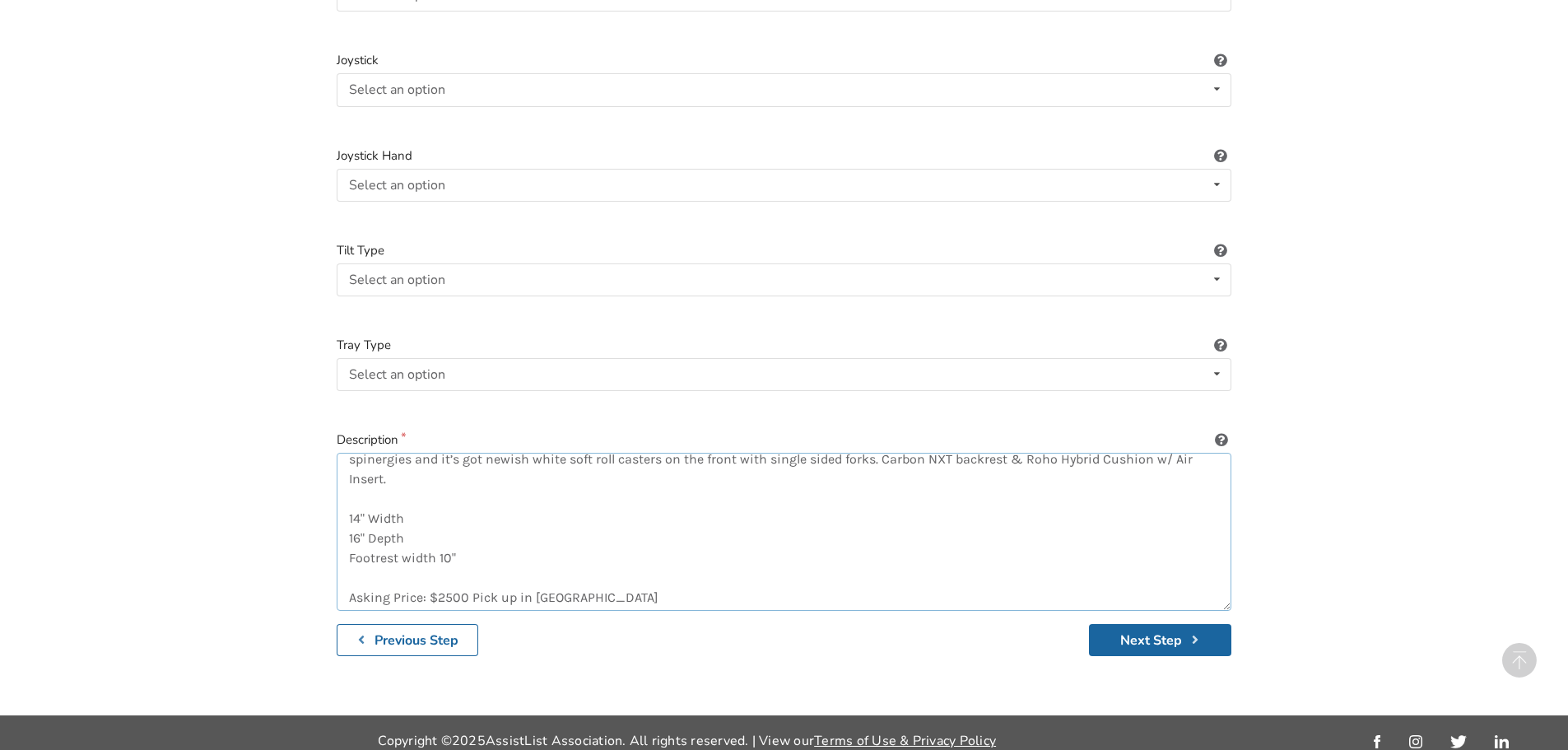
scroll to position [59, 0]
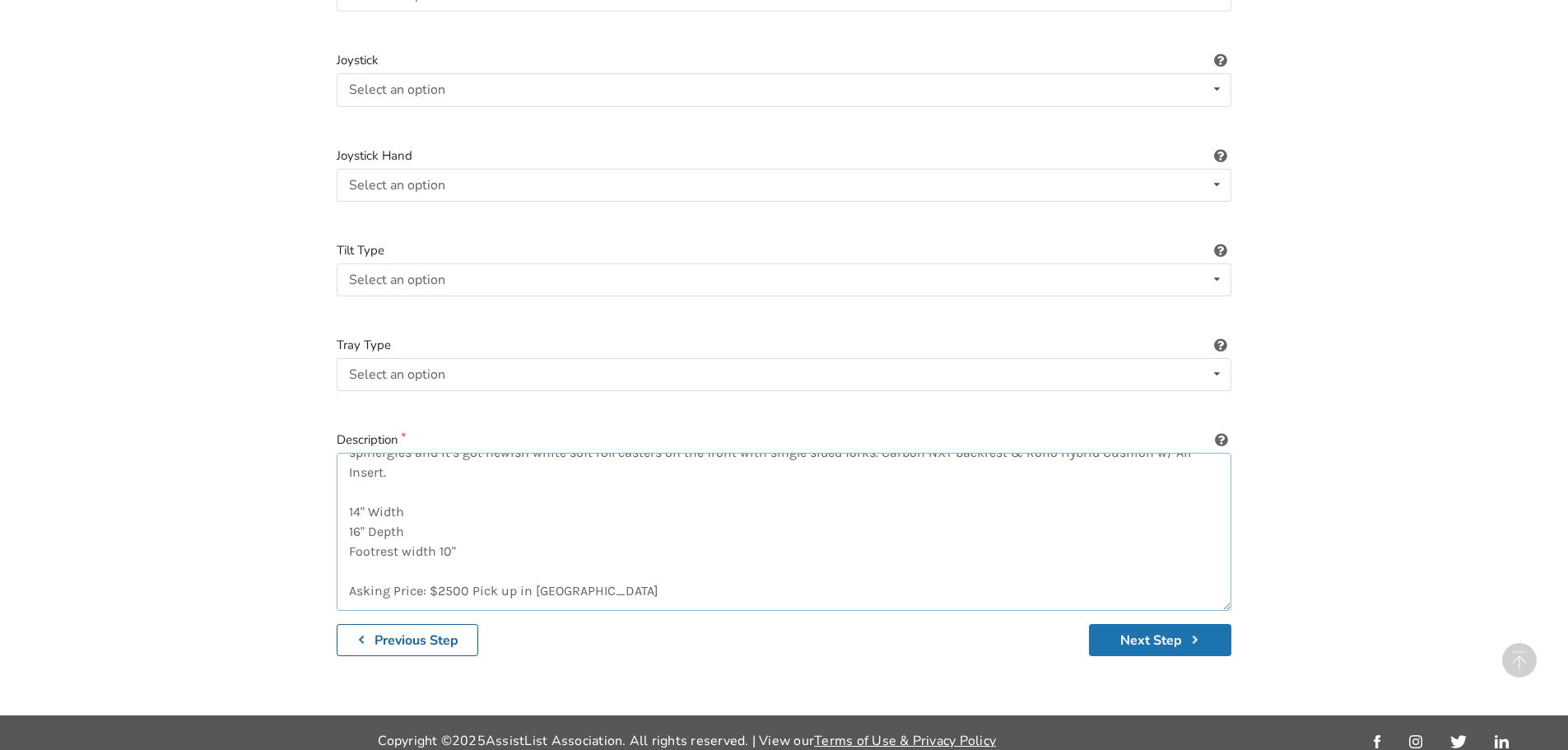
type textarea "Canadian Built Carbon Fibre chair with adjustable options on the frame. It’s be…"
click at [1166, 624] on button "Next Step" at bounding box center [1160, 640] width 143 height 32
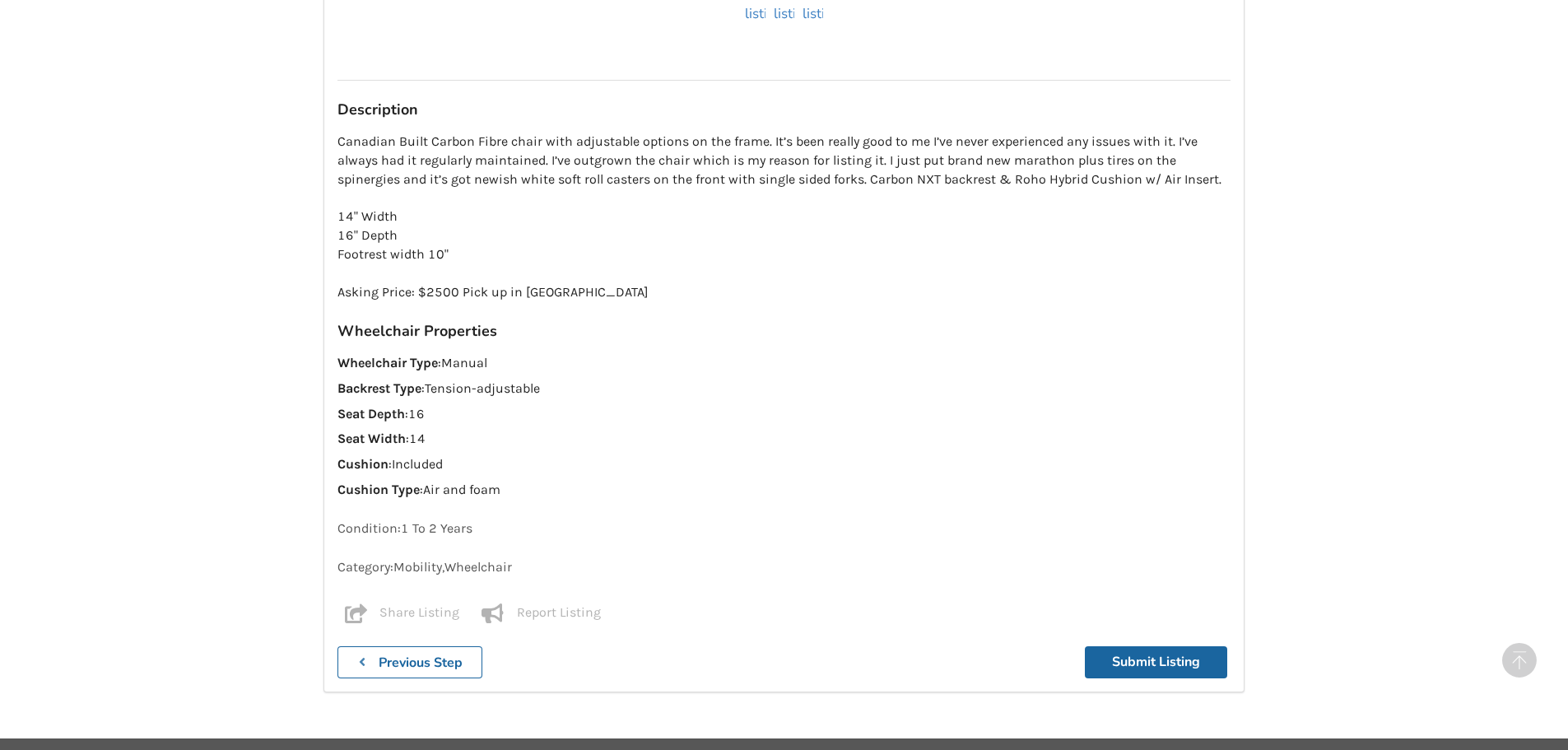
scroll to position [1622, 0]
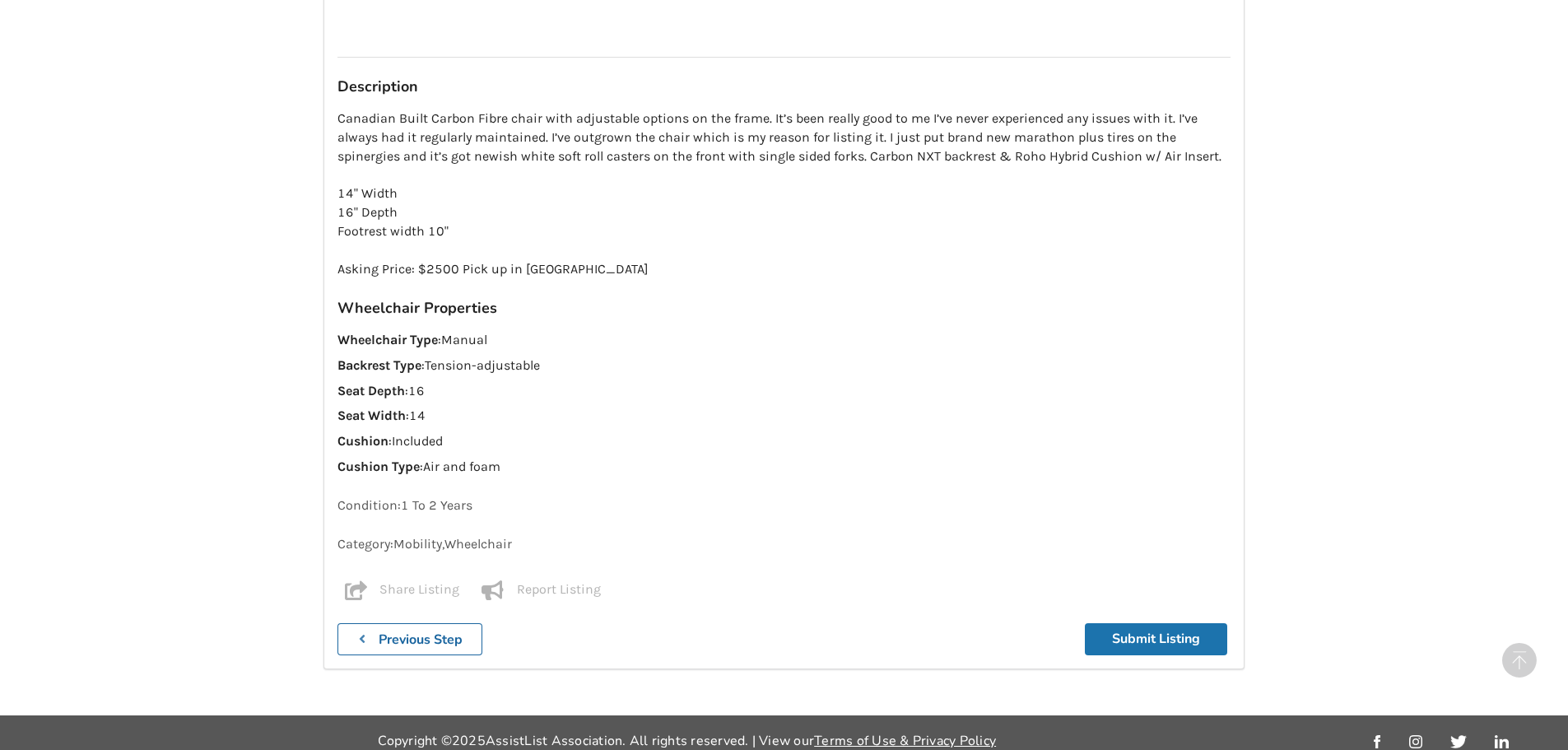
click at [1181, 623] on button "Submit Listing" at bounding box center [1156, 639] width 143 height 32
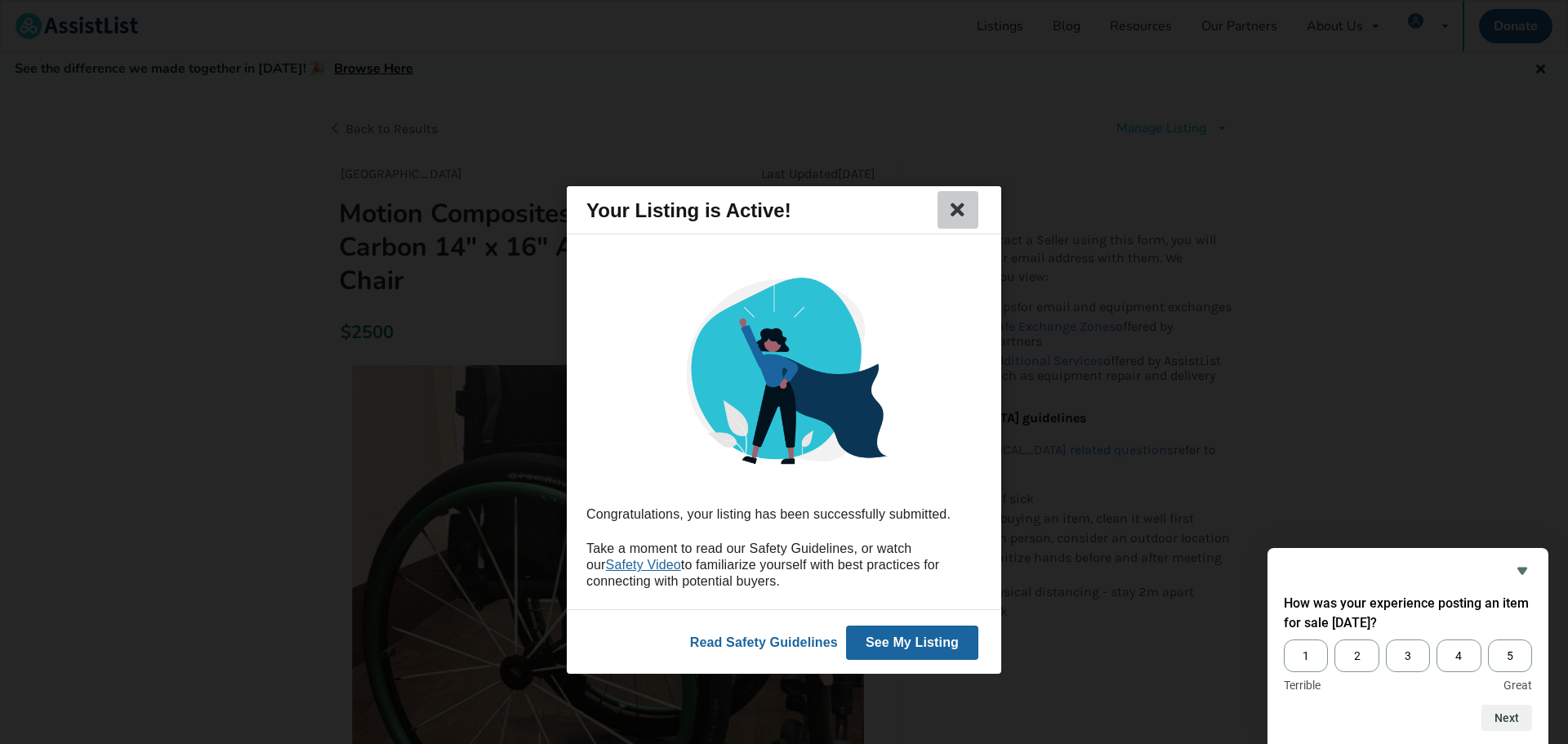
click at [963, 216] on icon at bounding box center [958, 210] width 23 height 19
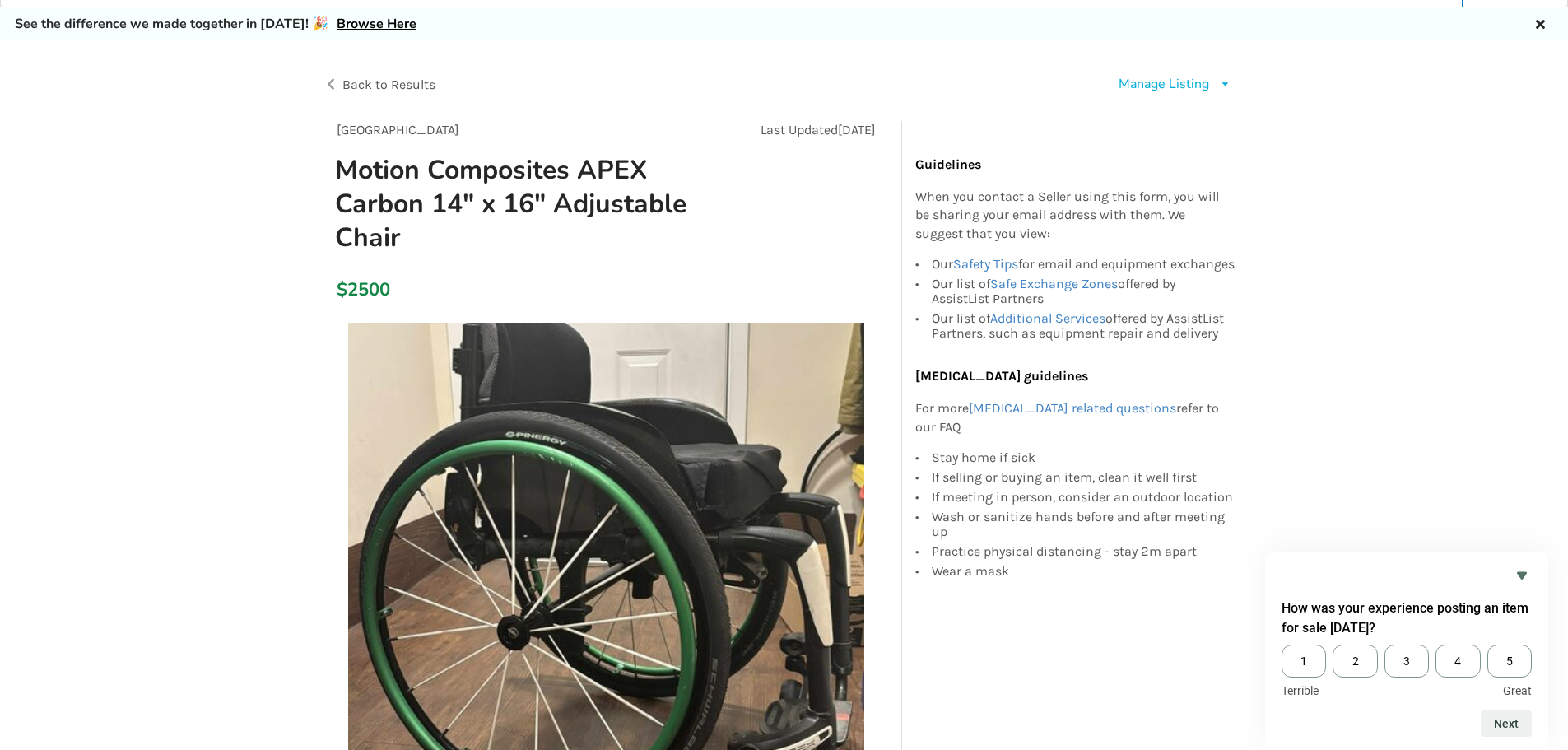
scroll to position [411, 0]
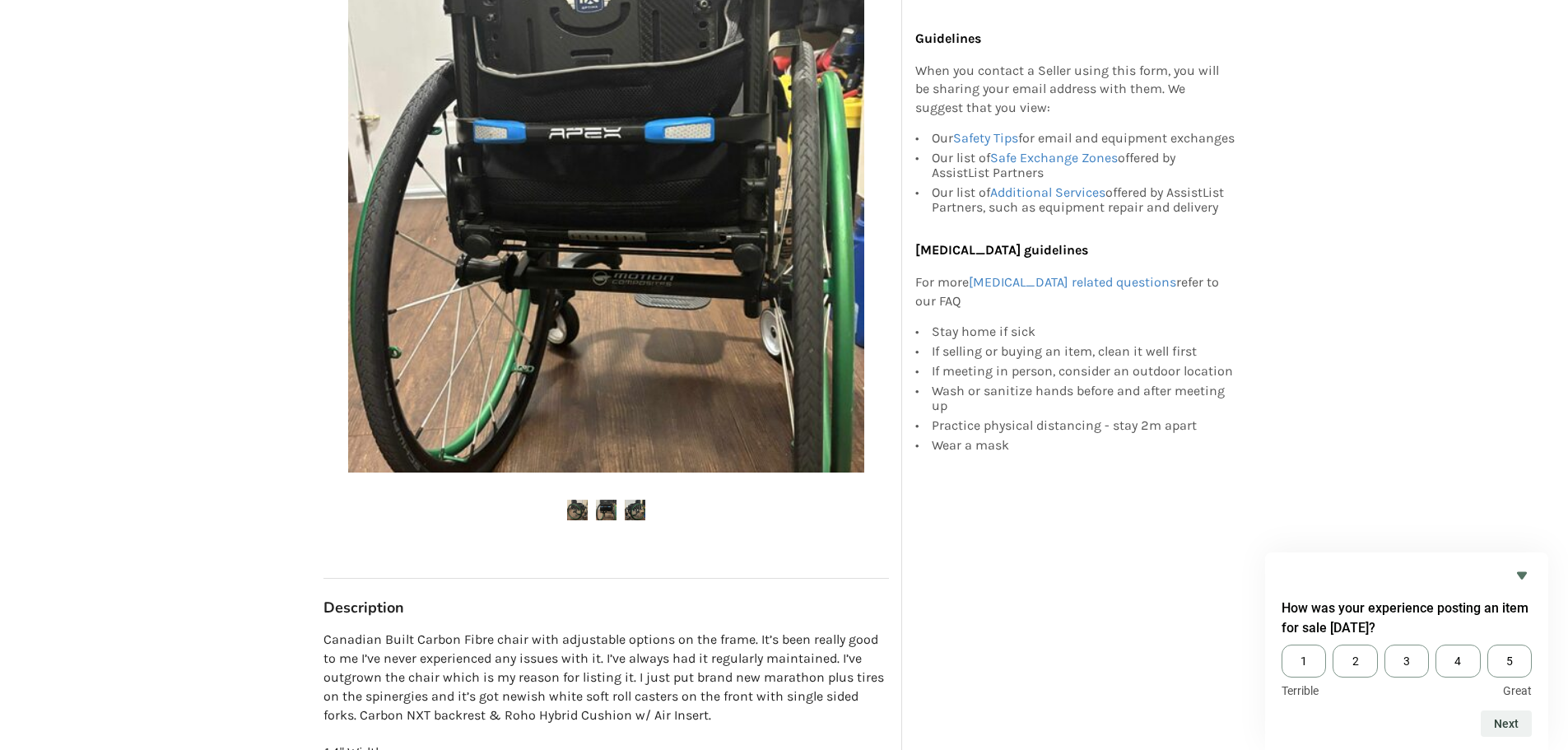
click at [986, 528] on div "Guidelines When you contact a Seller using this form, you will be sharing your …" at bounding box center [1080, 465] width 356 height 1421
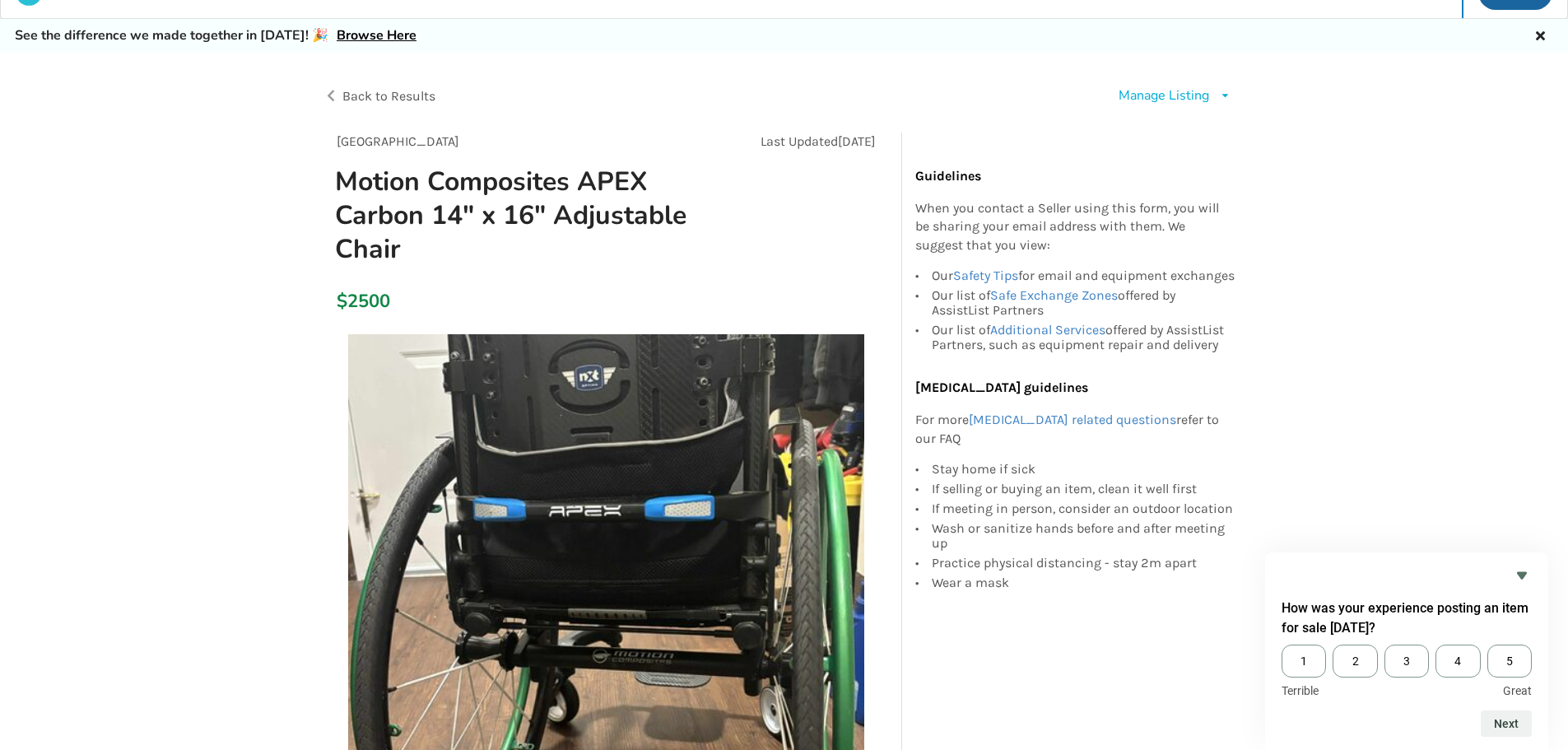
scroll to position [0, 0]
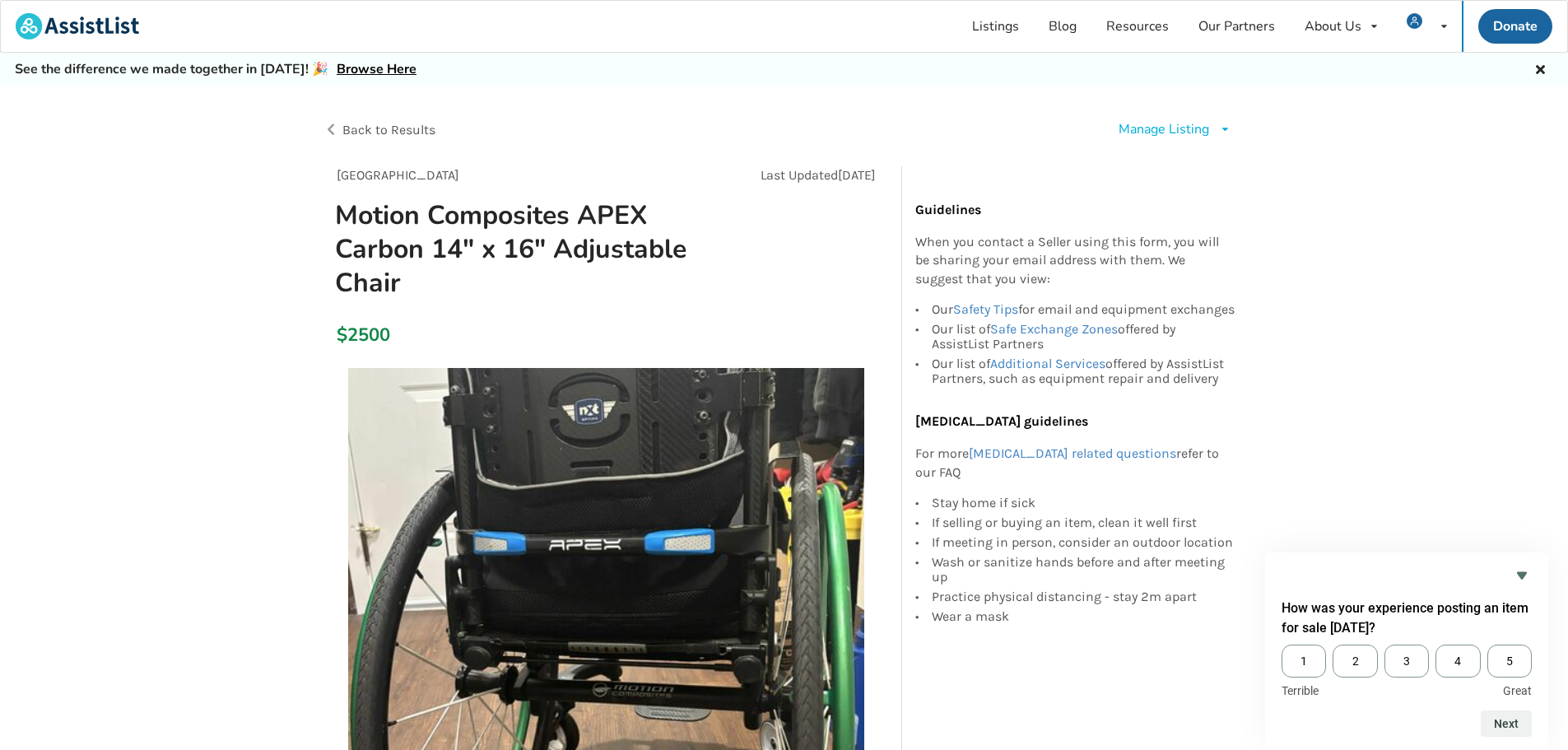
click at [392, 128] on span "Back to Results" at bounding box center [389, 130] width 93 height 16
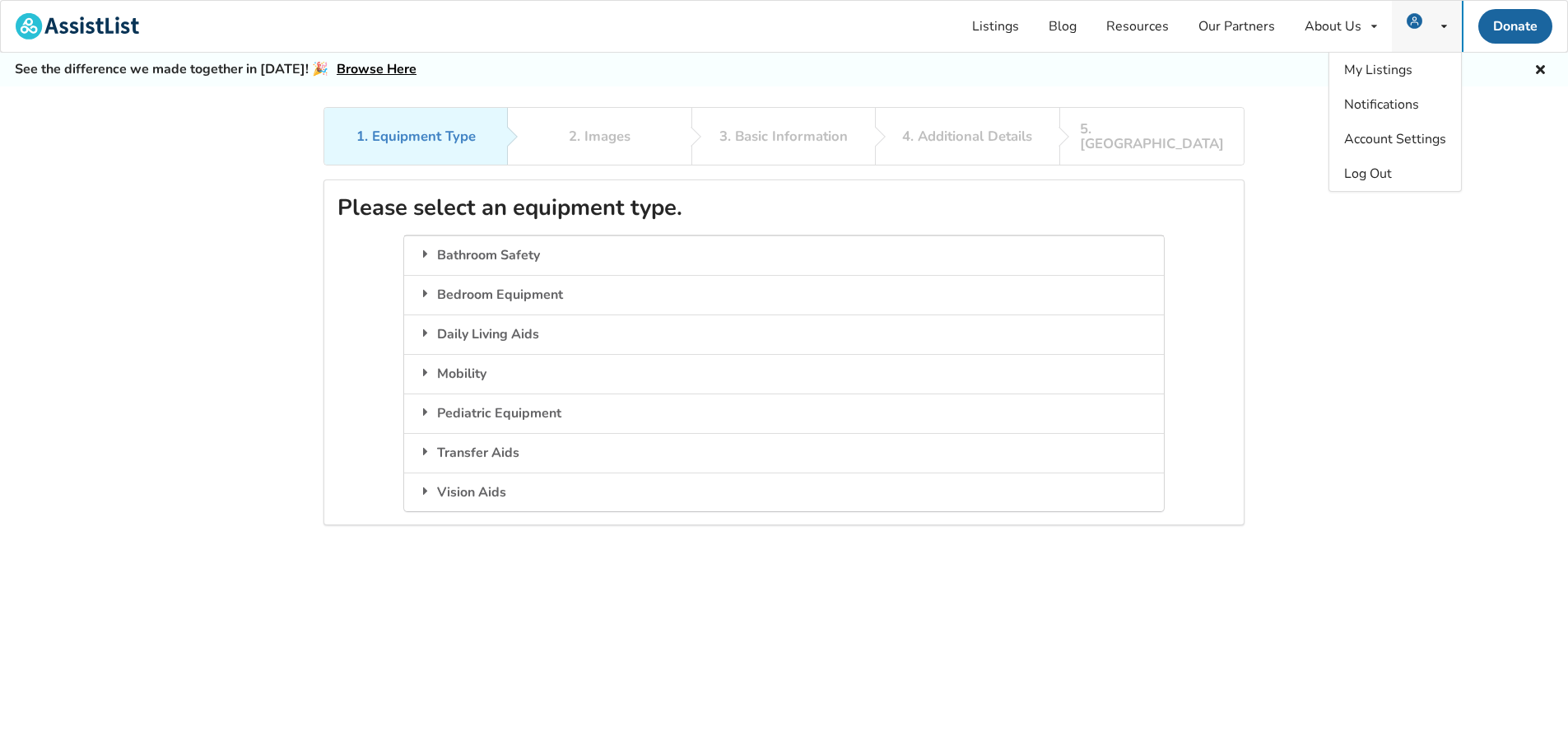
click at [1423, 20] on span at bounding box center [1419, 26] width 25 height 13
click at [1384, 71] on span "My Listings" at bounding box center [1378, 70] width 69 height 18
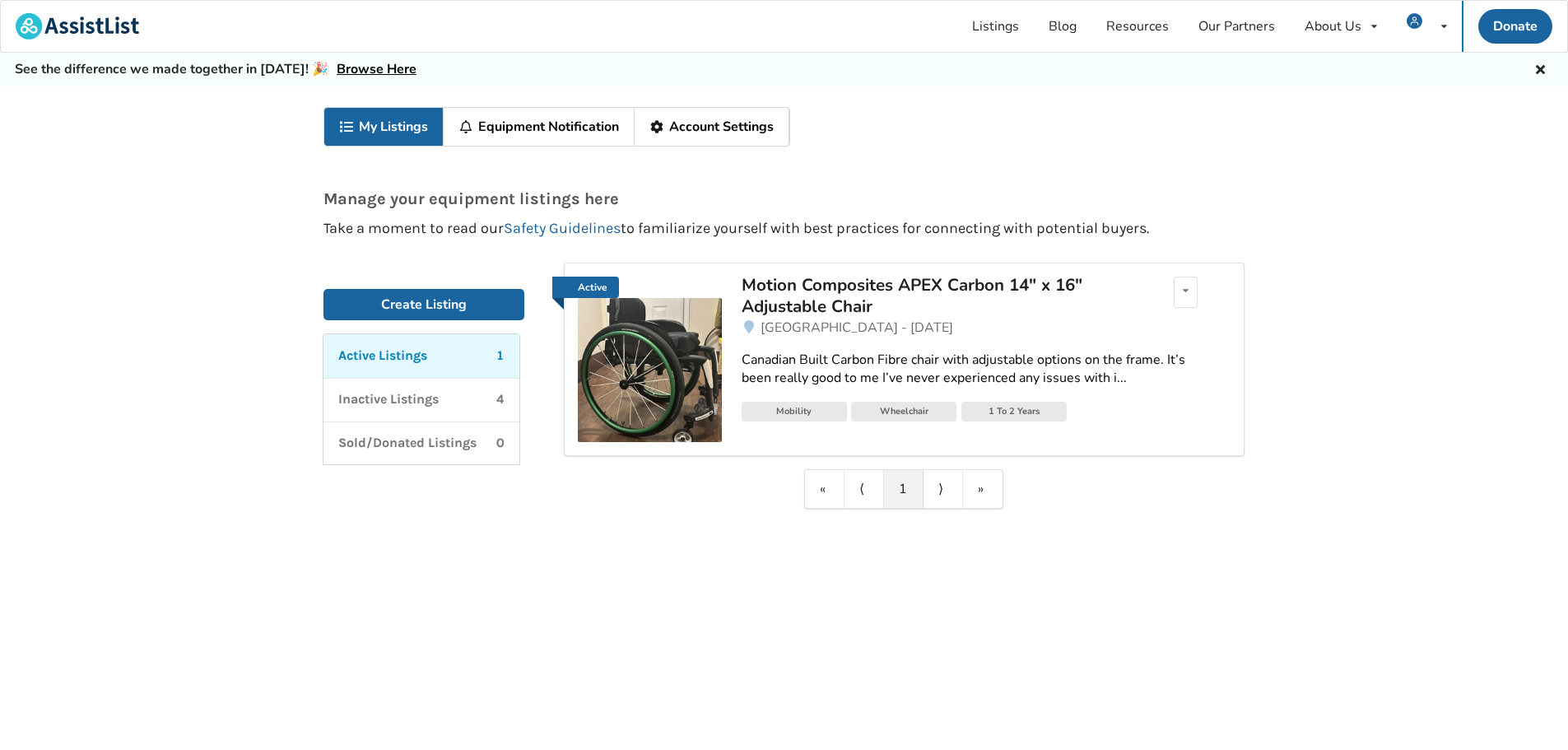
click at [975, 288] on div "Motion Composites APEX Carbon 14″ x 16″ Adjustable Chair" at bounding box center [934, 295] width 384 height 44
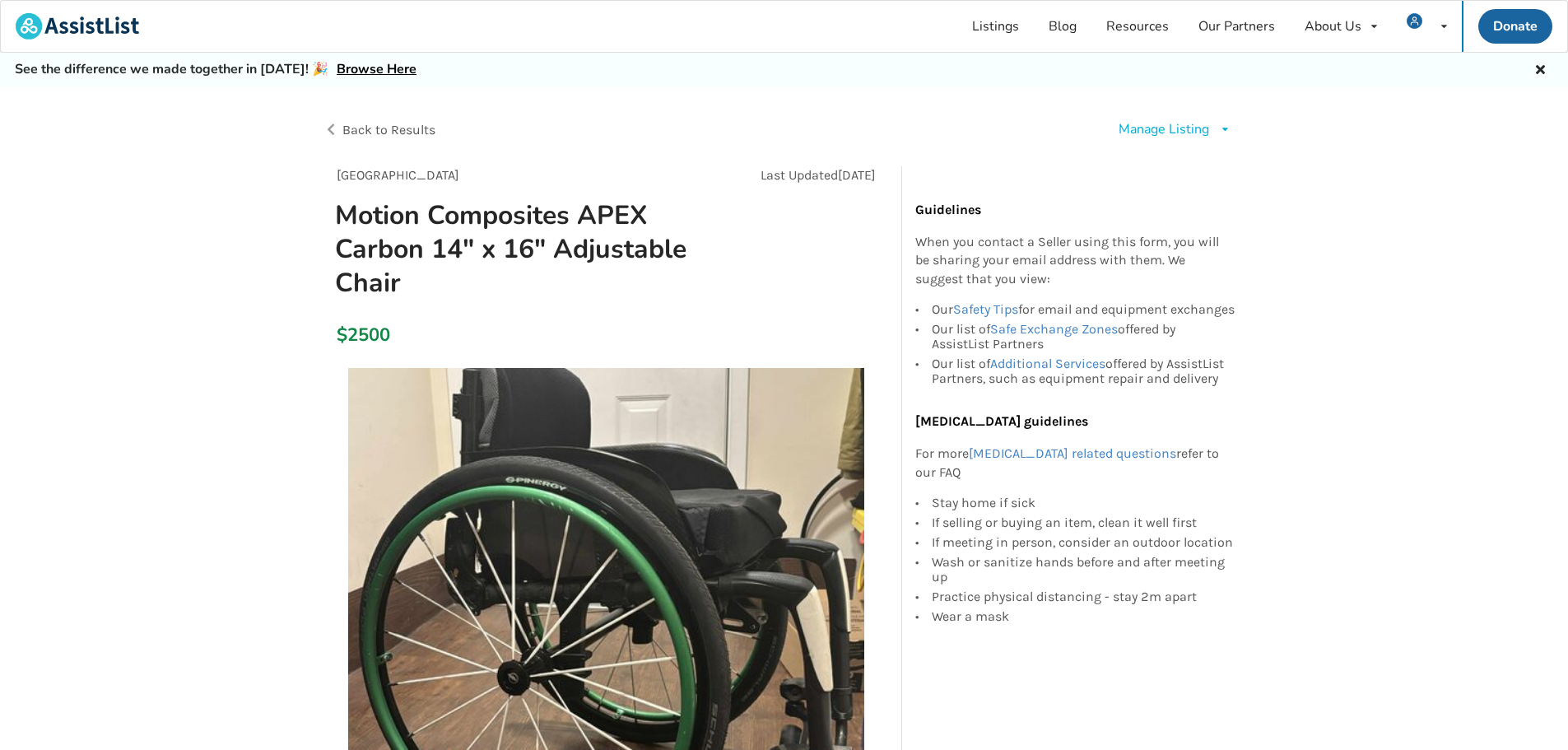
click at [780, 223] on div "[GEOGRAPHIC_DATA] Last Updated [DATE] Motion Composites APEX Carbon 14″ x 16″ A…" at bounding box center [607, 239] width 565 height 146
click at [1127, 127] on div "Manage Listing" at bounding box center [1164, 129] width 91 height 19
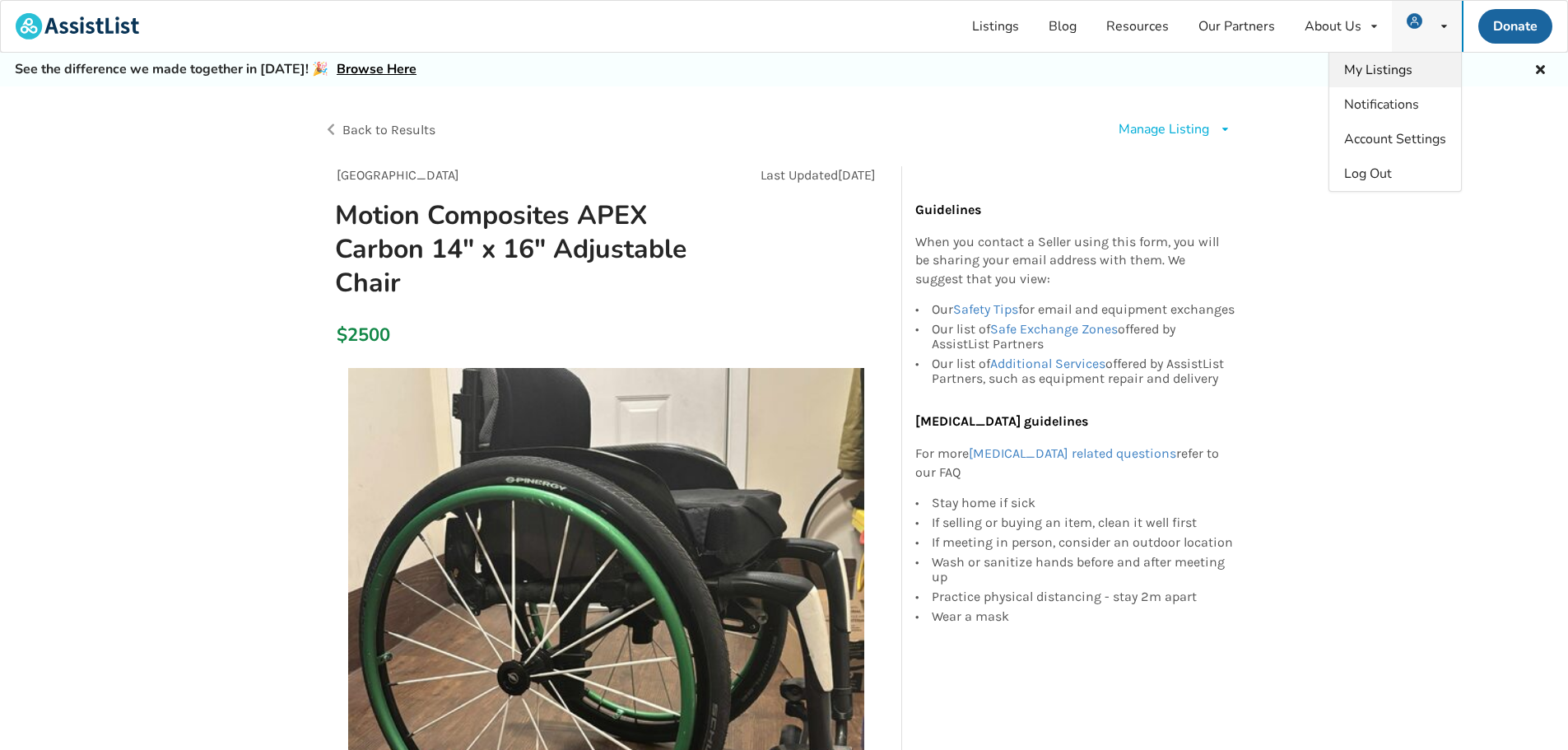
click at [1417, 70] on link "My Listings" at bounding box center [1396, 70] width 132 height 35
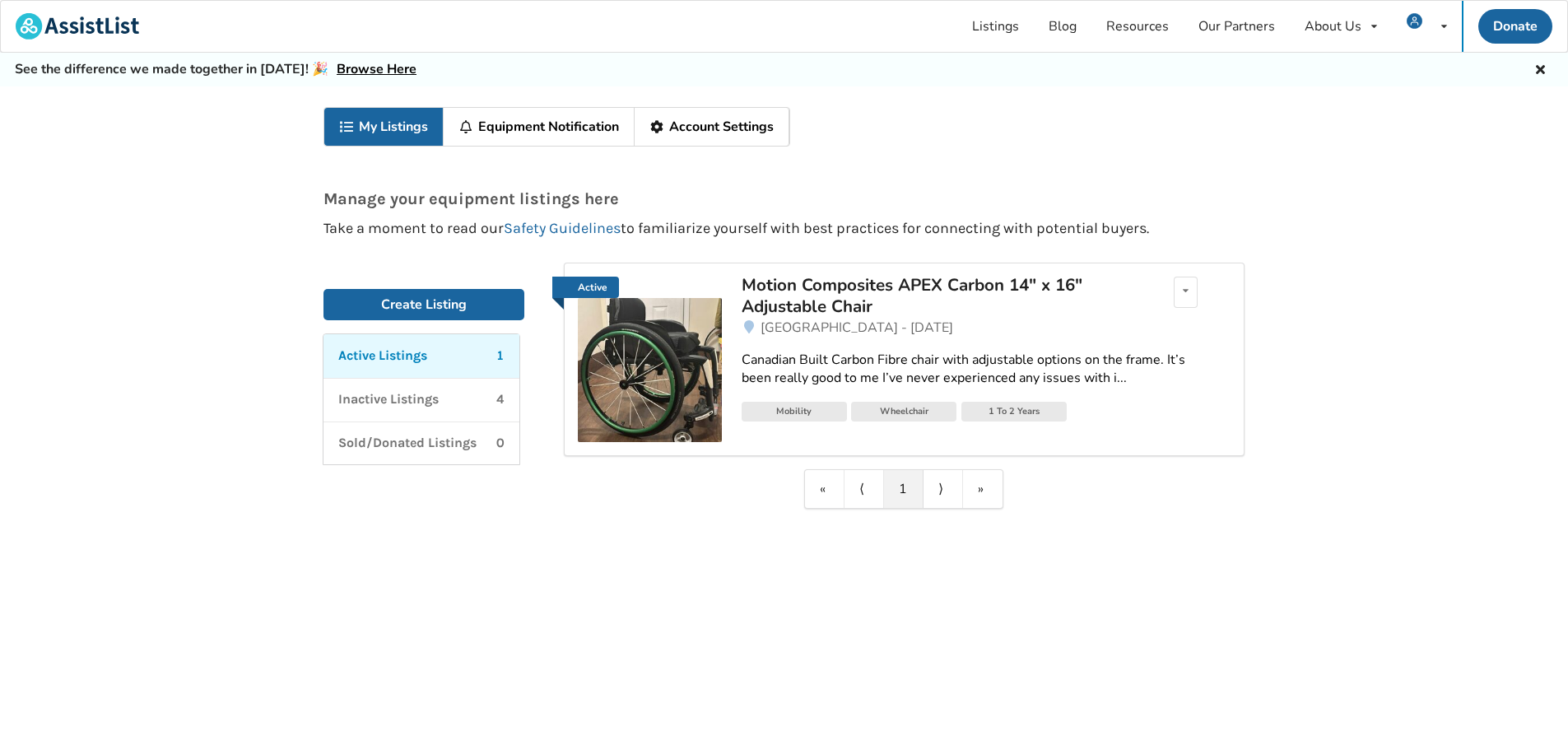
click at [939, 204] on p "Manage your equipment listings here" at bounding box center [784, 198] width 921 height 17
click at [968, 183] on div "Manage your equipment listings here Take a moment to read our Safety Guidelines…" at bounding box center [784, 198] width 961 height 77
click at [961, 182] on div "Manage your equipment listings here Take a moment to read our Safety Guidelines…" at bounding box center [784, 198] width 961 height 77
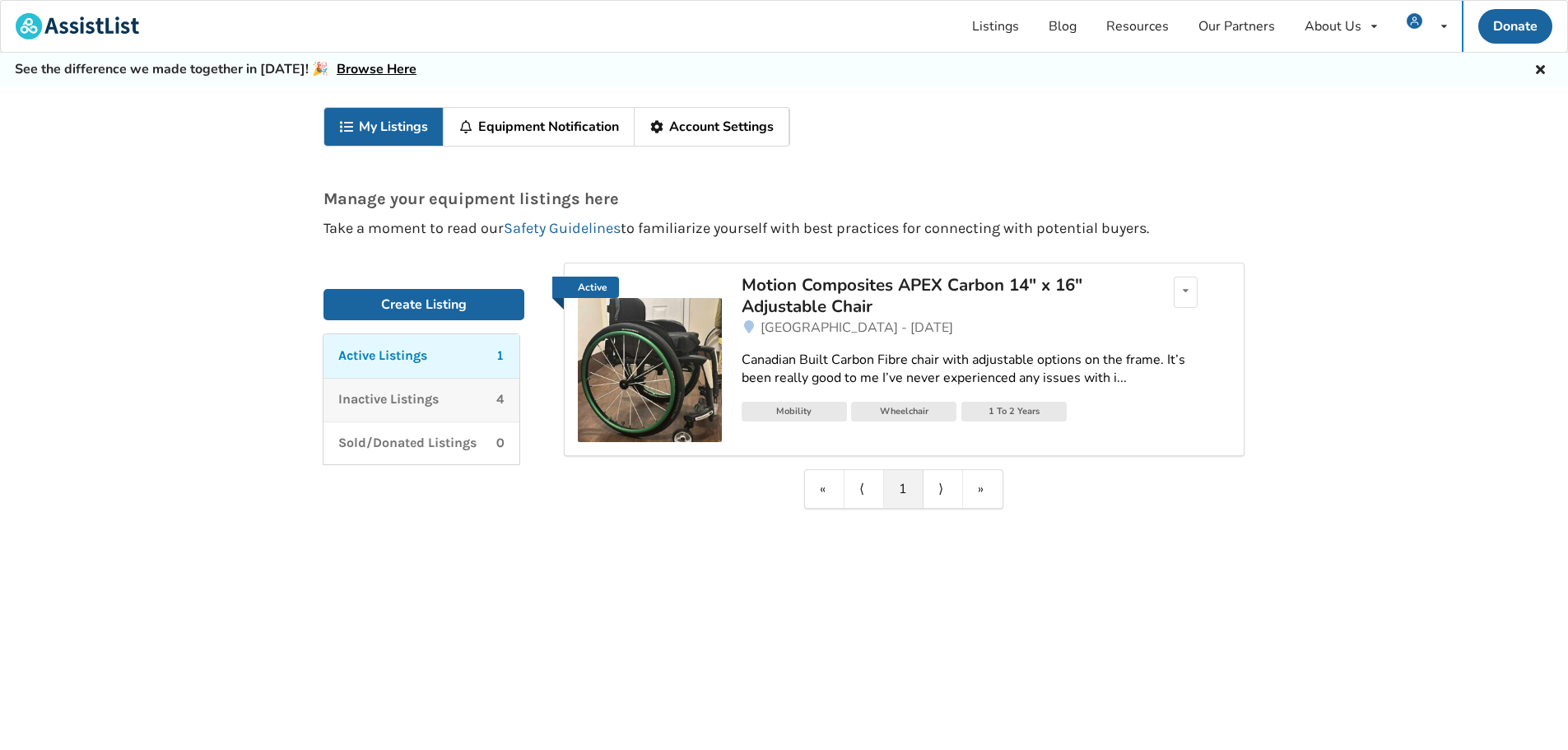
click at [342, 389] on link "Inactive Listings 4" at bounding box center [422, 400] width 196 height 44
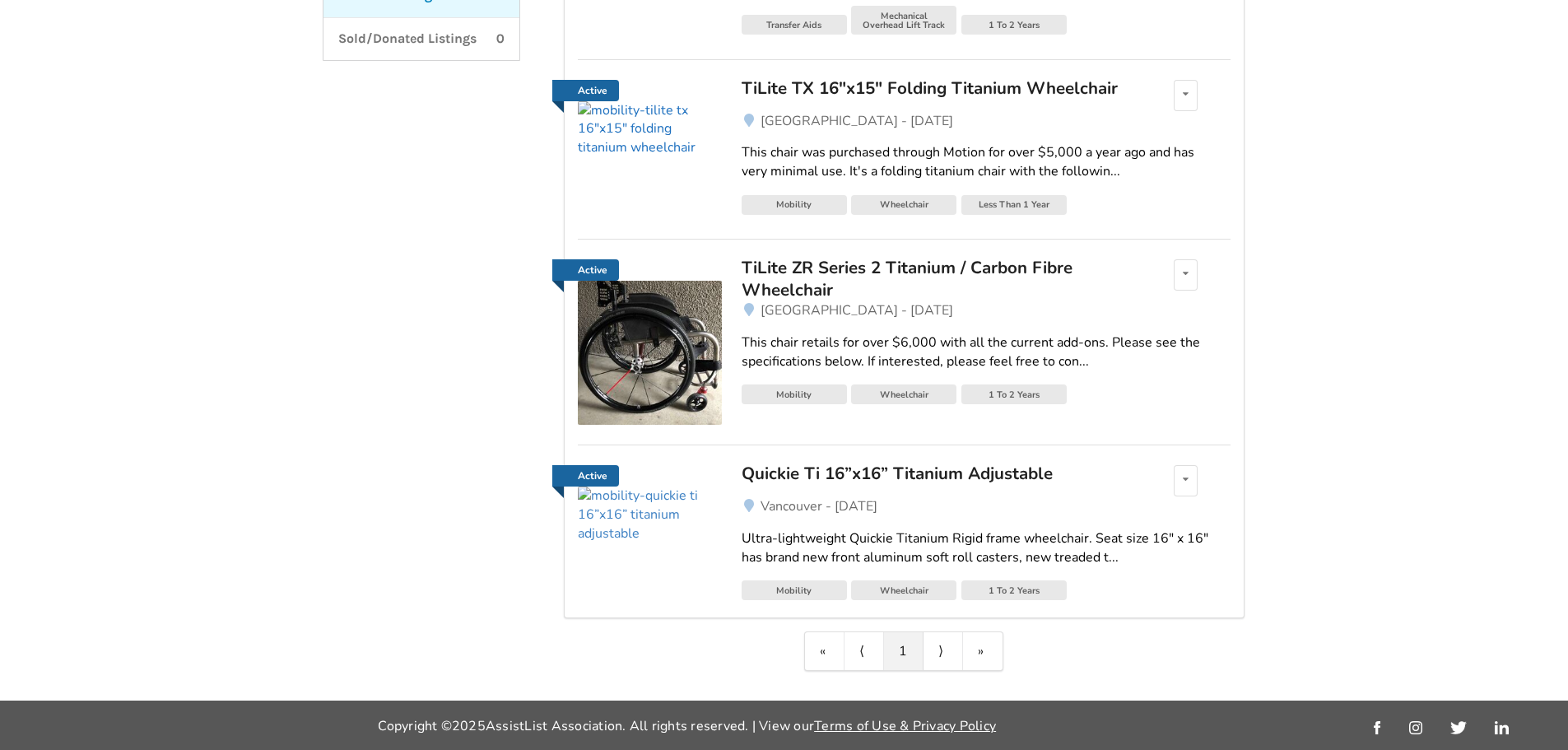
scroll to position [411, 0]
click at [711, 543] on img at bounding box center [650, 515] width 144 height 57
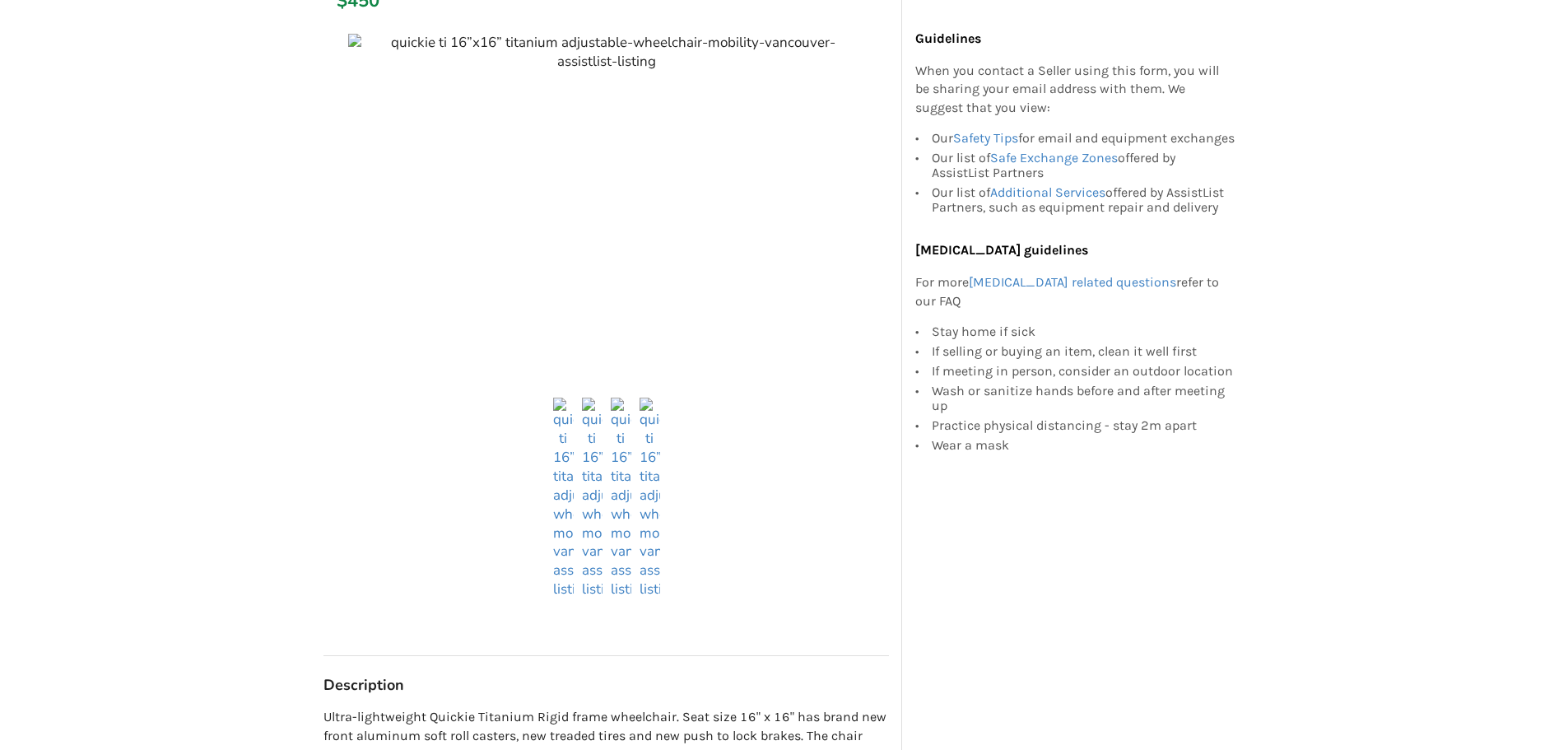
scroll to position [329, 0]
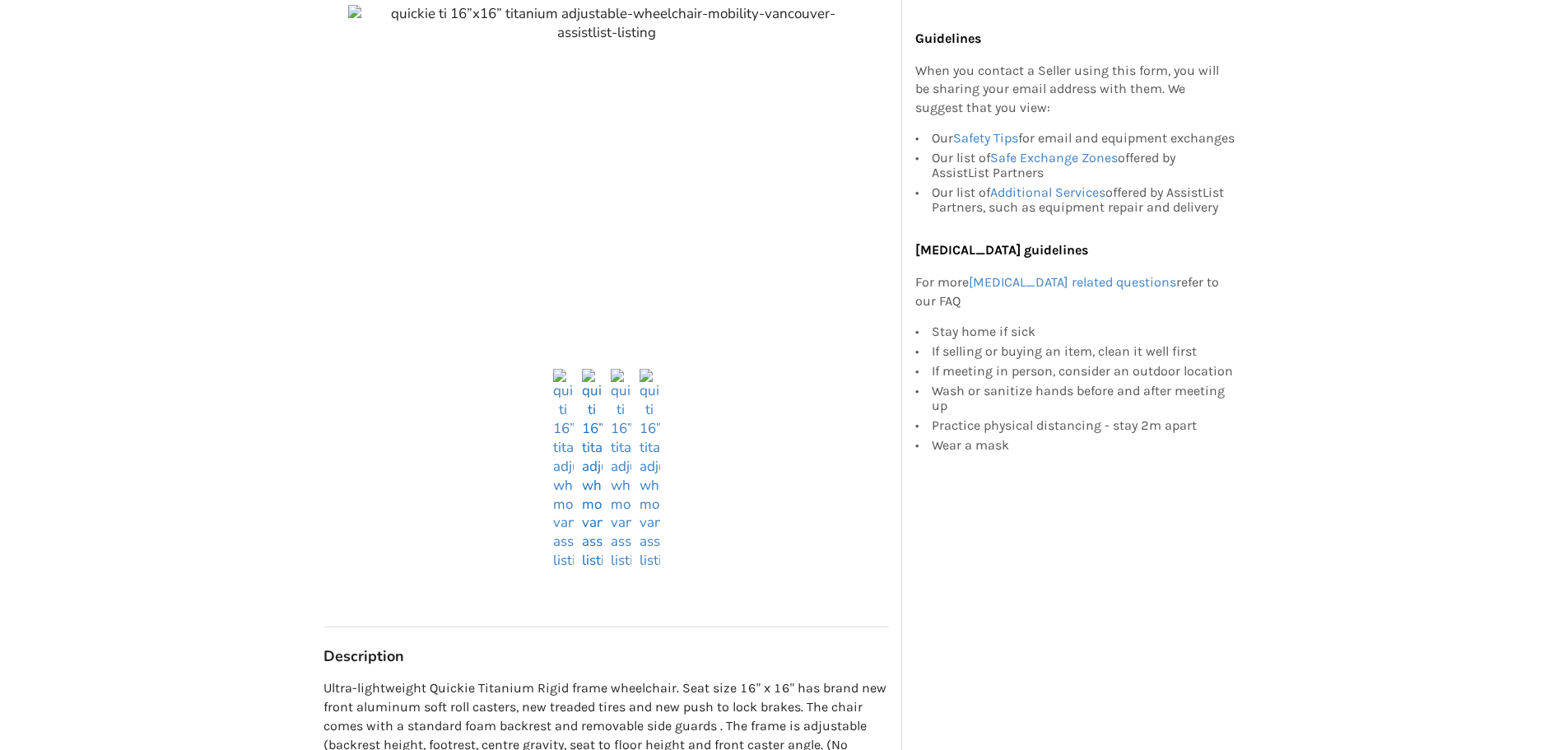
click at [590, 556] on img at bounding box center [592, 469] width 21 height 202
click at [621, 557] on img at bounding box center [621, 469] width 21 height 202
click at [648, 560] on img at bounding box center [649, 469] width 21 height 202
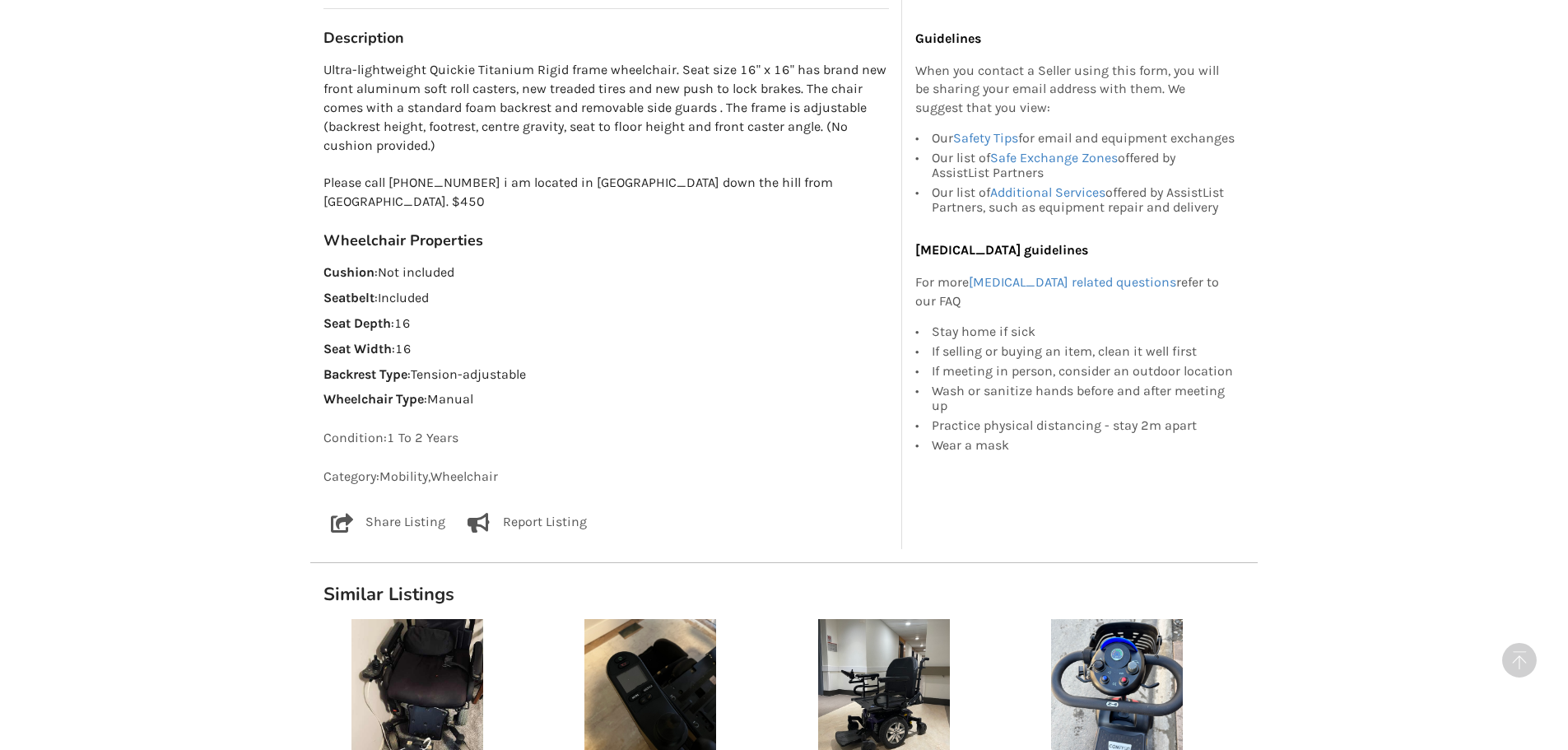
scroll to position [988, 0]
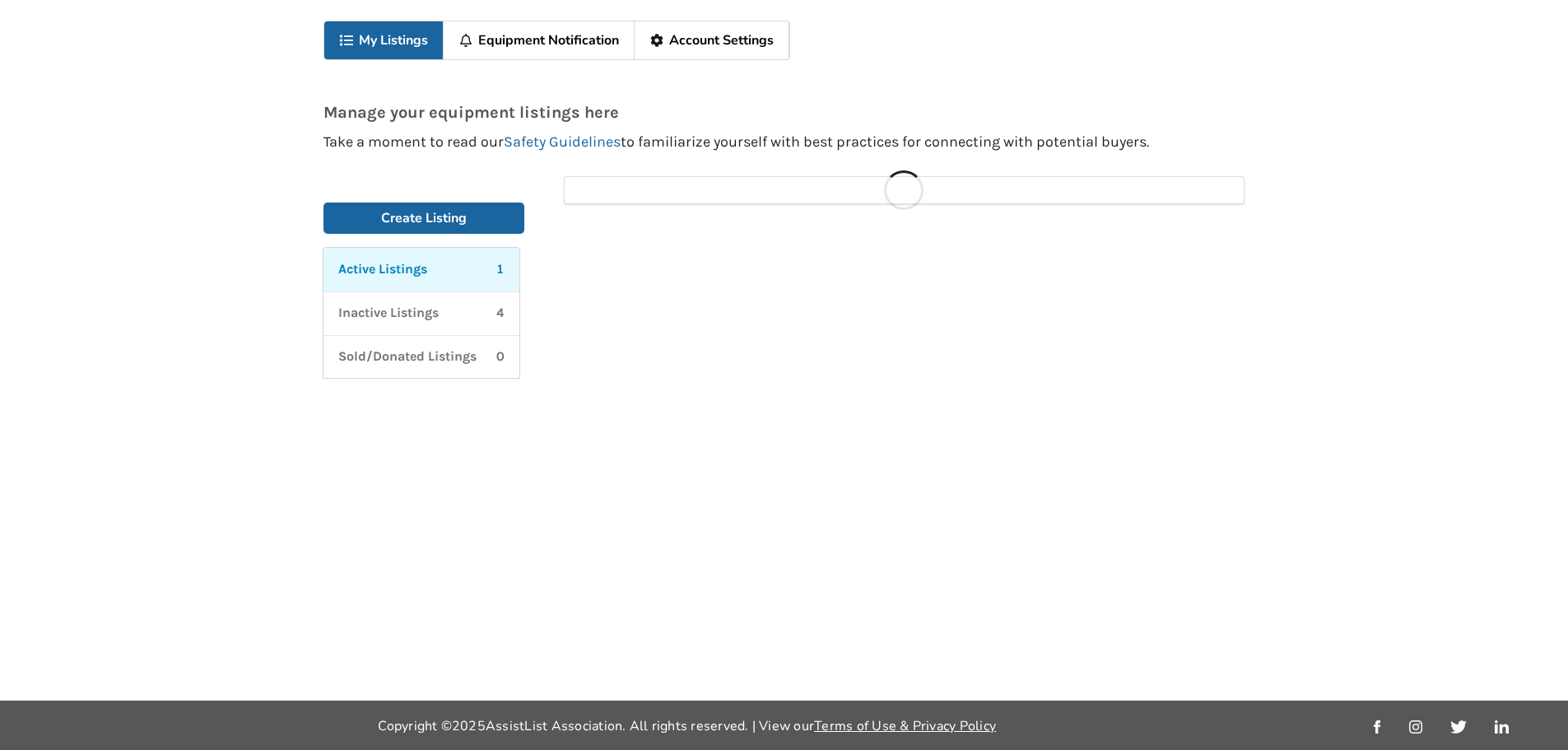
scroll to position [87, 0]
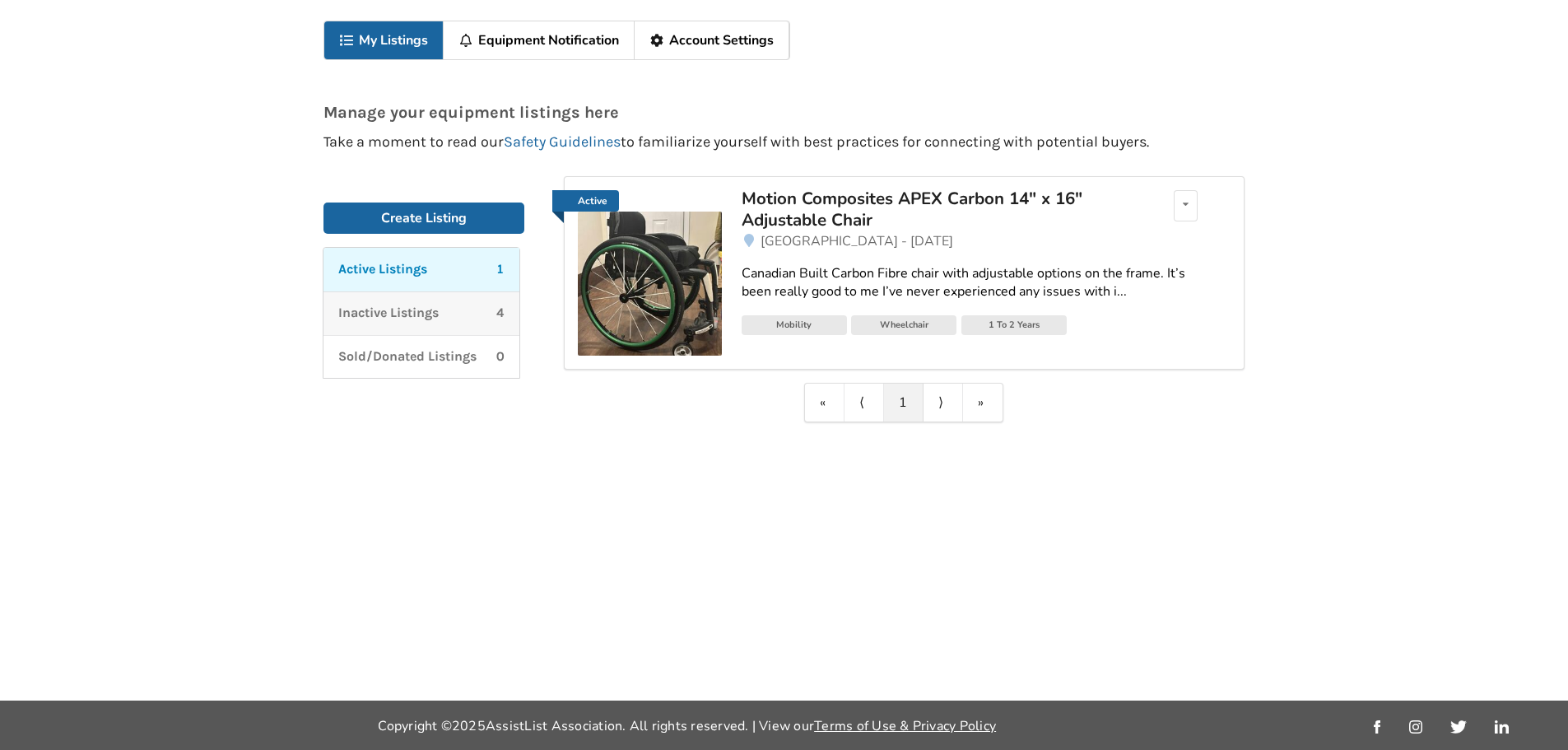
click at [481, 312] on div "Inactive Listings 4" at bounding box center [421, 313] width 166 height 19
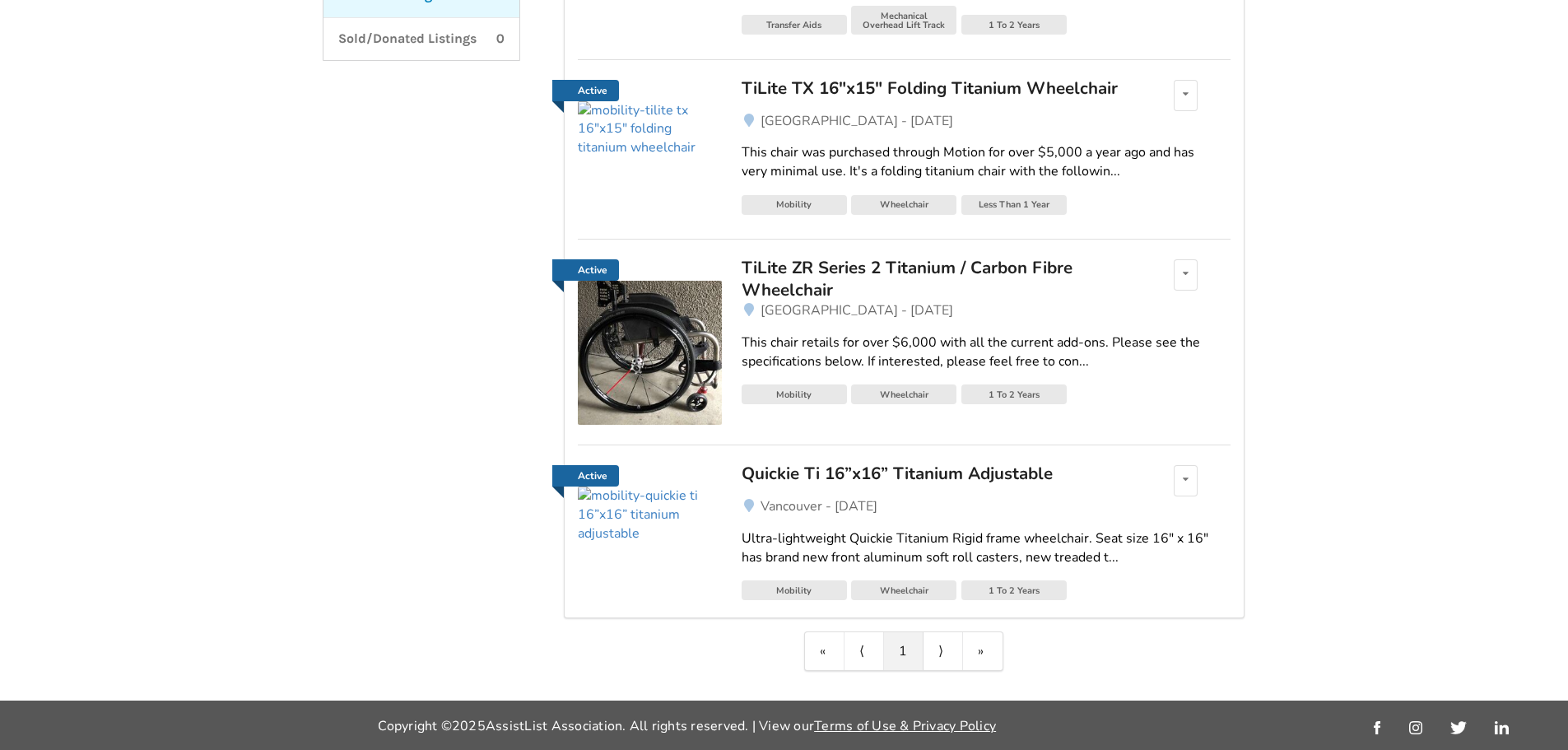
click at [688, 304] on img at bounding box center [650, 353] width 144 height 144
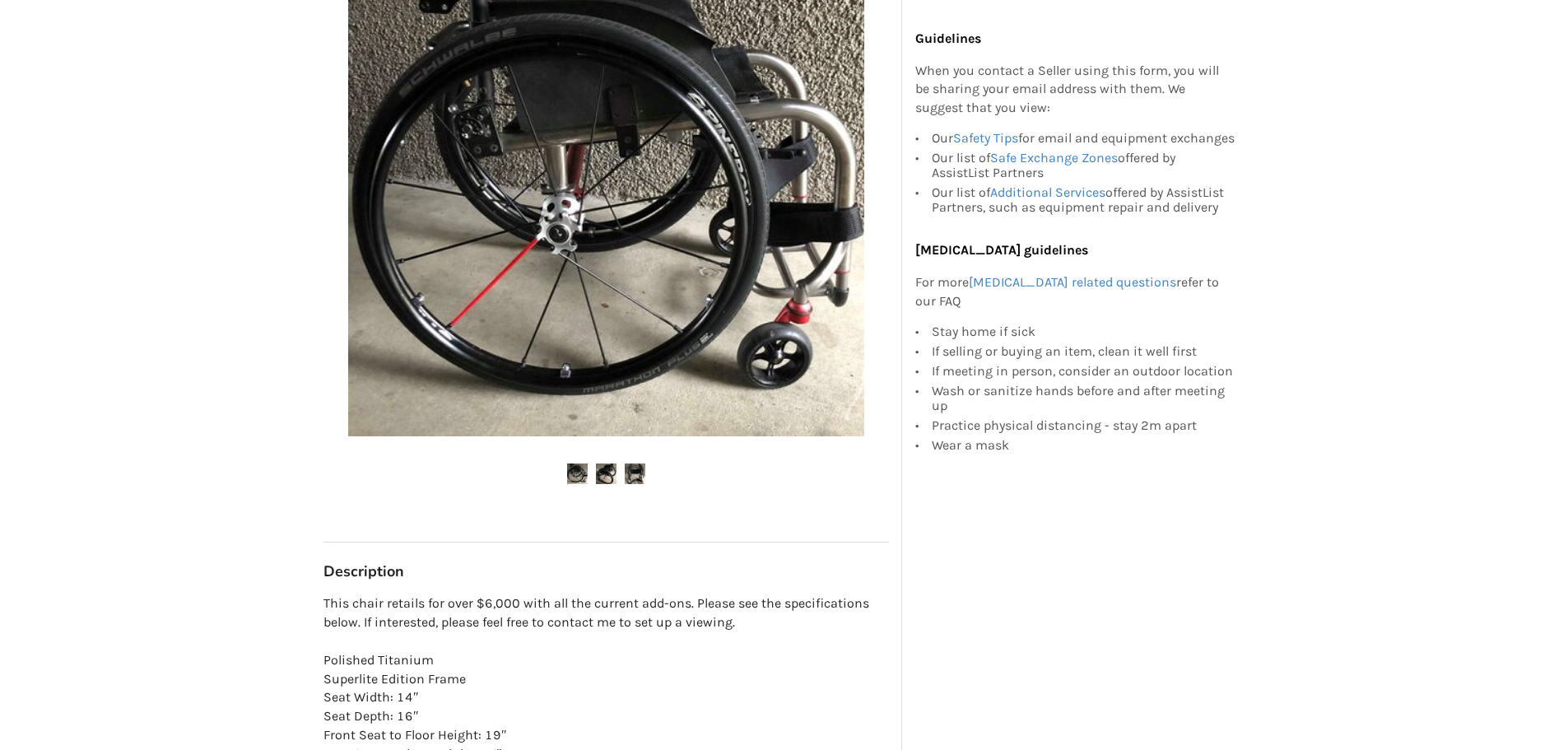
scroll to position [580, 0]
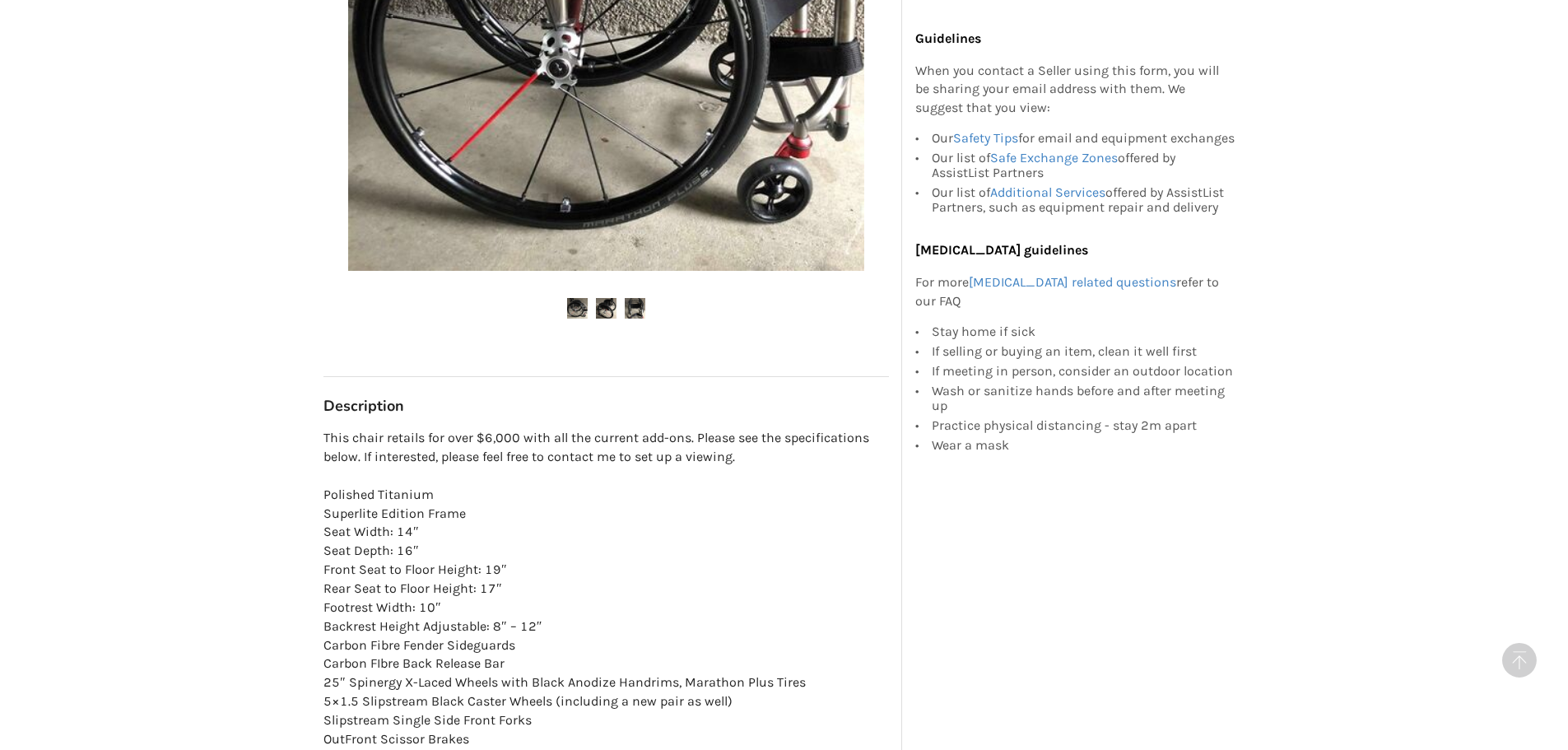
click at [619, 312] on ul at bounding box center [607, 309] width 565 height 22
click at [629, 309] on img at bounding box center [635, 308] width 21 height 21
click at [602, 309] on img at bounding box center [606, 308] width 21 height 21
click at [623, 310] on ul at bounding box center [607, 309] width 565 height 22
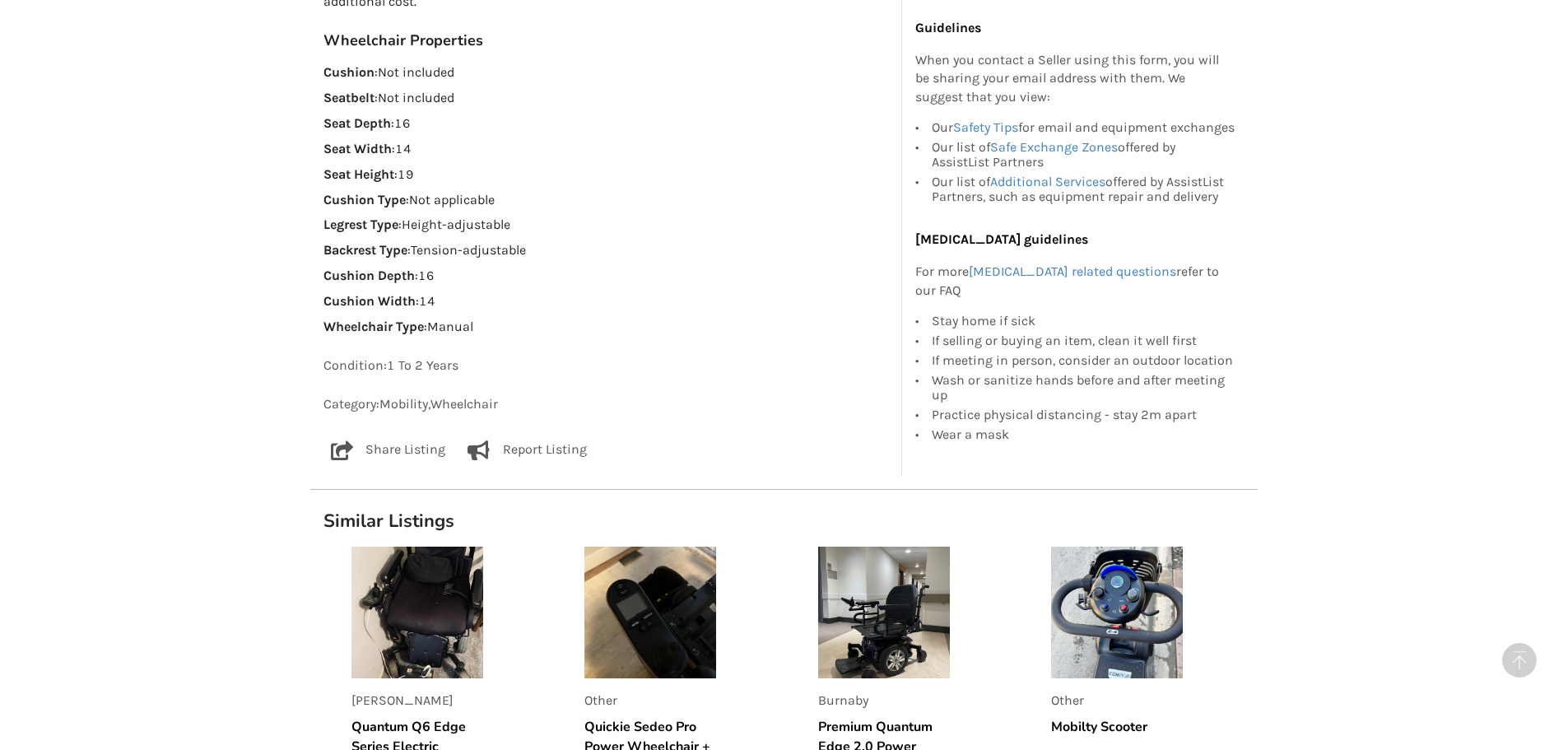
scroll to position [1403, 0]
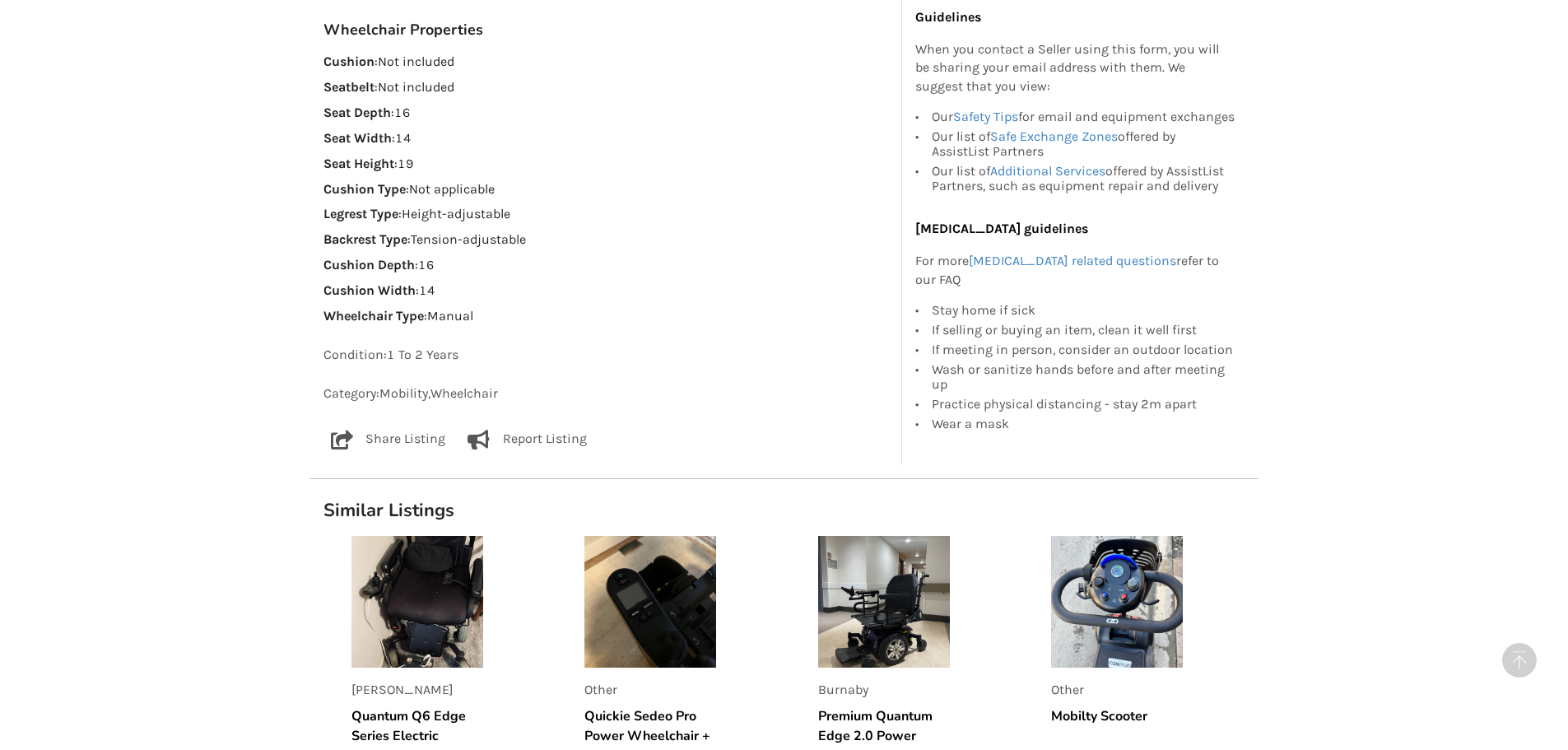
drag, startPoint x: 739, startPoint y: 227, endPoint x: 787, endPoint y: 211, distance: 50.6
click at [787, 211] on p "Legrest Type : Height-adjustable" at bounding box center [607, 214] width 565 height 19
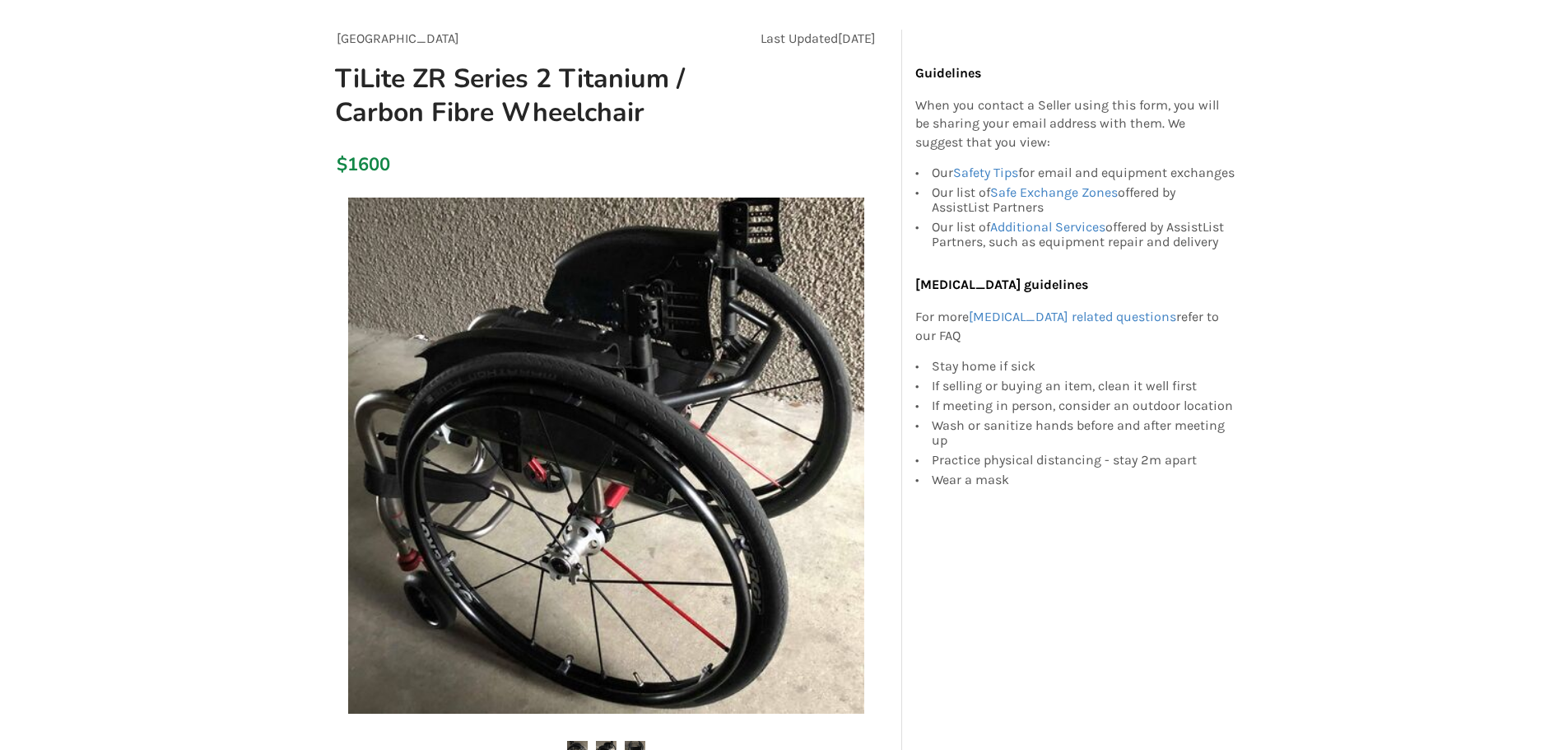
scroll to position [247, 0]
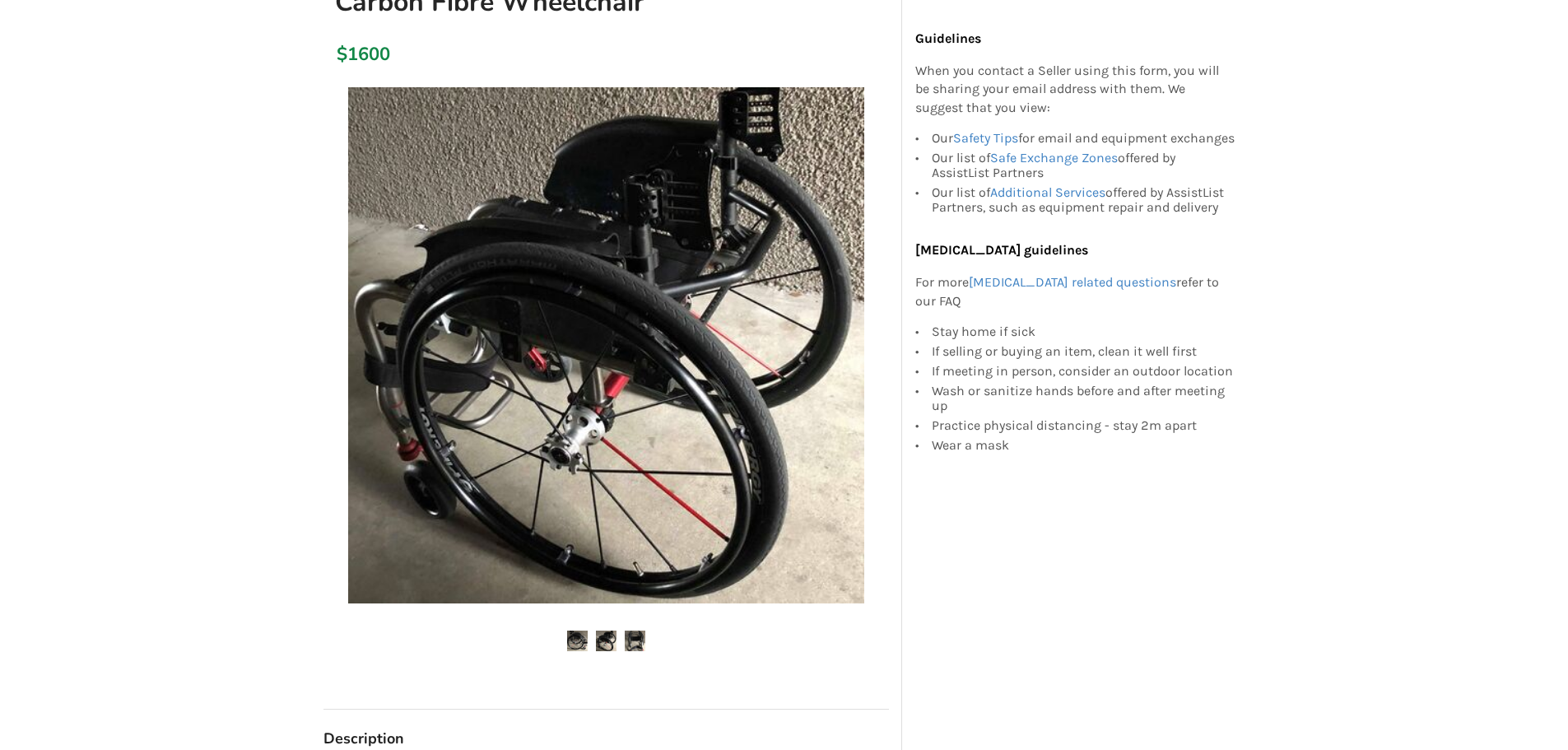
click at [613, 648] on img at bounding box center [606, 640] width 21 height 21
click at [639, 638] on img at bounding box center [635, 640] width 21 height 21
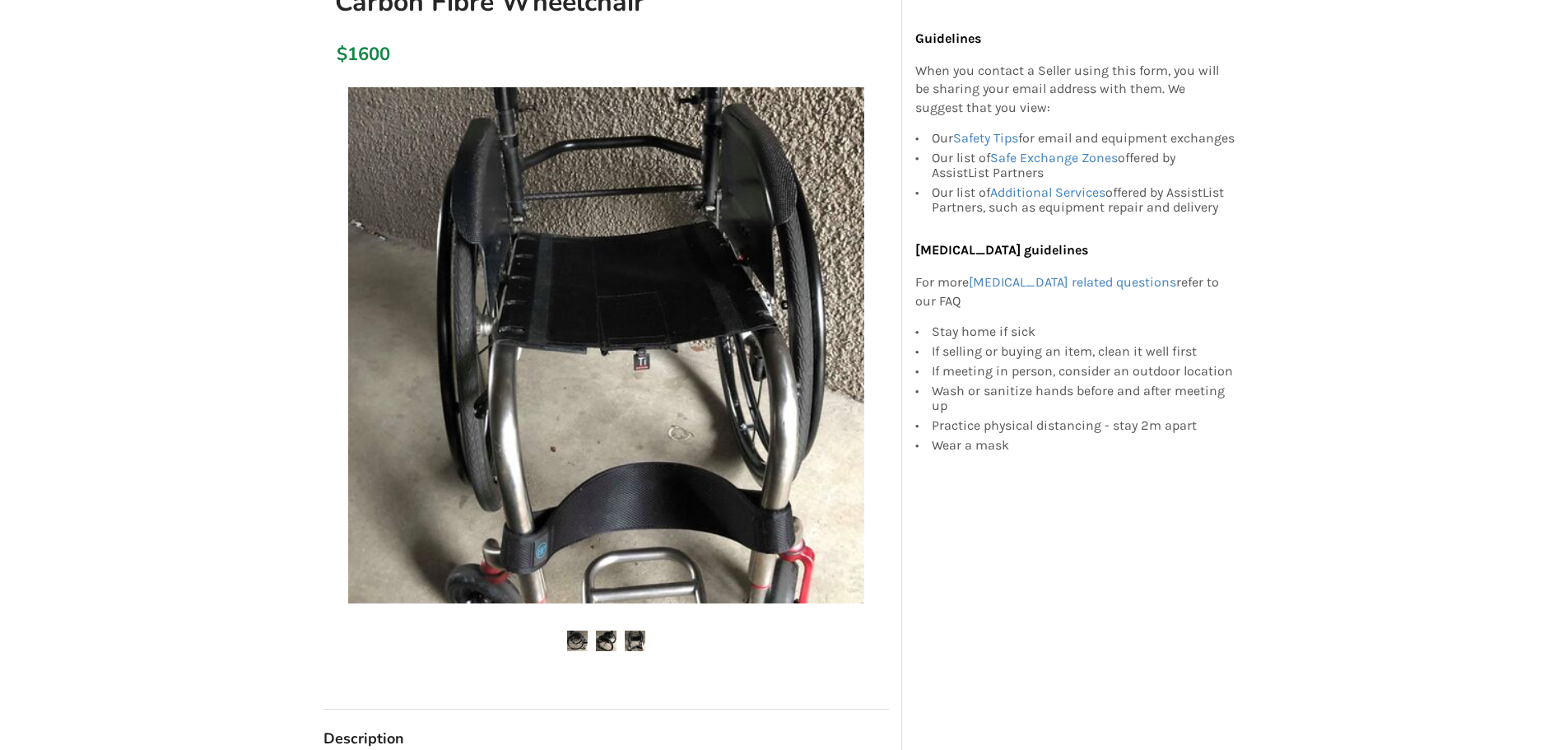
click at [582, 641] on img at bounding box center [577, 640] width 21 height 21
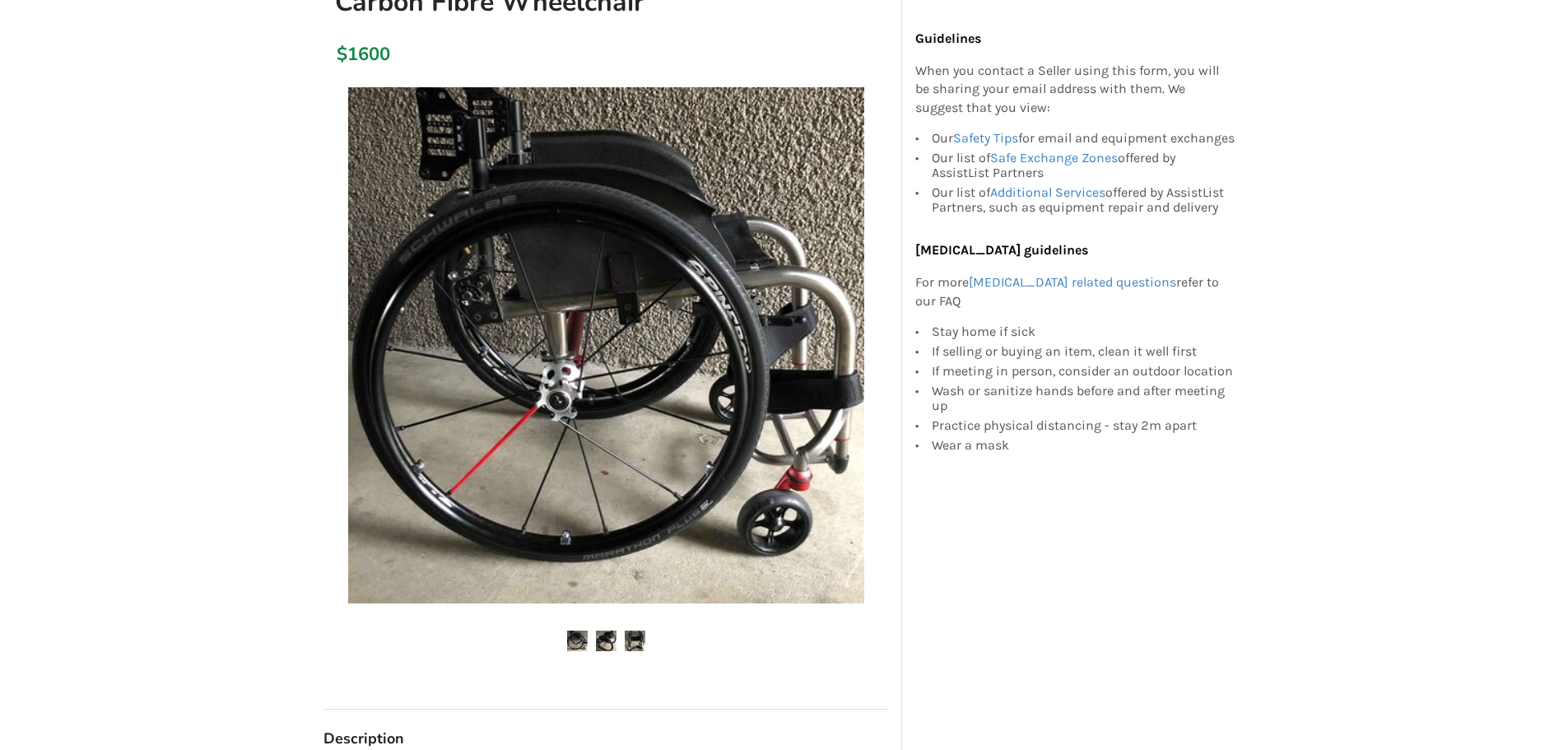
click at [608, 641] on img at bounding box center [606, 640] width 21 height 21
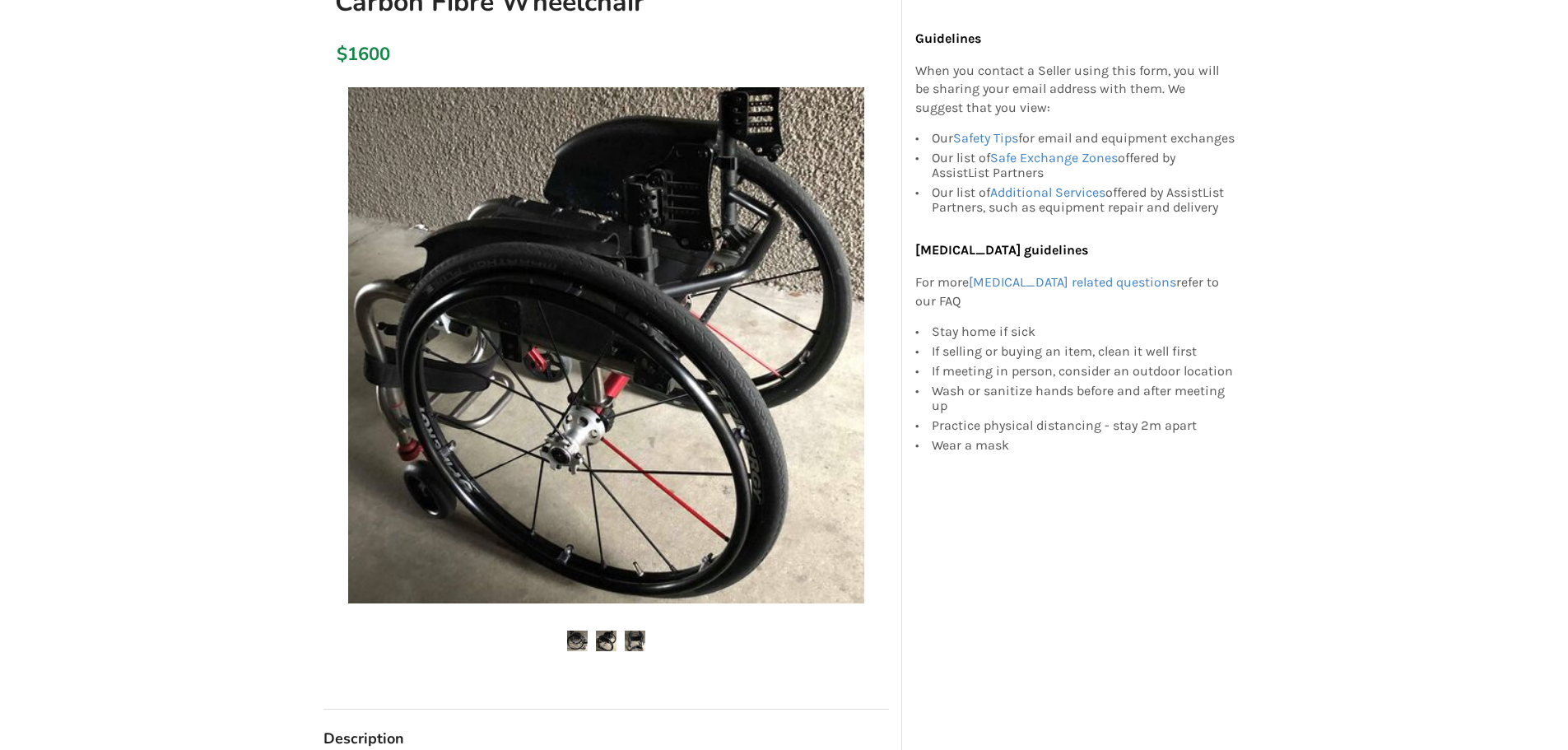
click at [631, 642] on img at bounding box center [635, 640] width 21 height 21
click at [637, 636] on img at bounding box center [635, 640] width 21 height 21
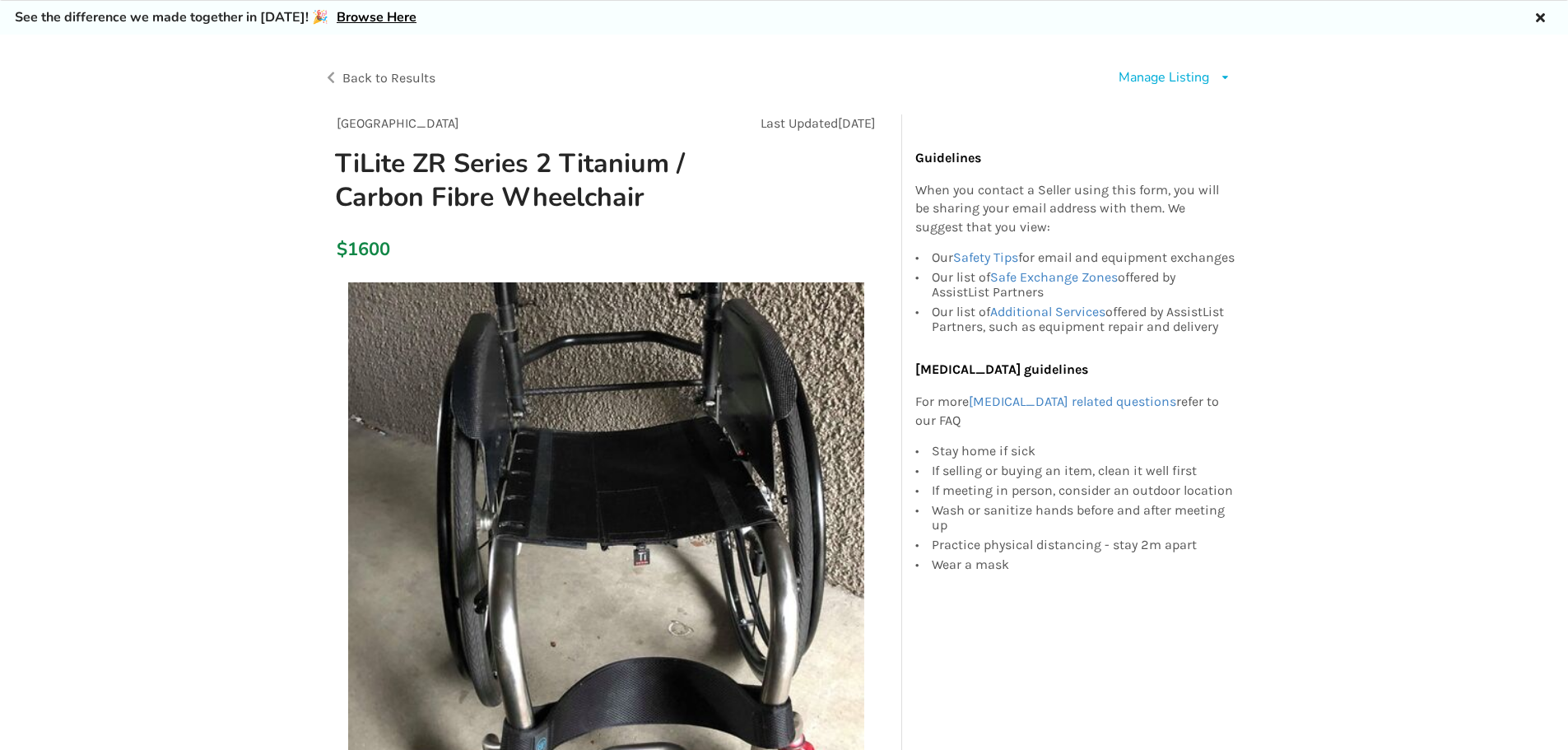
scroll to position [0, 0]
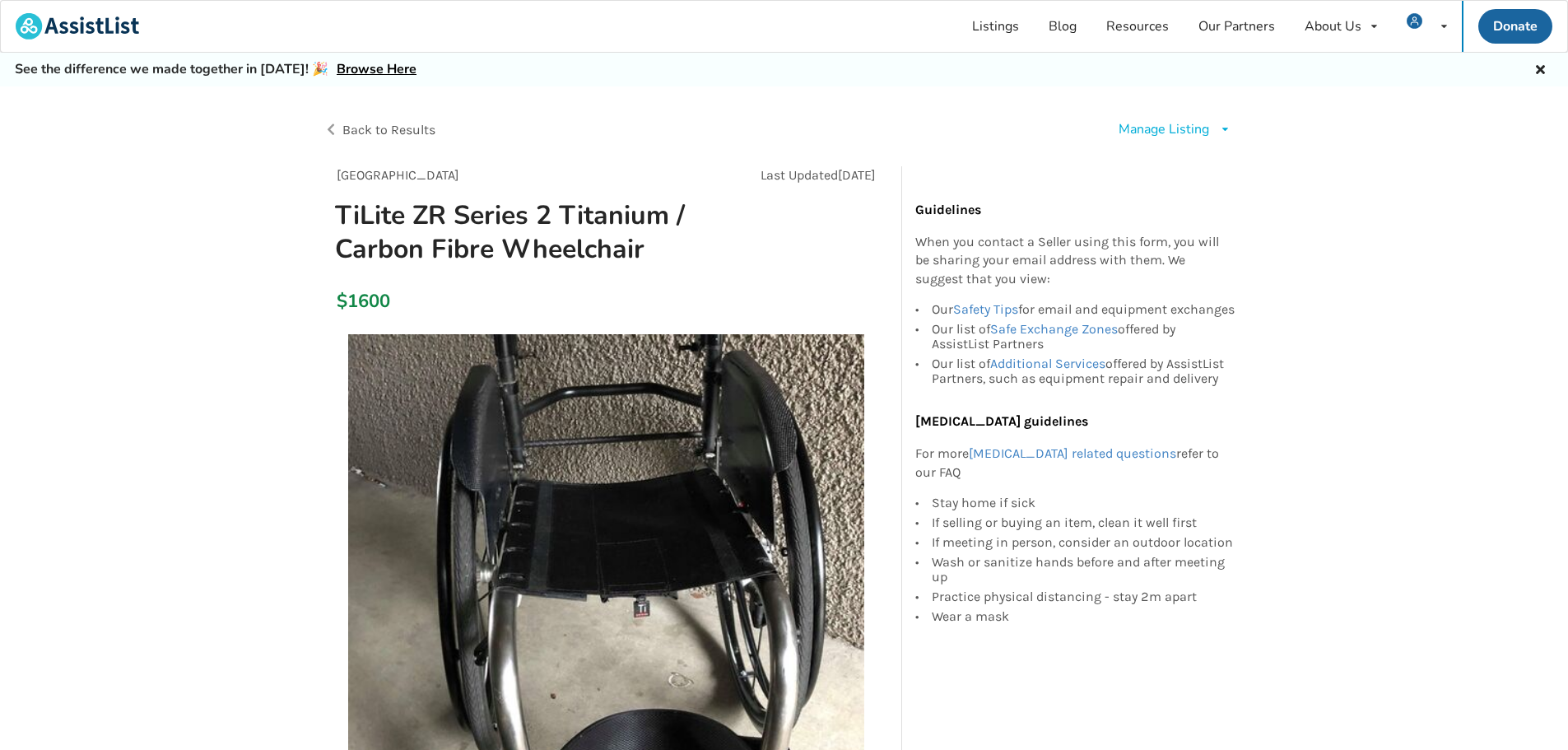
click at [356, 134] on span "Back to Results" at bounding box center [389, 130] width 93 height 16
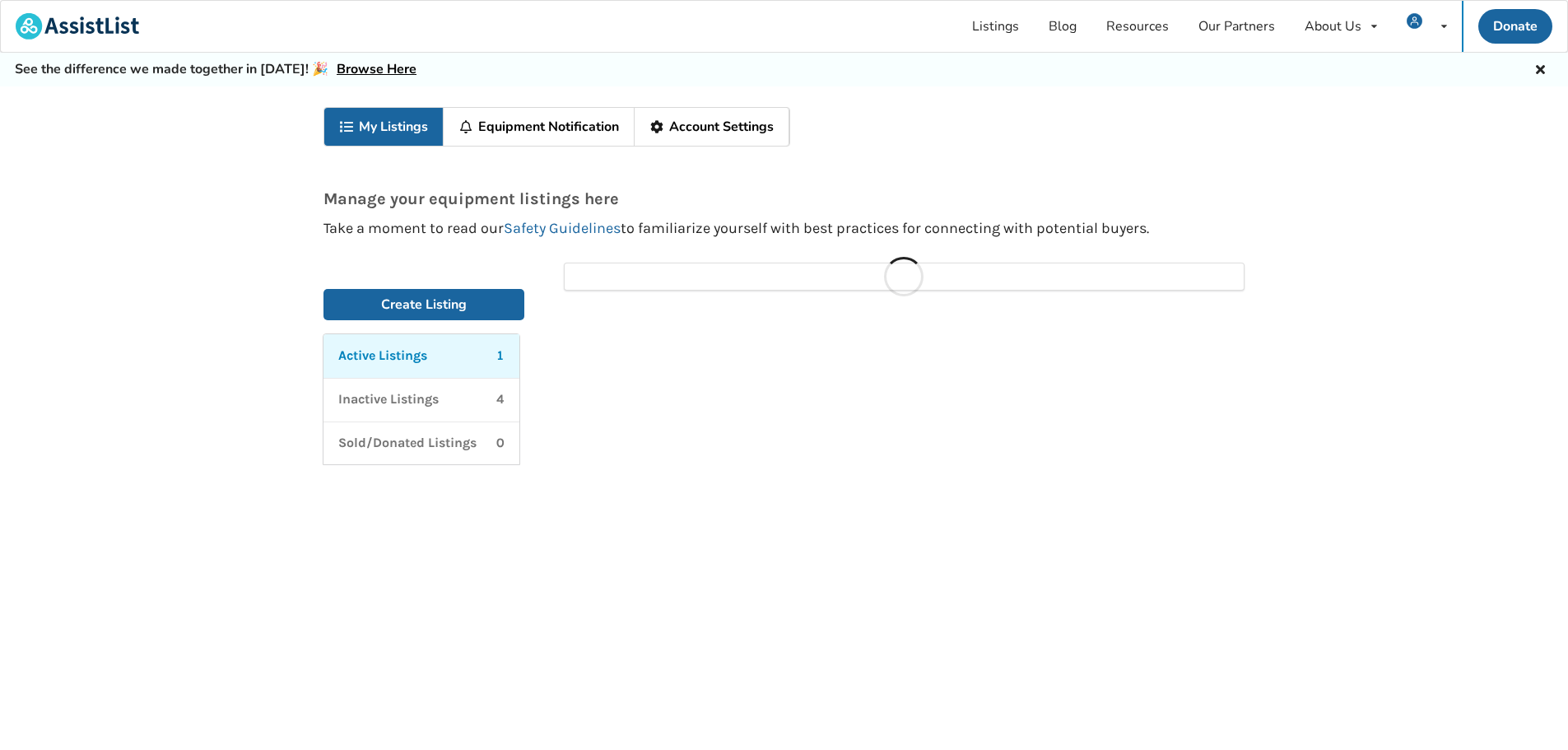
scroll to position [87, 0]
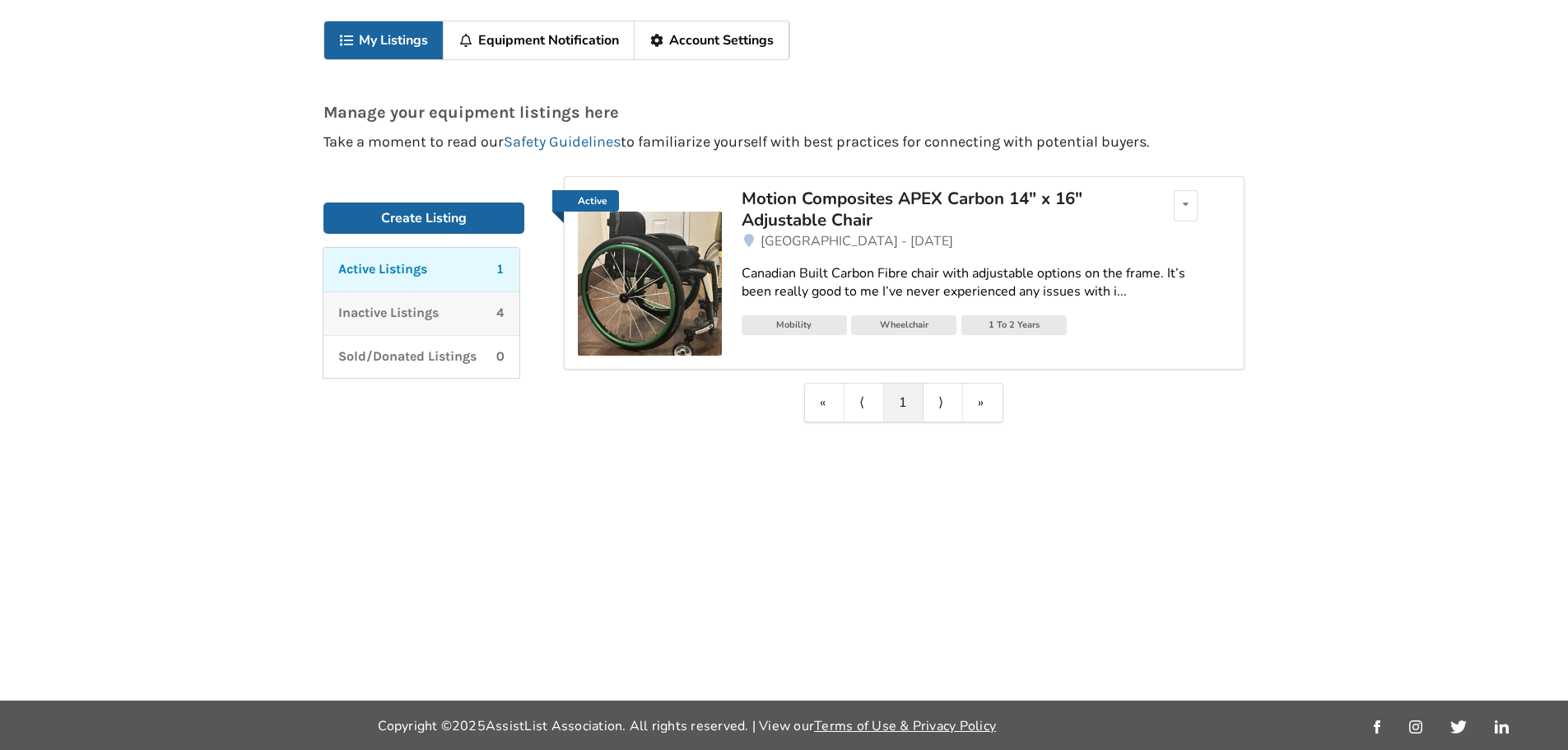
click at [499, 324] on link "Inactive Listings 4" at bounding box center [422, 313] width 196 height 44
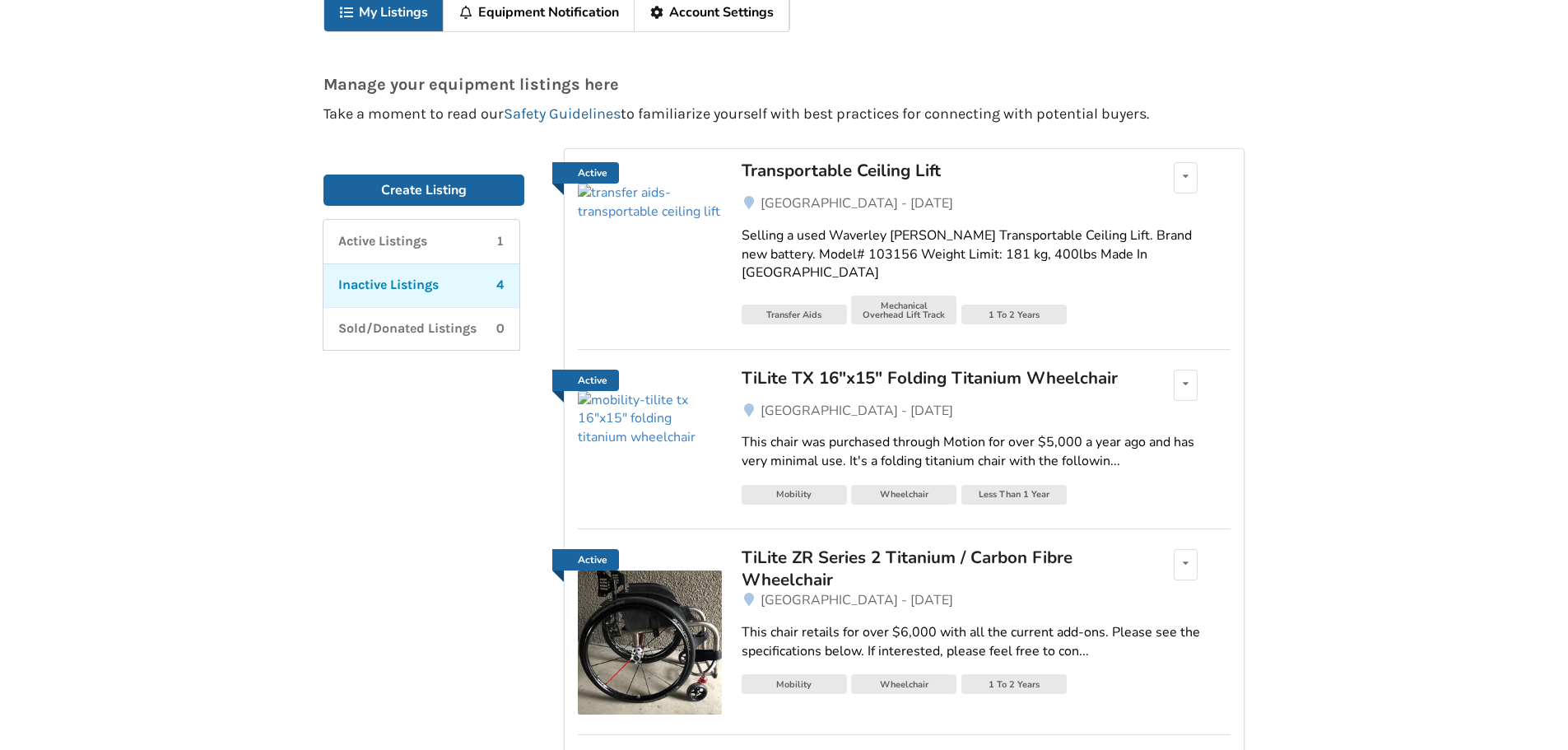
scroll to position [169, 0]
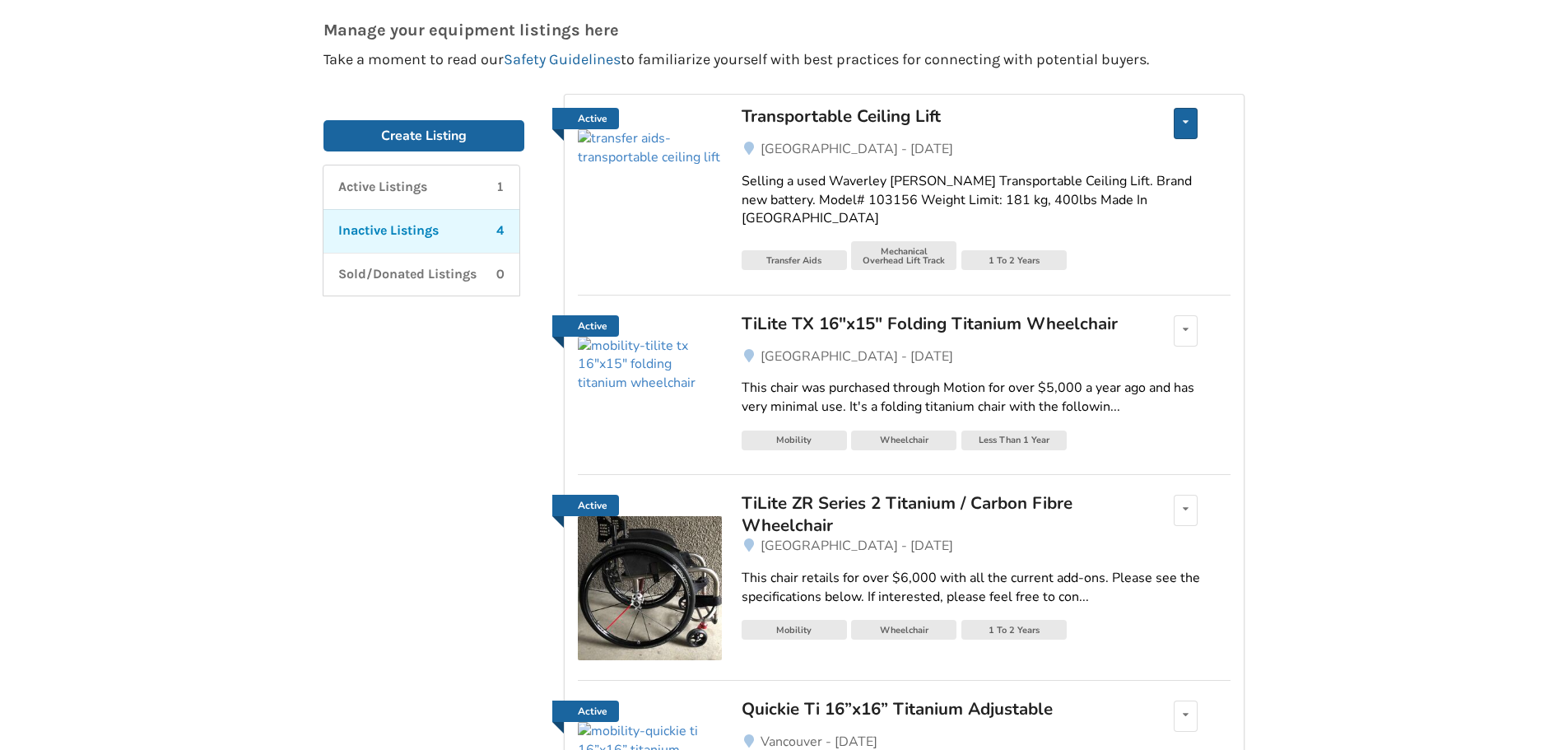
click at [1187, 122] on icon at bounding box center [1185, 121] width 5 height 10
click at [1086, 233] on span "Delete listing" at bounding box center [1103, 234] width 81 height 18
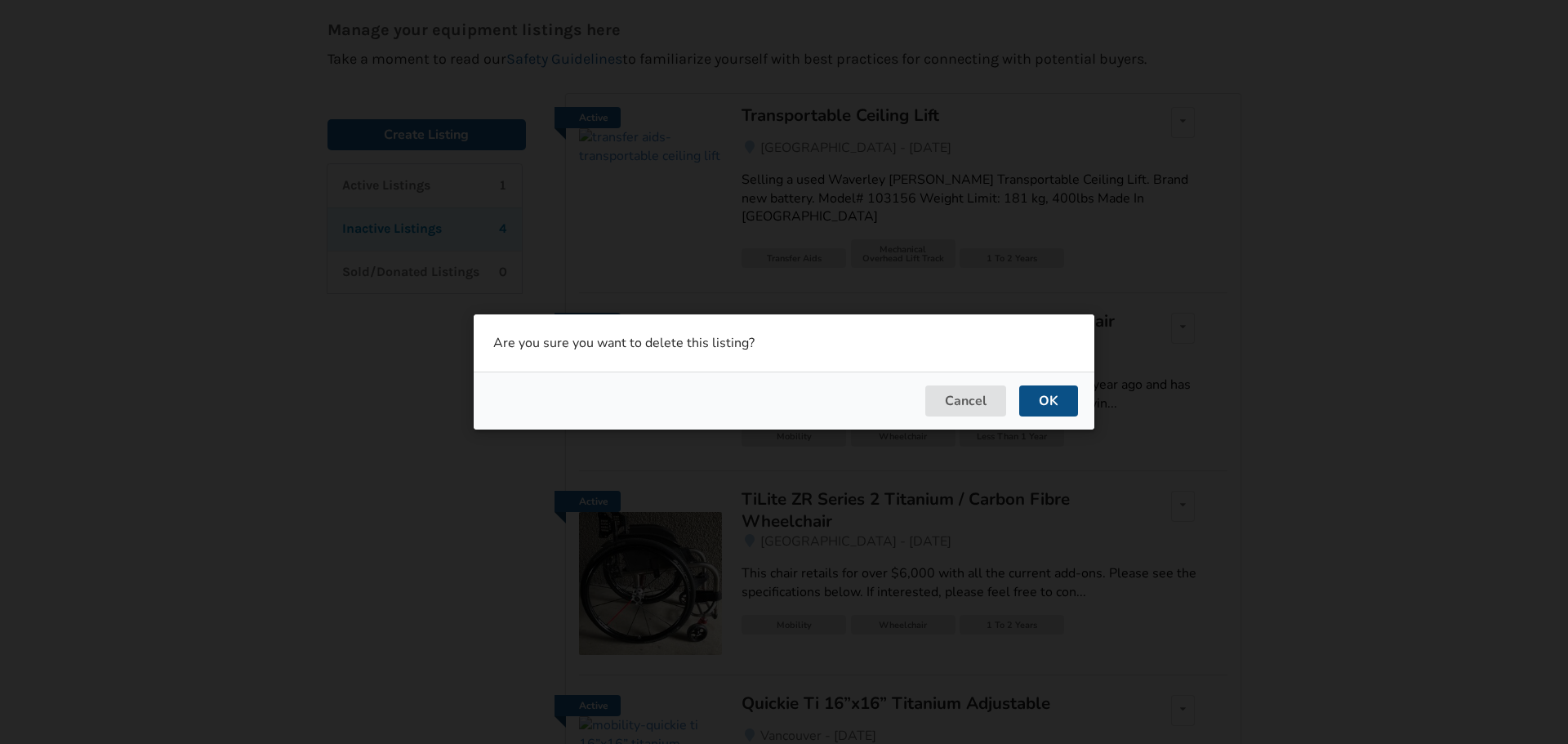
click at [1053, 403] on button "OK" at bounding box center [1049, 401] width 58 height 31
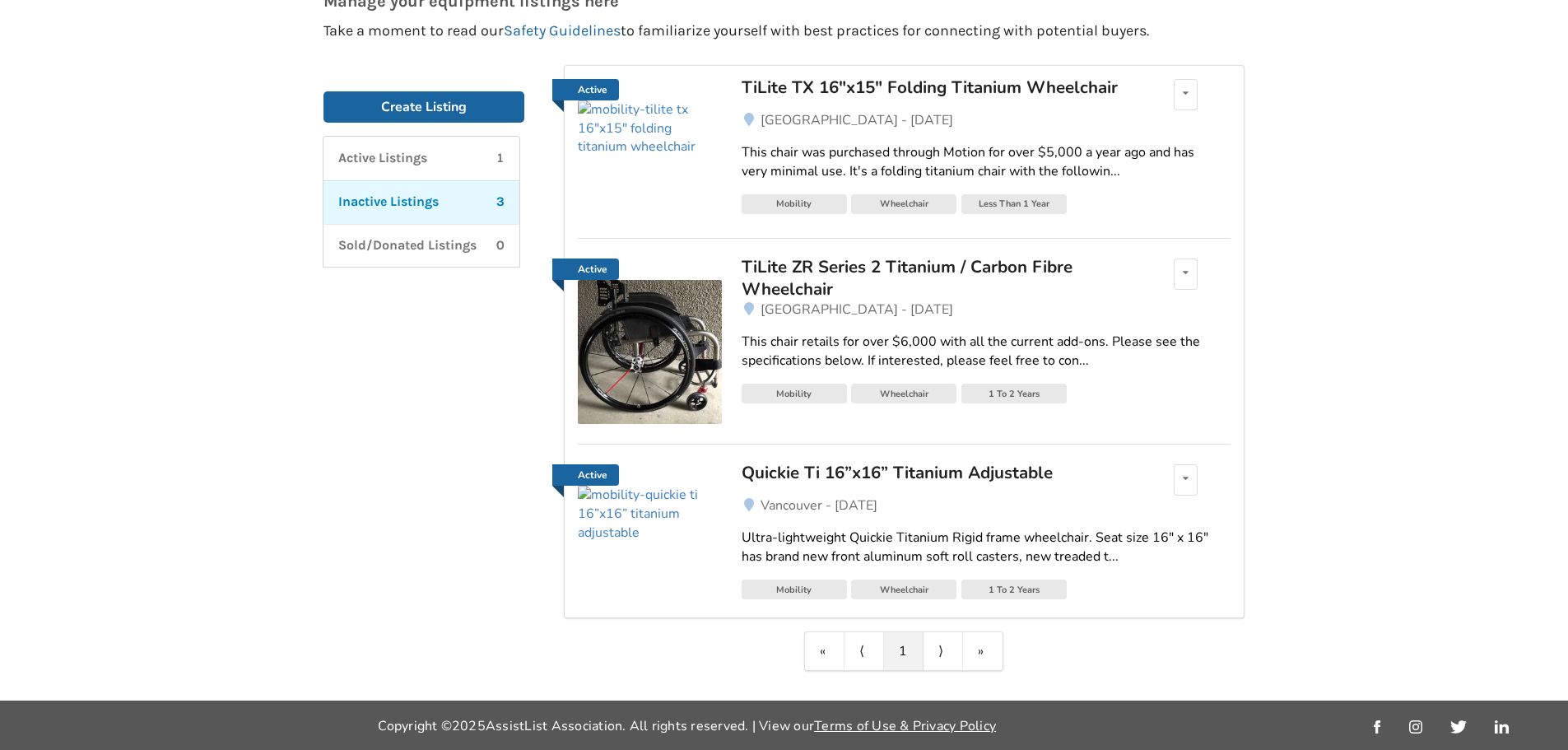
scroll to position [250, 0]
click at [1189, 466] on div "Edit listing Renew listing Mark as Sold Delete listing" at bounding box center [1185, 480] width 24 height 31
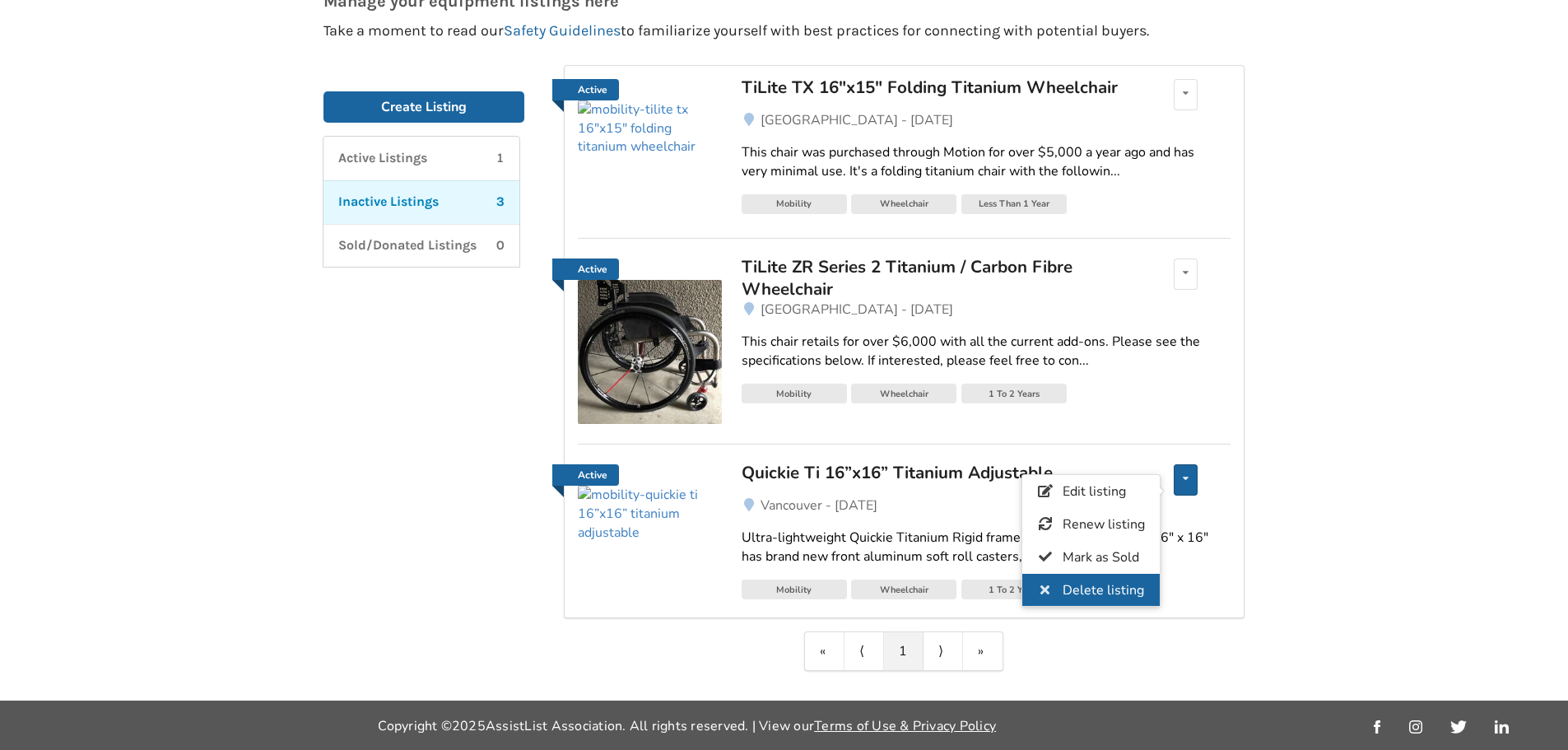
click at [1103, 581] on span "Delete listing" at bounding box center [1103, 590] width 81 height 18
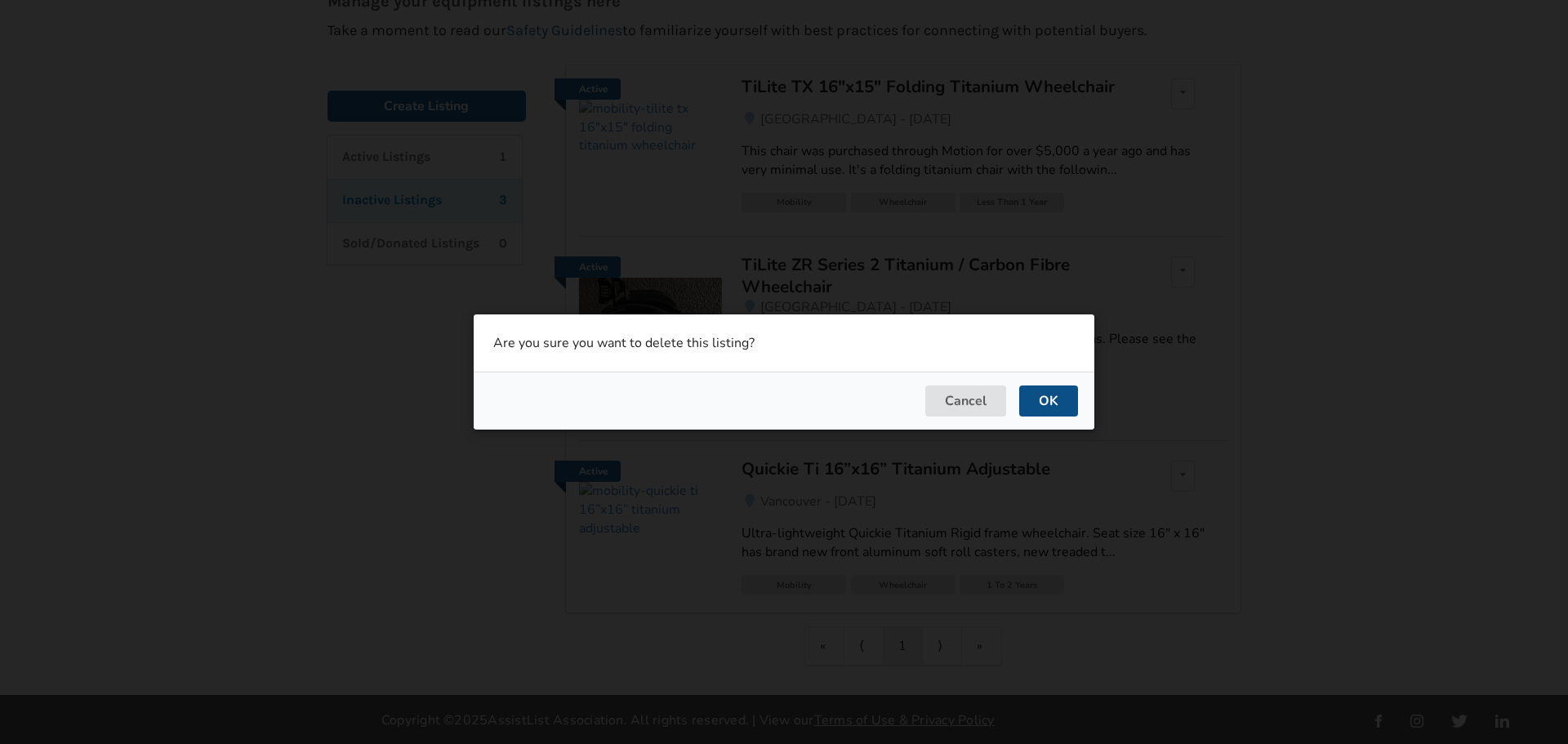
click at [1046, 397] on button "OK" at bounding box center [1049, 401] width 58 height 31
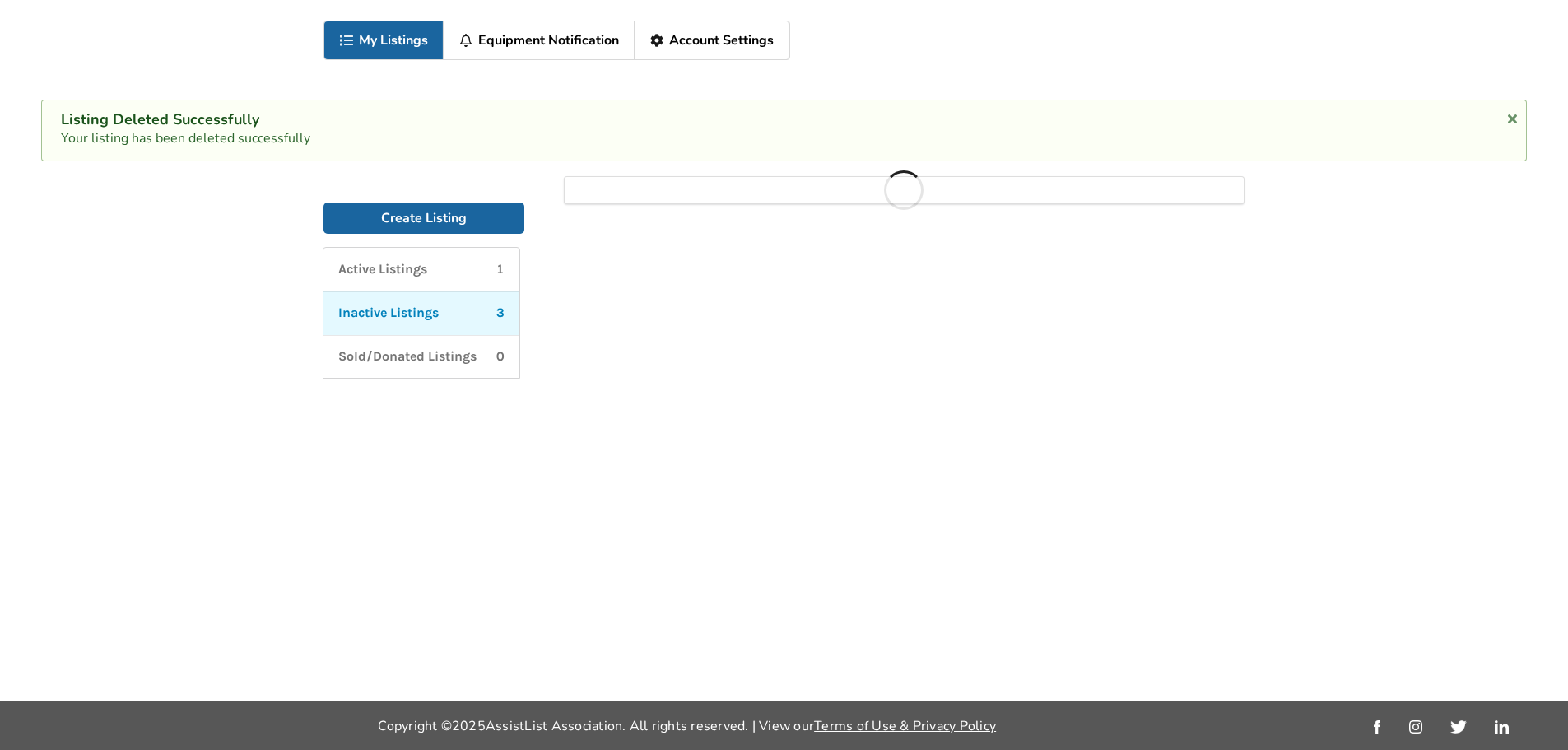
scroll to position [87, 0]
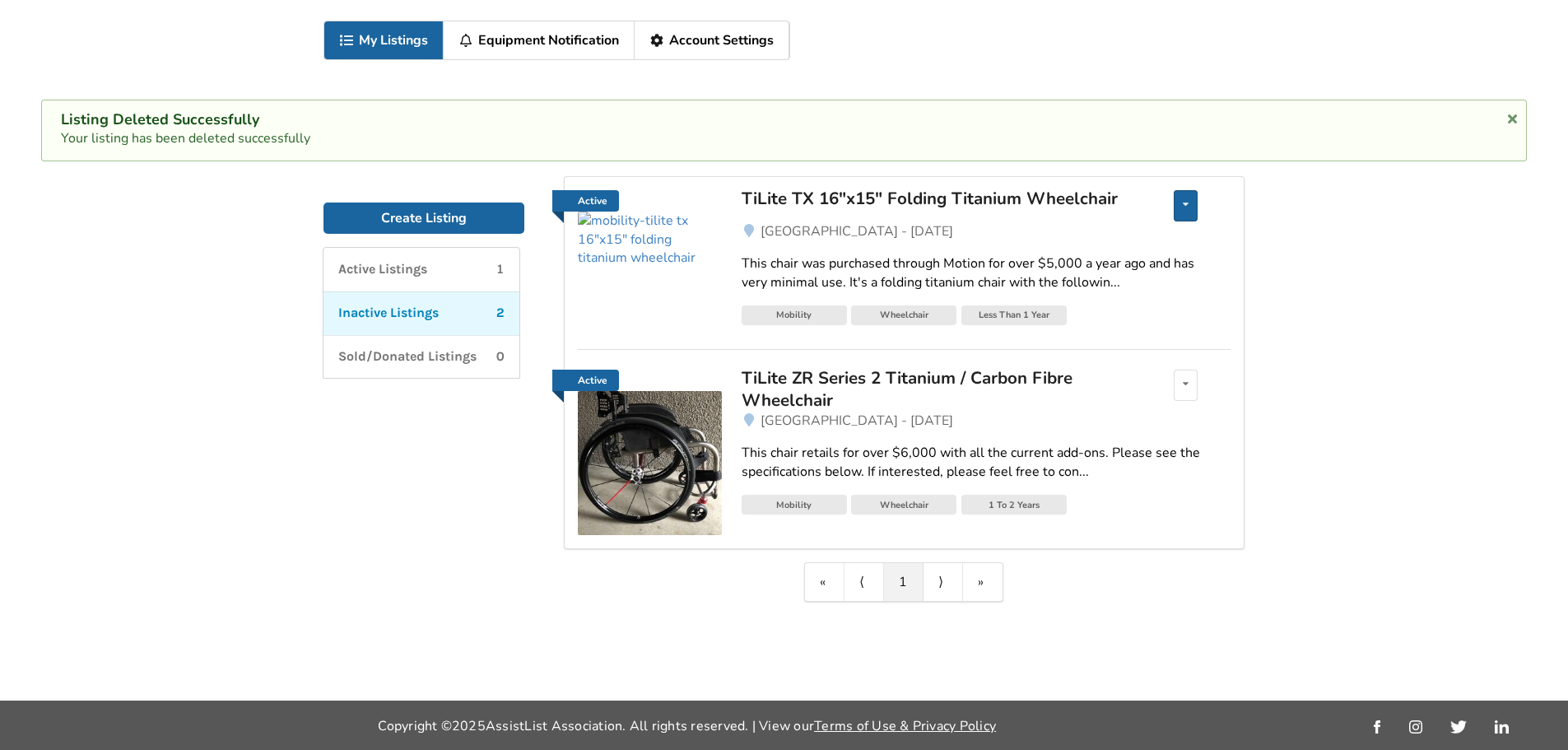
click at [1176, 200] on div "Edit listing Renew listing Mark as Sold Delete listing" at bounding box center [1185, 205] width 24 height 31
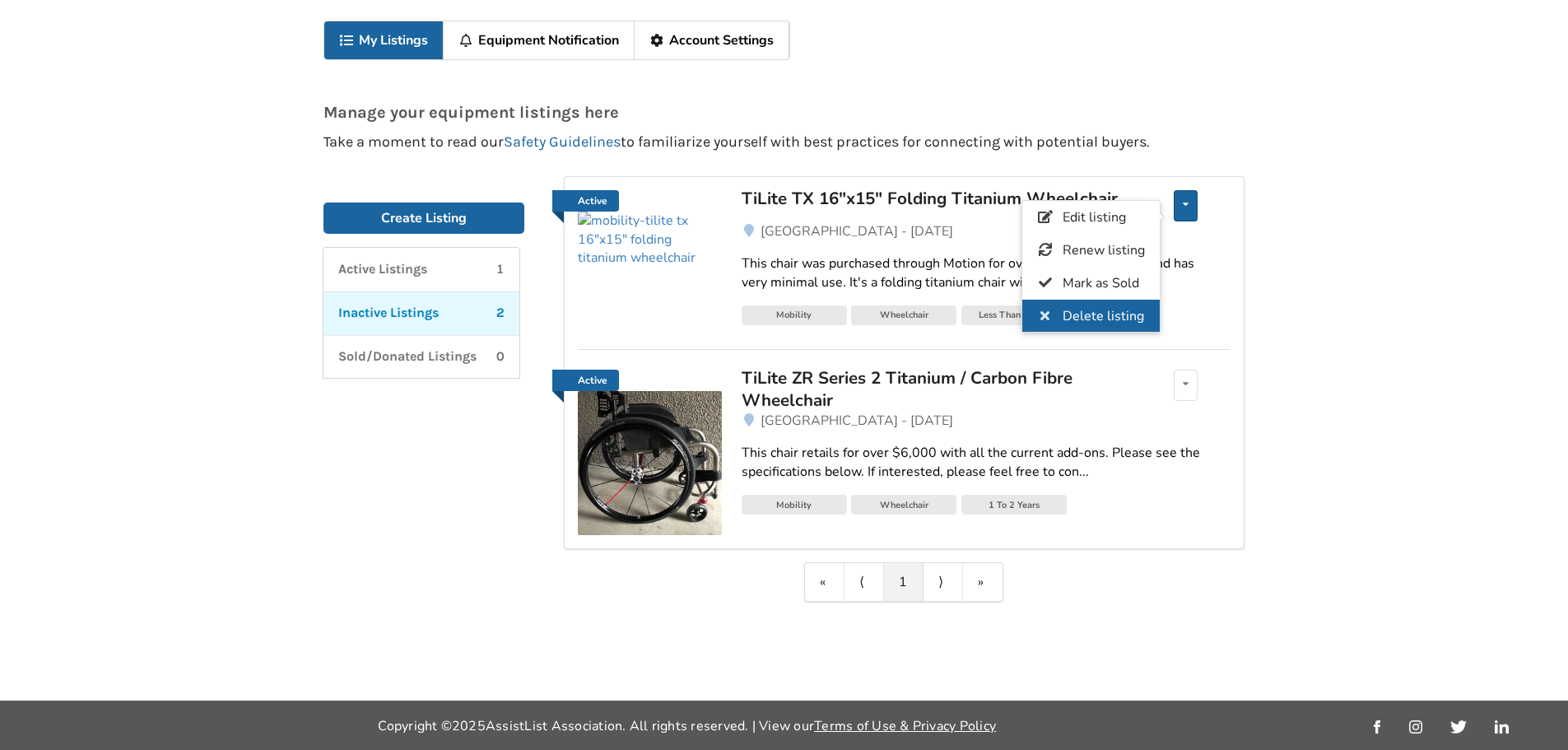
click at [1102, 321] on span "Delete listing" at bounding box center [1103, 316] width 81 height 18
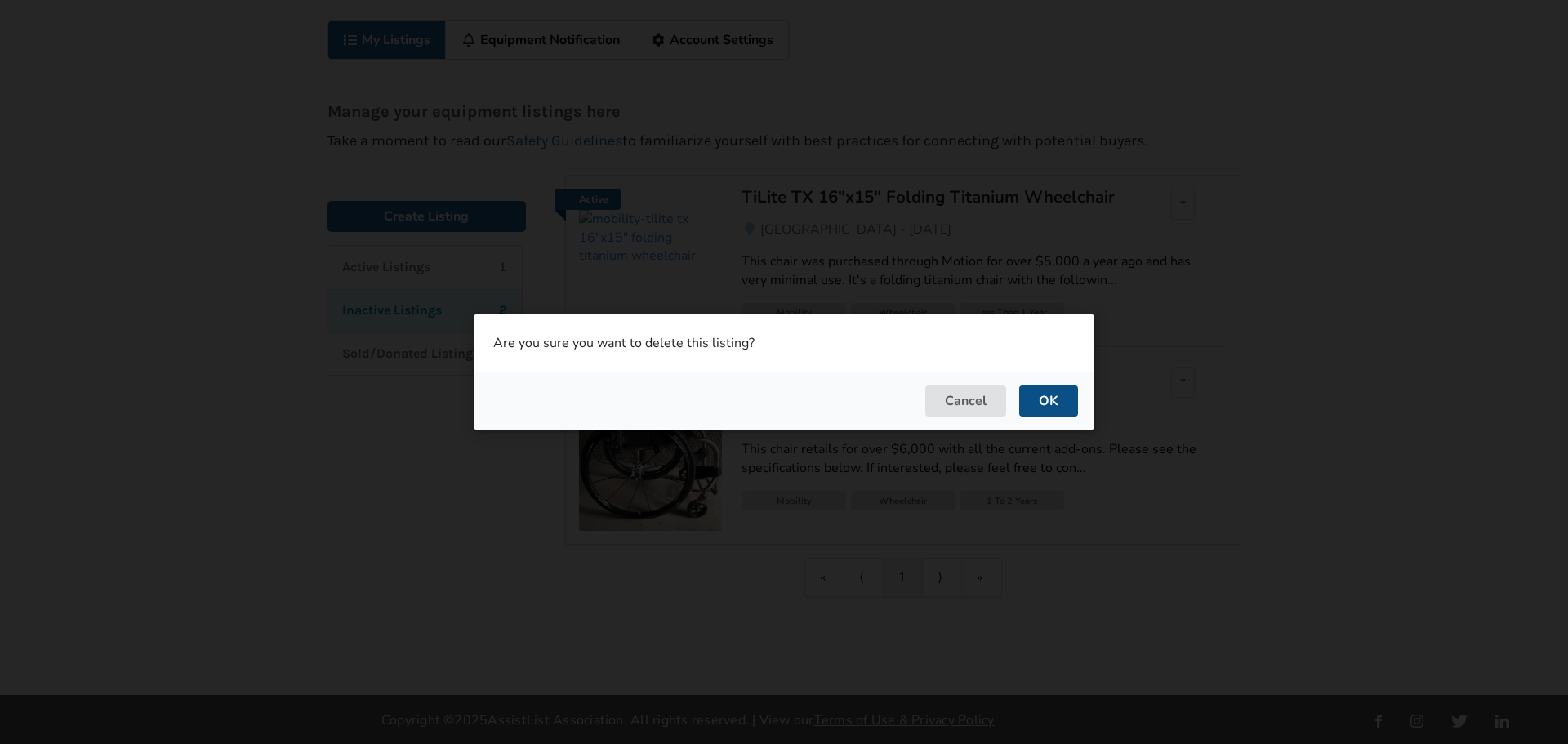
click at [1064, 401] on button "OK" at bounding box center [1049, 401] width 58 height 31
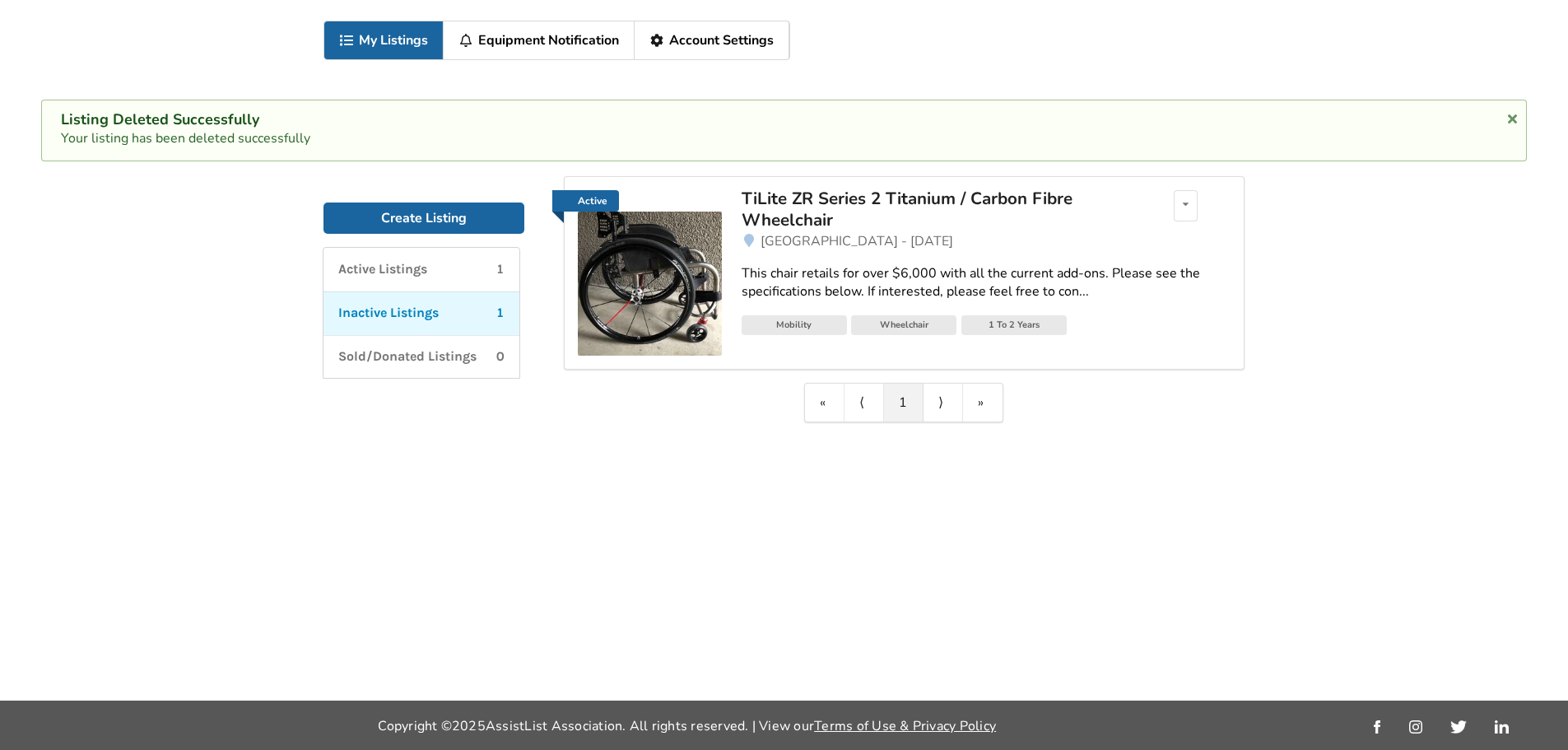
drag, startPoint x: 621, startPoint y: 165, endPoint x: 596, endPoint y: 145, distance: 32.0
click at [620, 165] on div "Create Listing Active Listings 1 Inactive Listings 1 Sold/Donated Listings 0 Cr…" at bounding box center [784, 299] width 961 height 272
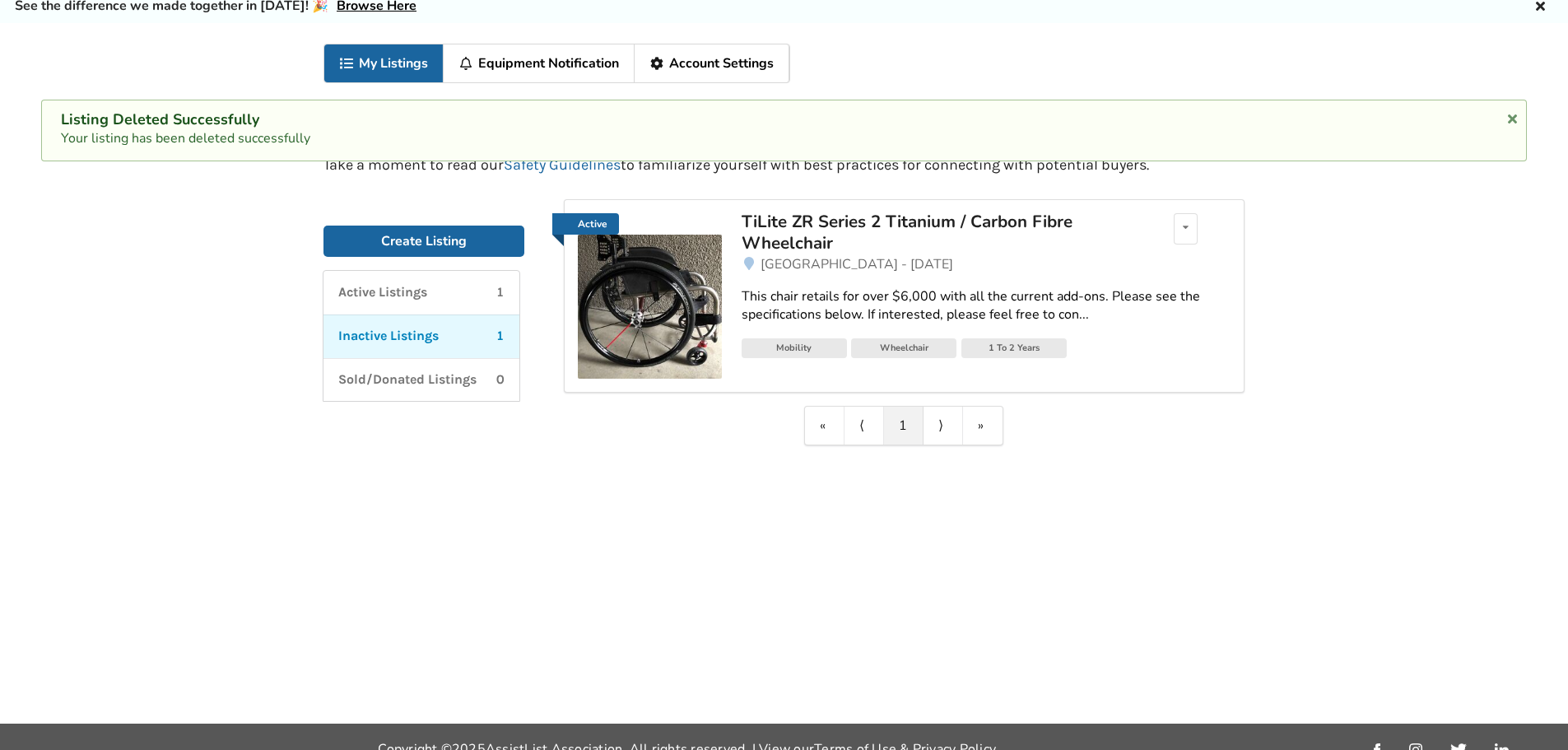
scroll to position [0, 0]
